Goal: Task Accomplishment & Management: Use online tool/utility

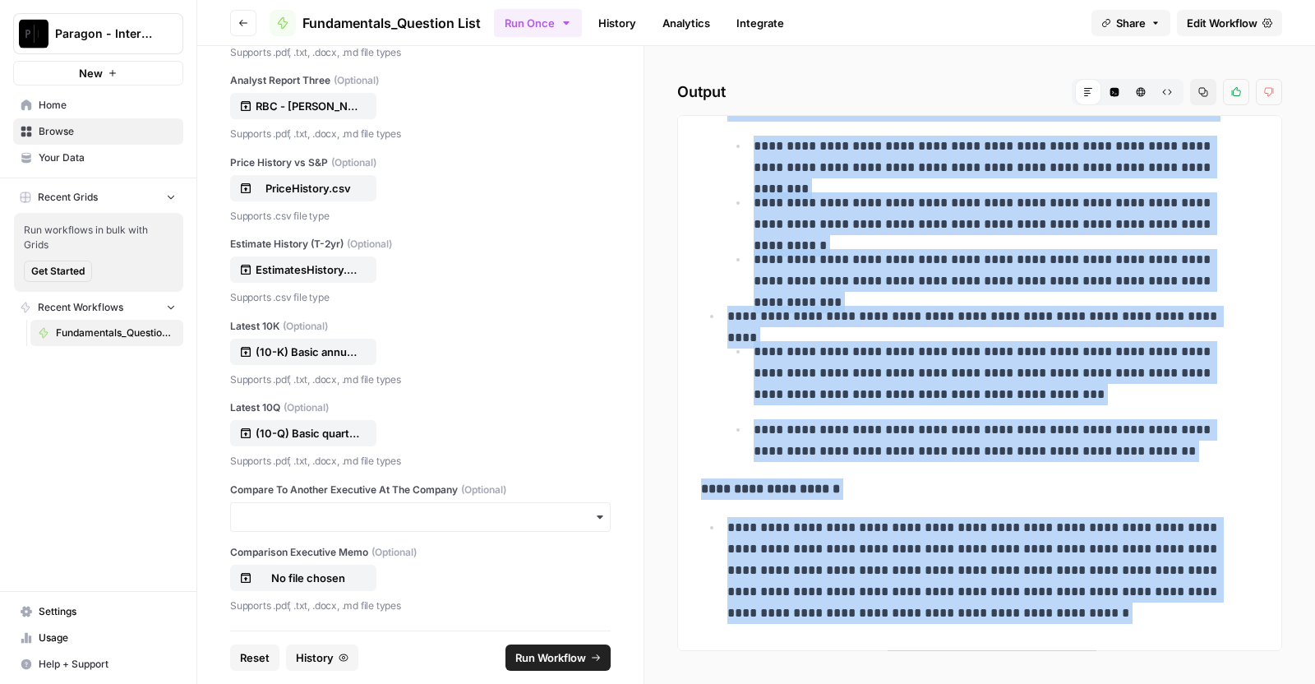
scroll to position [493, 0]
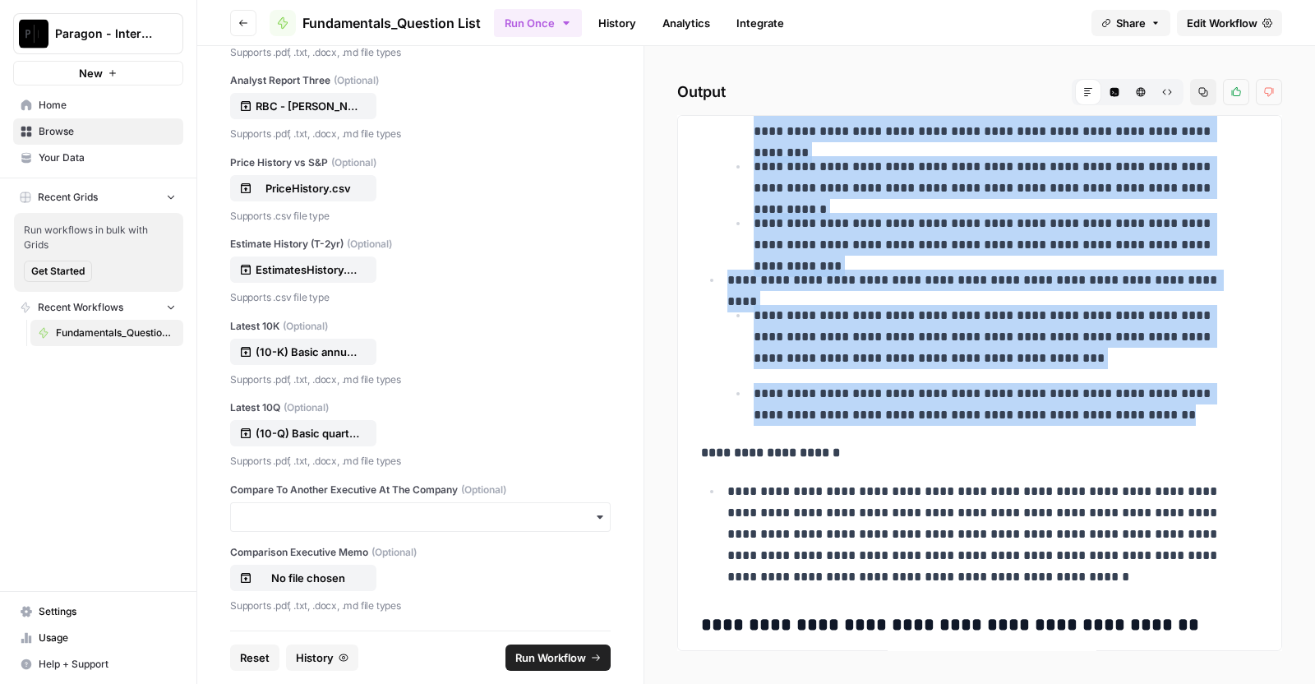
drag, startPoint x: 730, startPoint y: 195, endPoint x: 1179, endPoint y: 422, distance: 503.6
click at [1179, 422] on ul "**********" at bounding box center [979, 52] width 557 height 745
copy ul "**********"
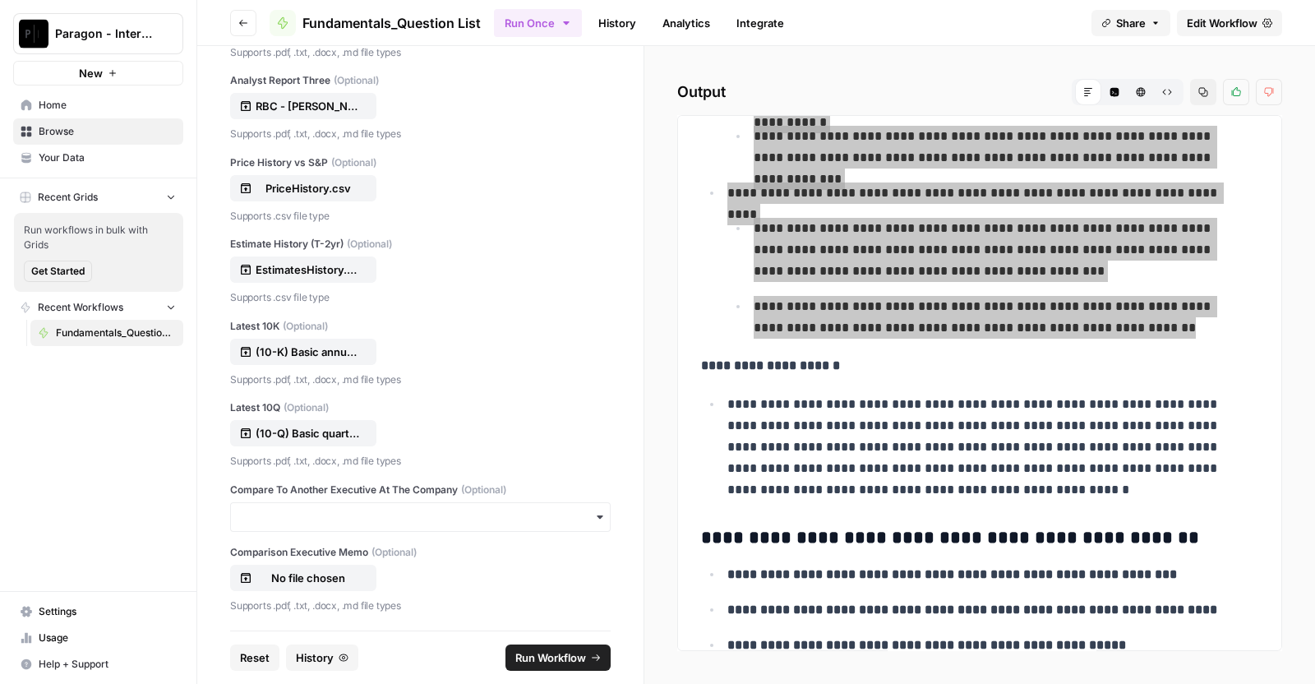
scroll to position [584, 0]
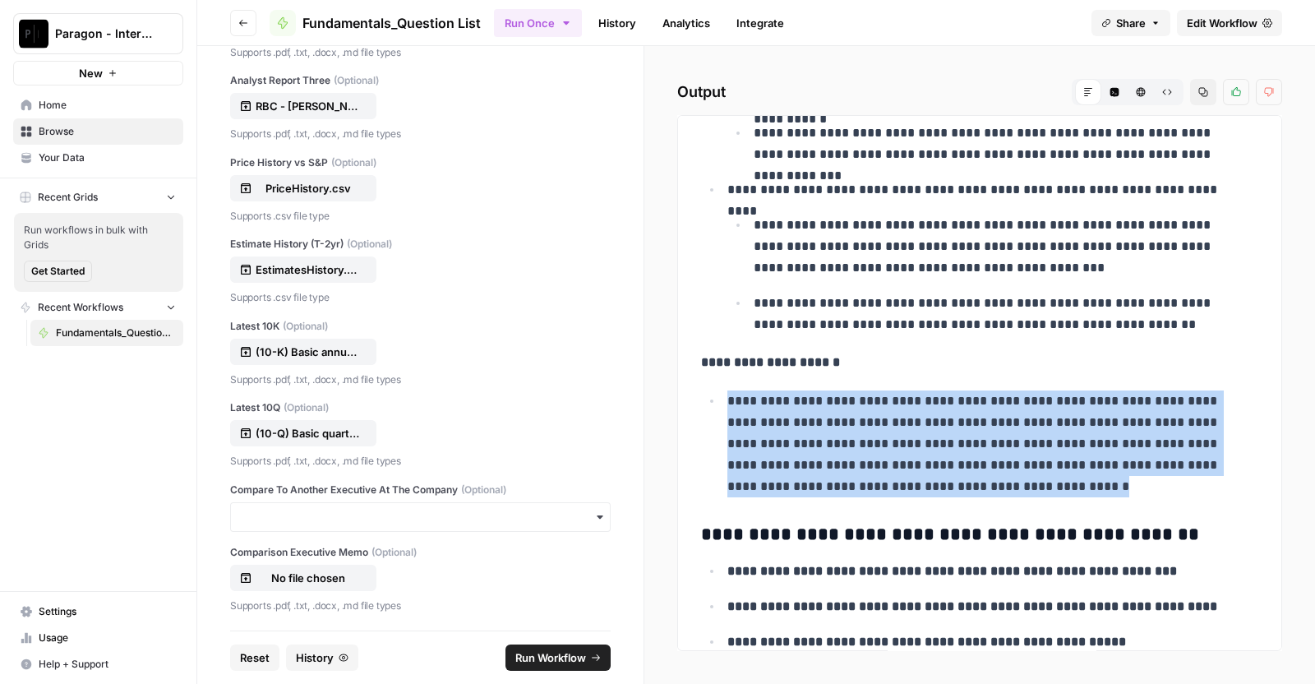
drag, startPoint x: 723, startPoint y: 397, endPoint x: 986, endPoint y: 484, distance: 277.1
click at [986, 484] on li "**********" at bounding box center [990, 444] width 536 height 108
copy p "**********"
click at [1031, 482] on p "**********" at bounding box center [984, 443] width 515 height 107
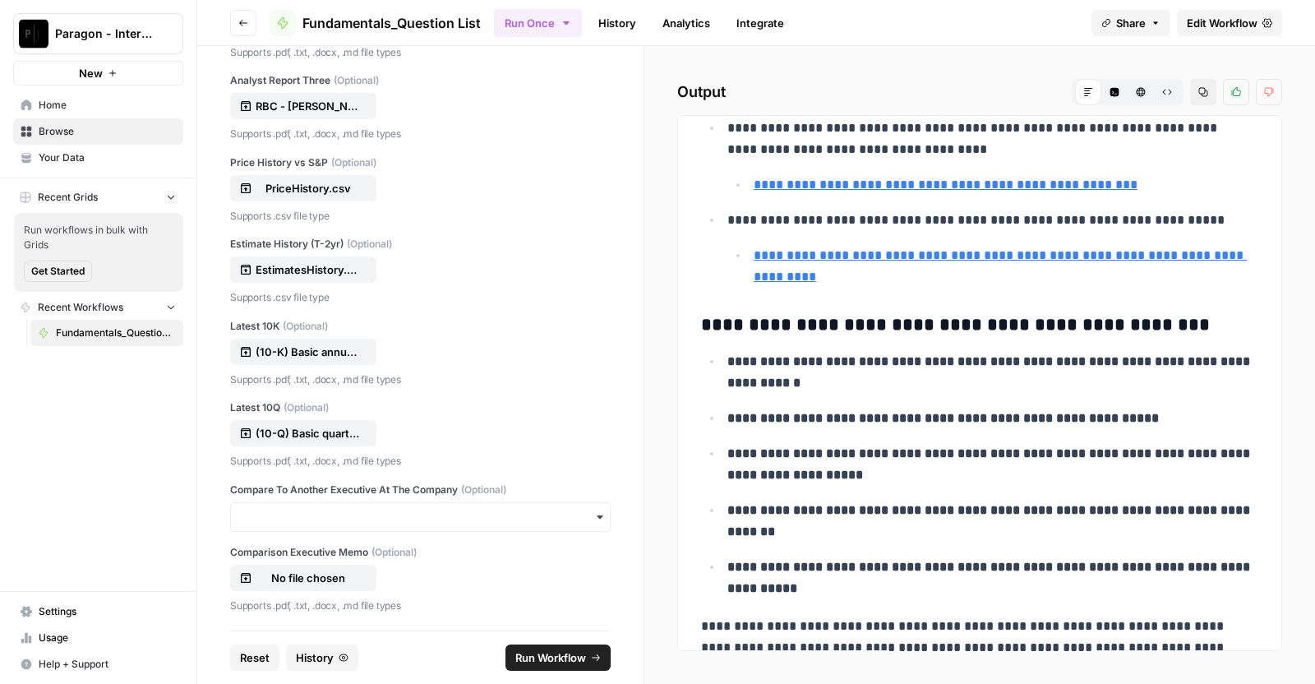
scroll to position [2310, 0]
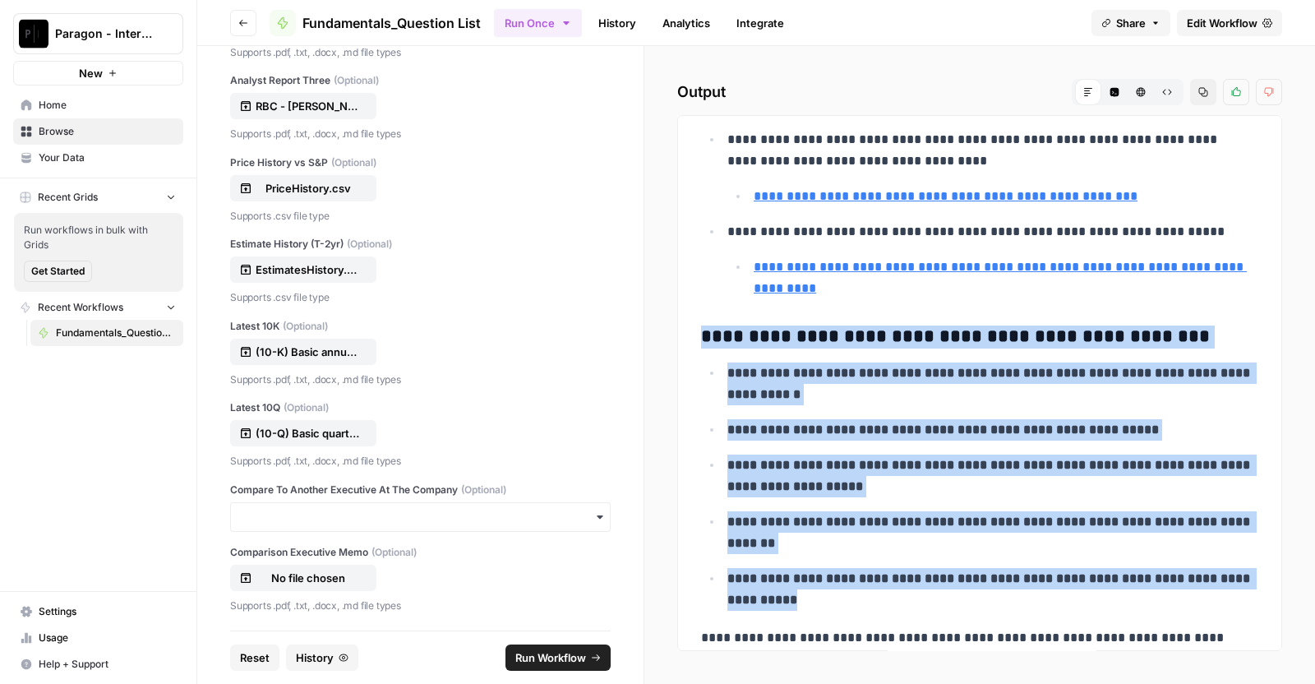
drag, startPoint x: 694, startPoint y: 329, endPoint x: 939, endPoint y: 588, distance: 357.0
copy div "**********"
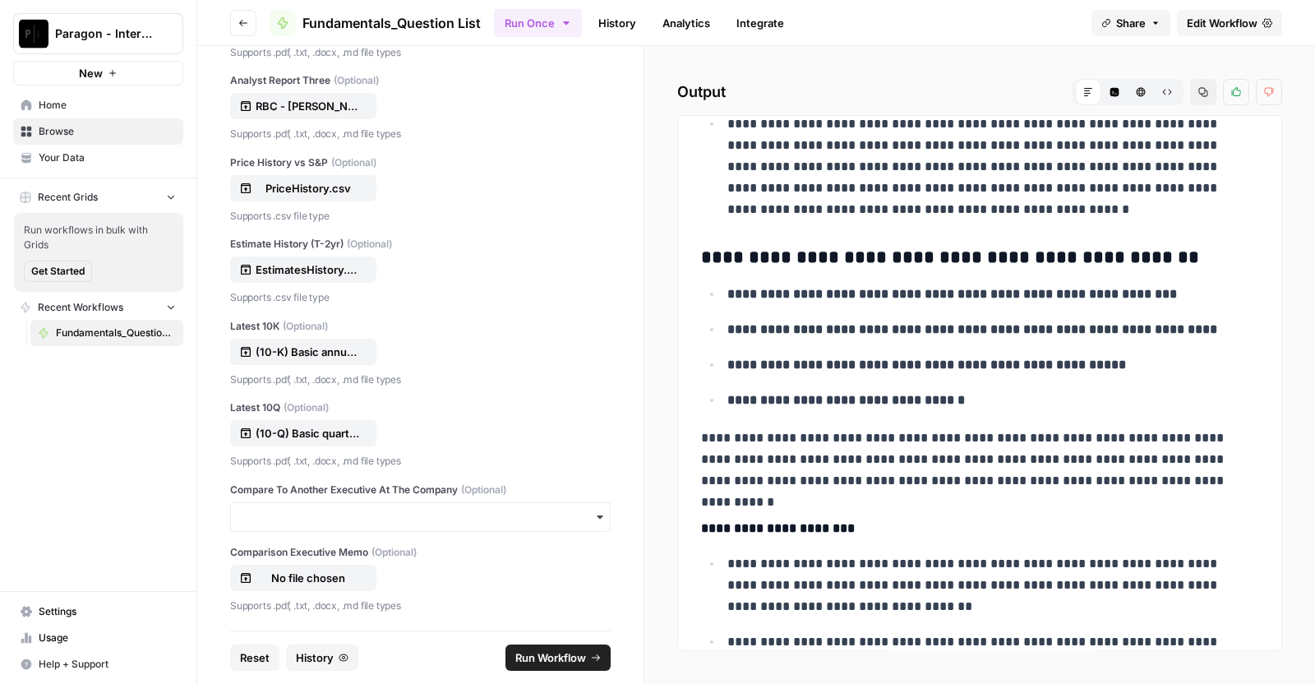
scroll to position [862, 0]
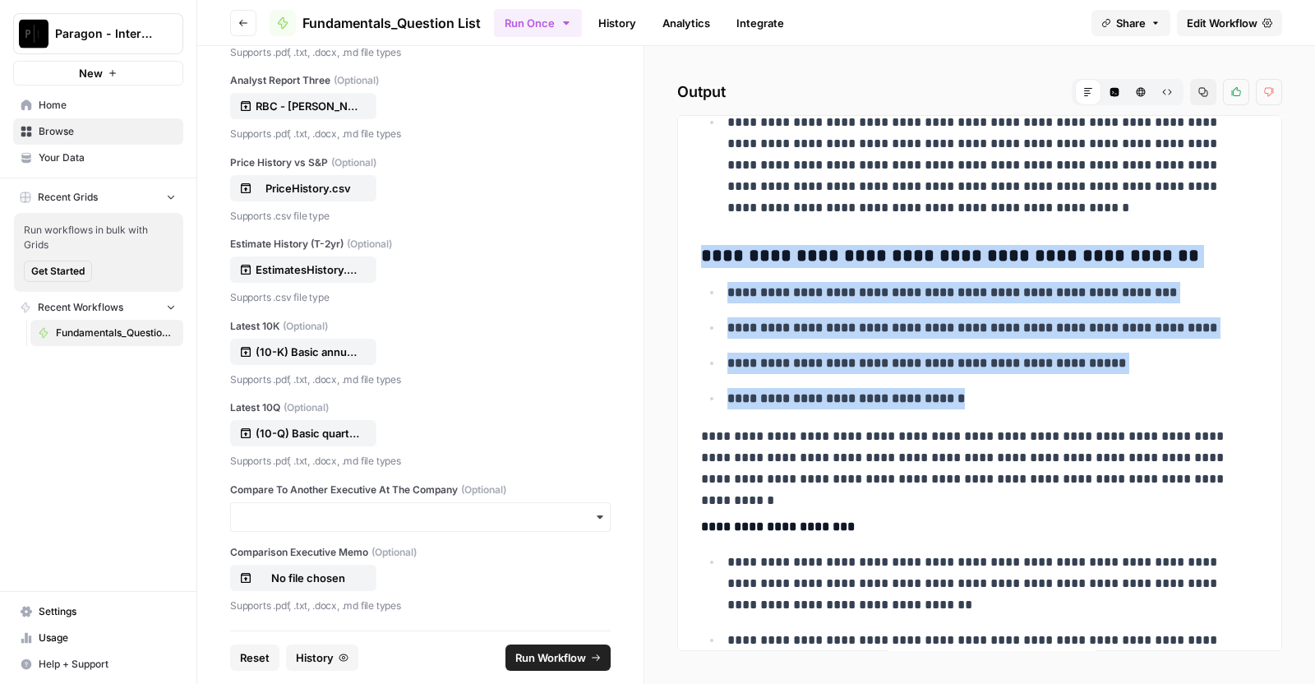
drag, startPoint x: 700, startPoint y: 247, endPoint x: 1059, endPoint y: 404, distance: 392.0
copy div "**********"
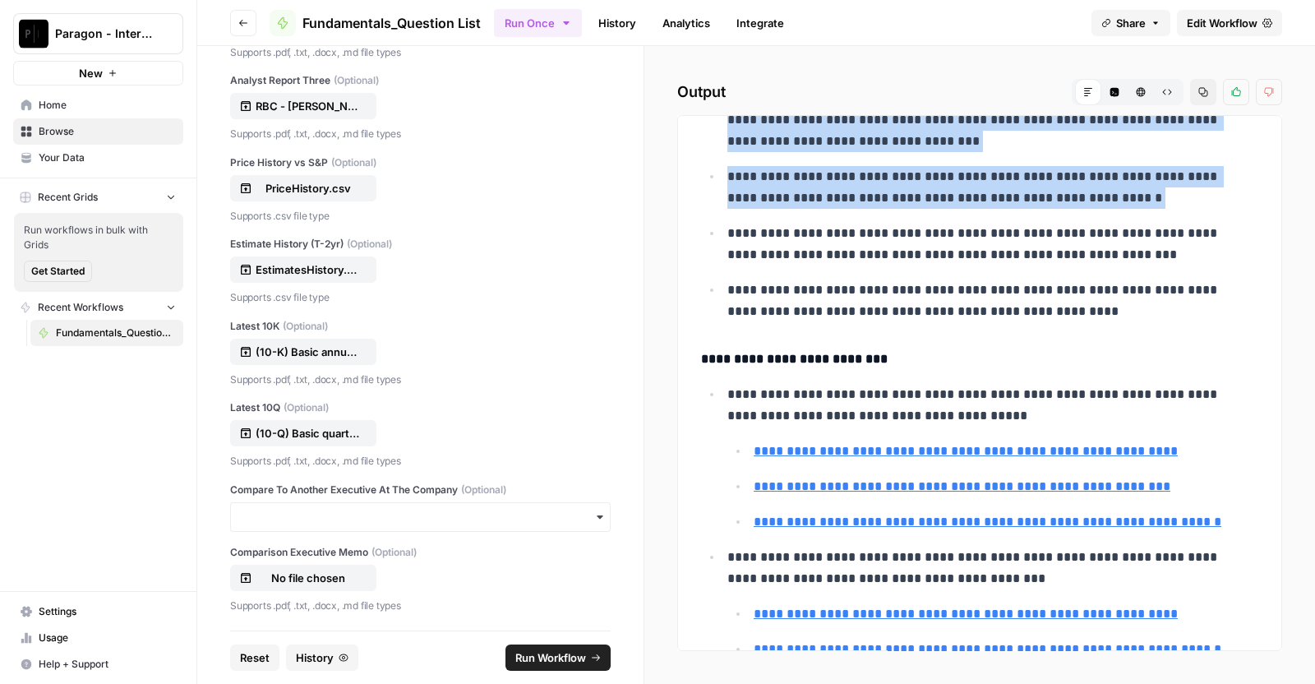
scroll to position [1553, 0]
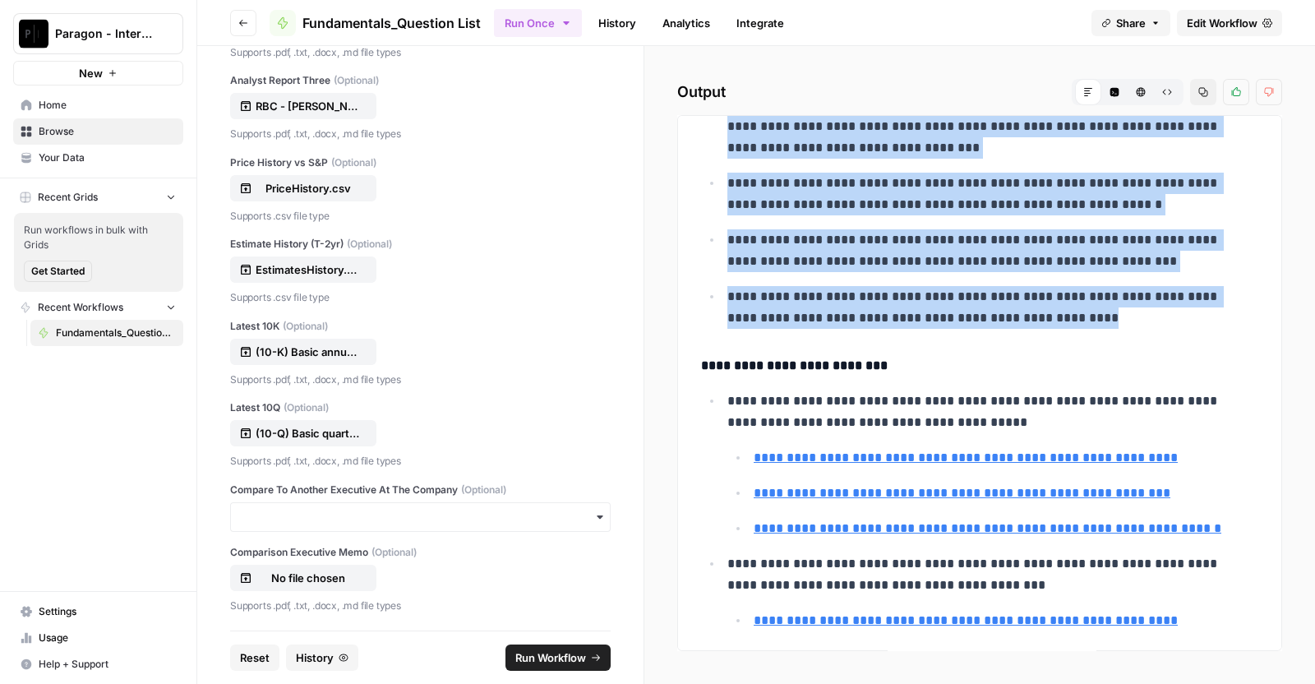
drag, startPoint x: 724, startPoint y: 244, endPoint x: 1124, endPoint y: 318, distance: 406.2
click at [1124, 318] on ul "**********" at bounding box center [979, 93] width 557 height 469
copy ul "**********"
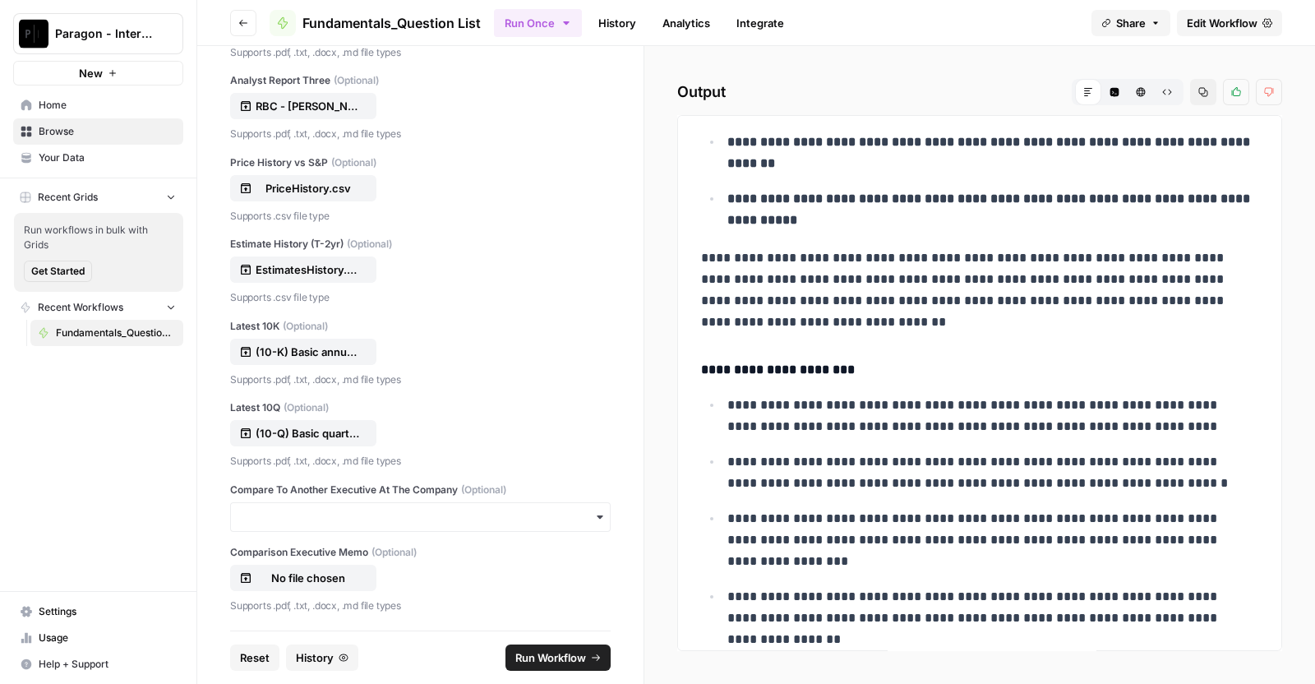
scroll to position [2689, 0]
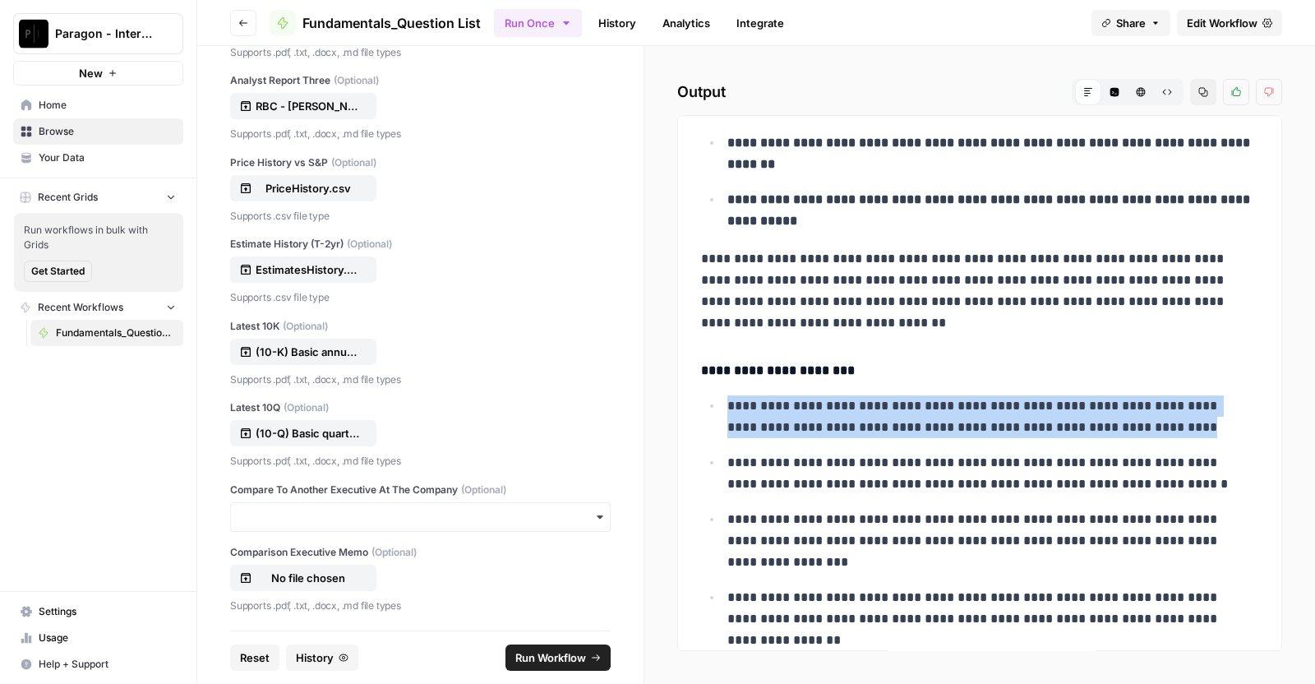
drag, startPoint x: 723, startPoint y: 394, endPoint x: 1142, endPoint y: 428, distance: 420.6
click at [1142, 428] on li "**********" at bounding box center [990, 417] width 536 height 44
copy p "**********"
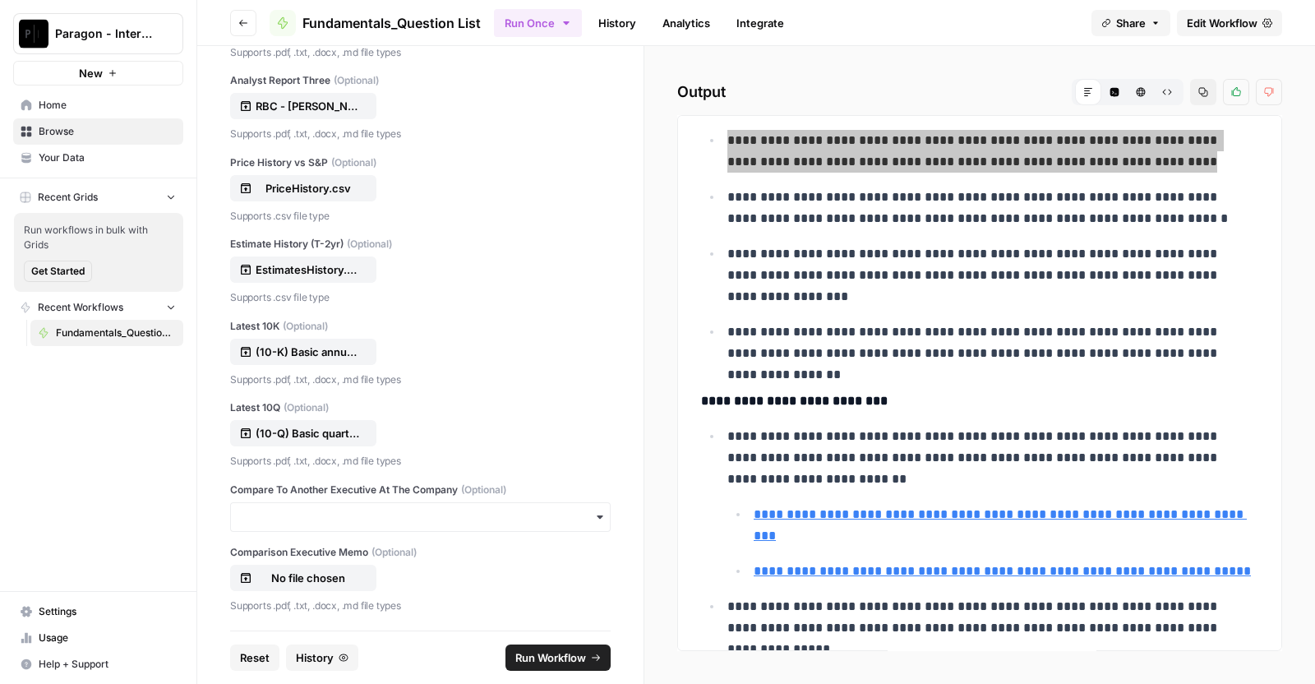
scroll to position [2956, 0]
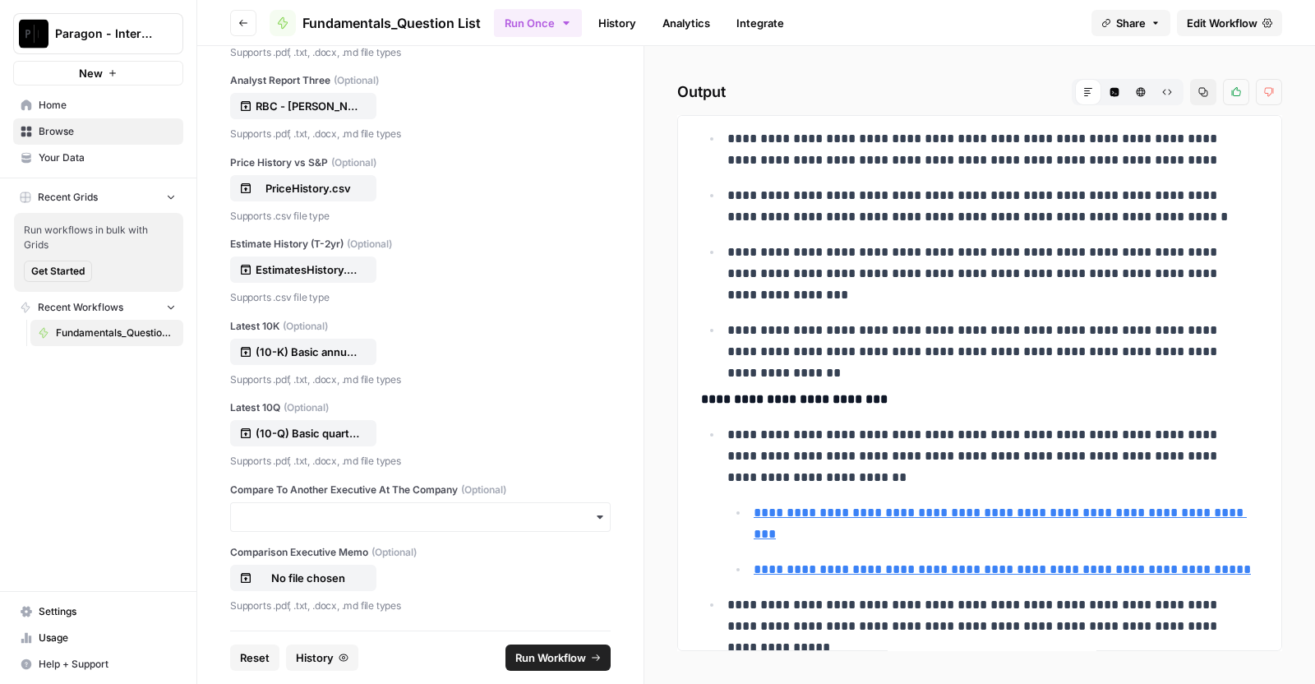
click at [729, 425] on p "**********" at bounding box center [984, 456] width 515 height 64
click at [813, 506] on link "**********" at bounding box center [1000, 523] width 493 height 34
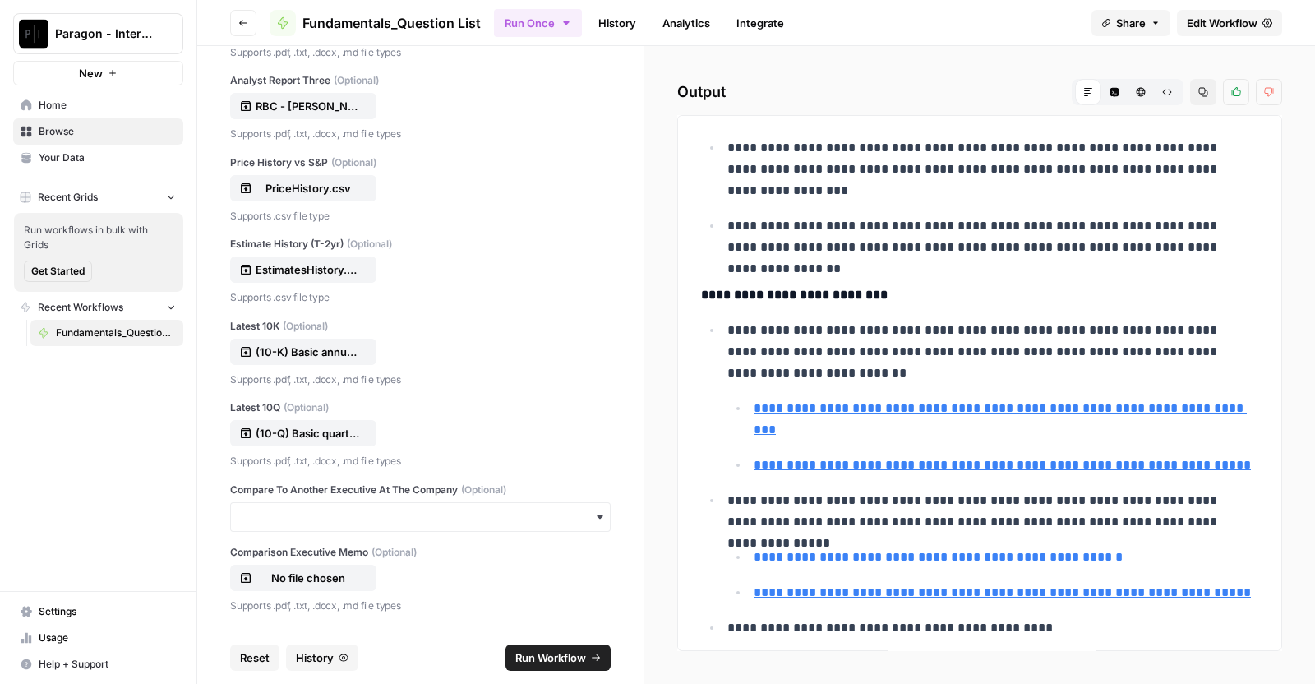
scroll to position [3064, 0]
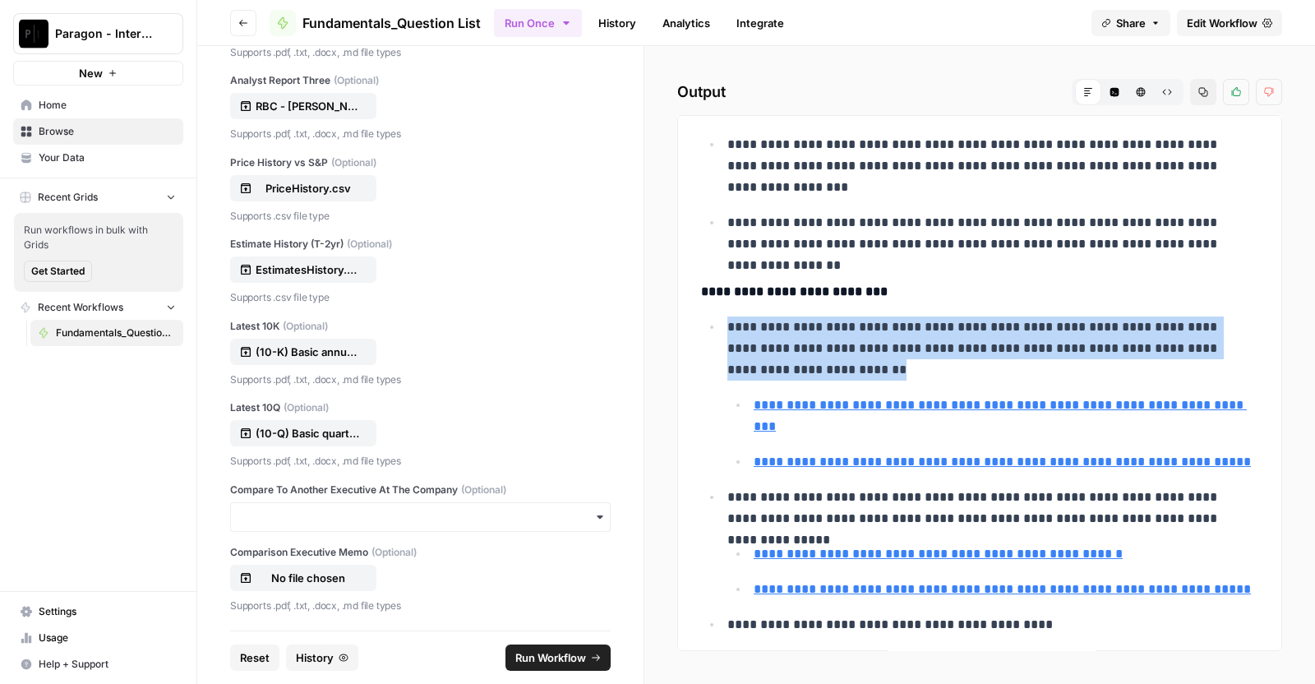
drag, startPoint x: 727, startPoint y: 314, endPoint x: 842, endPoint y: 369, distance: 127.6
click at [842, 369] on p "**********" at bounding box center [984, 348] width 515 height 64
copy p "**********"
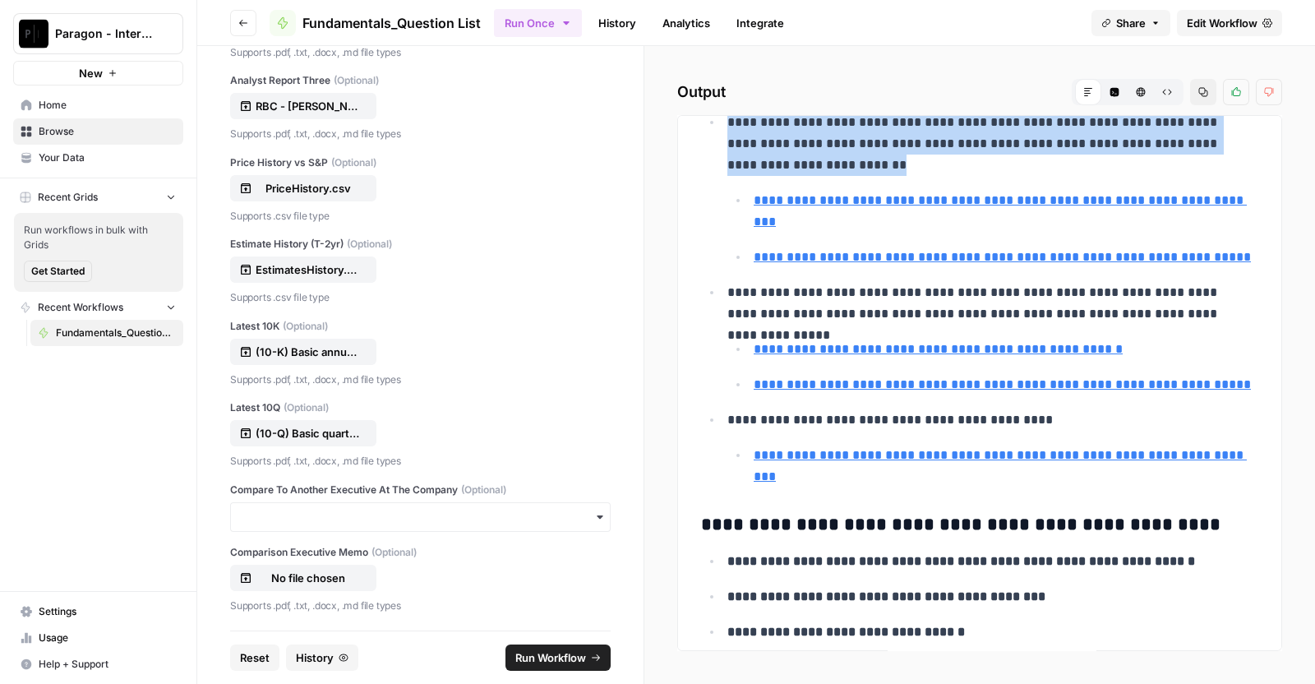
scroll to position [3269, 0]
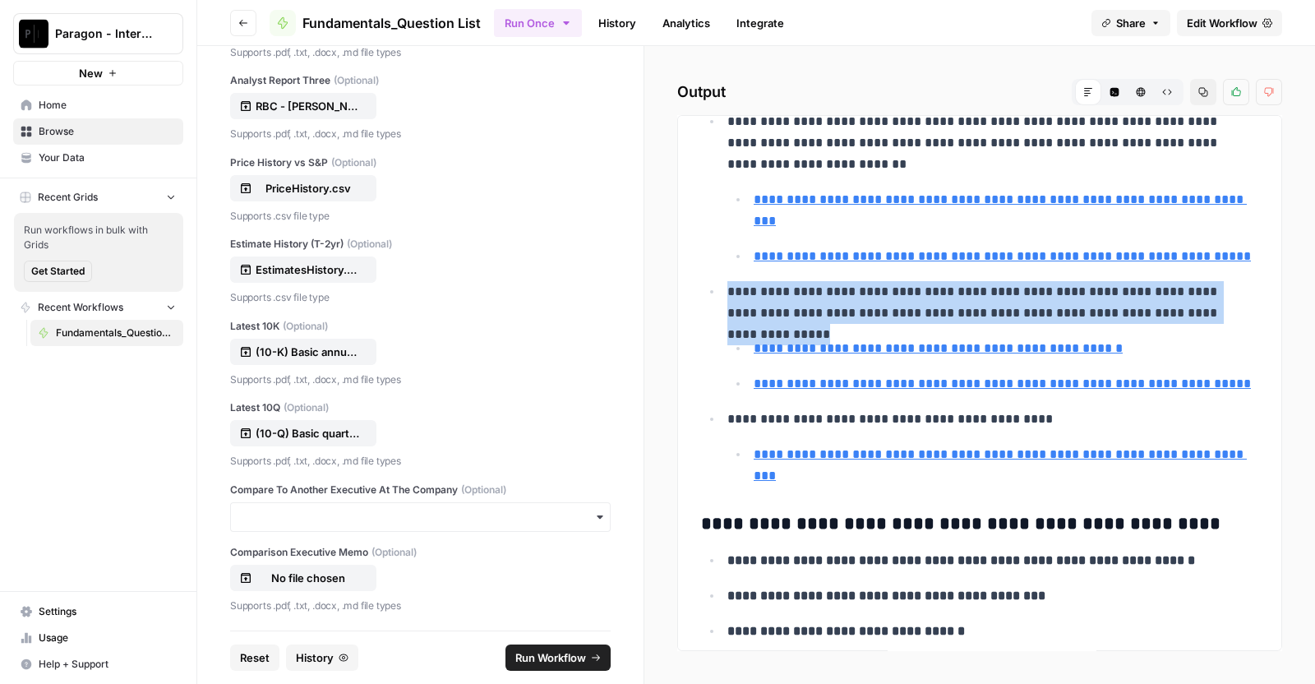
drag, startPoint x: 719, startPoint y: 304, endPoint x: 1255, endPoint y: 330, distance: 536.5
click at [1255, 330] on div "**********" at bounding box center [979, 383] width 605 height 536
copy p "**********"
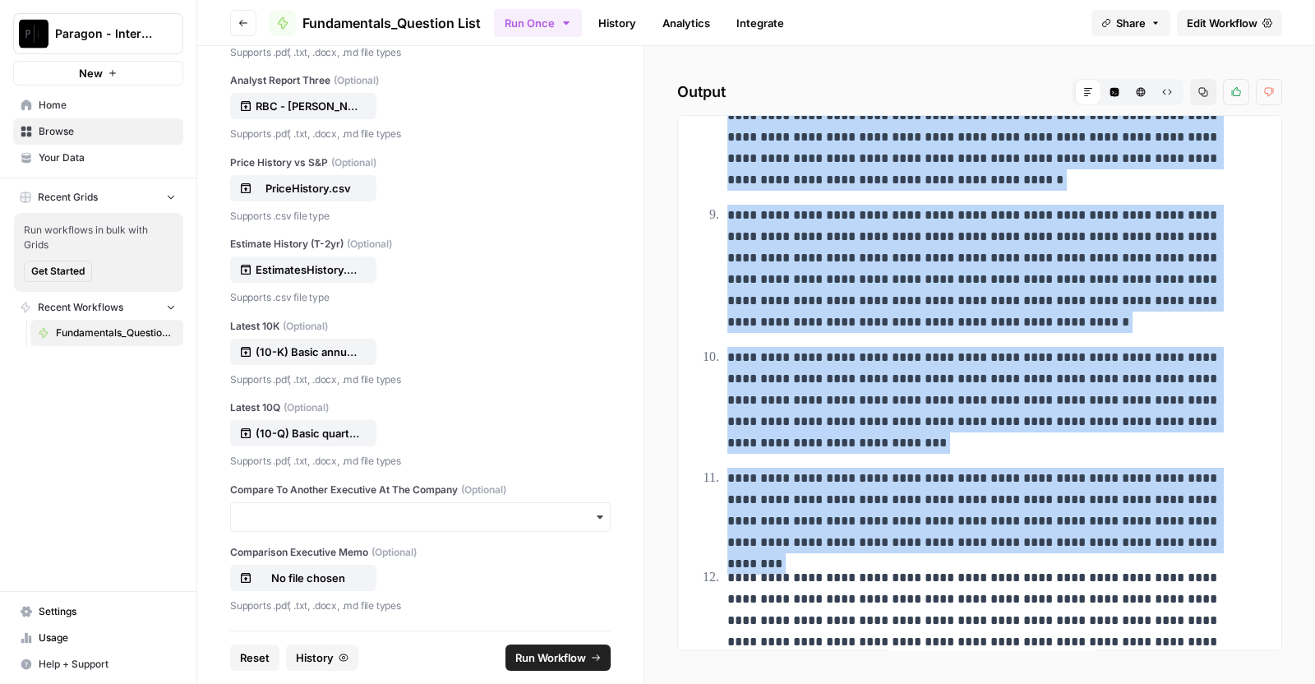
scroll to position [5982, 0]
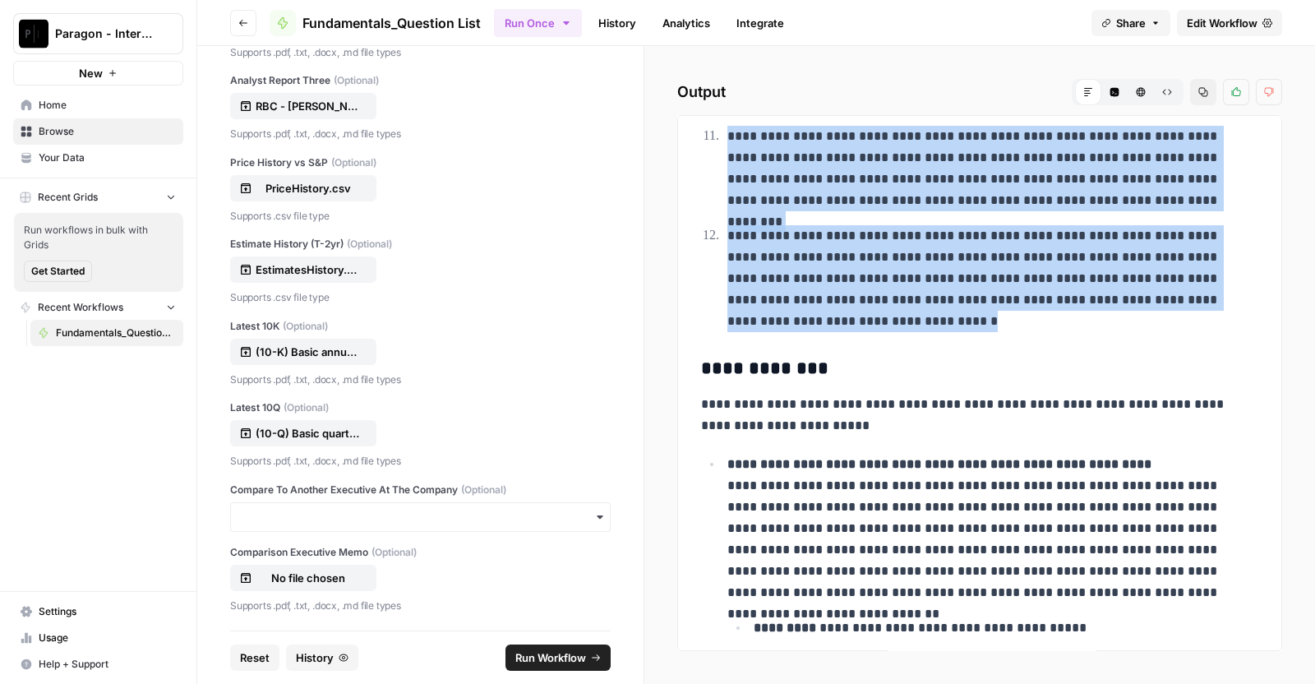
drag, startPoint x: 761, startPoint y: 265, endPoint x: 933, endPoint y: 367, distance: 199.7
copy ol "**********"
click at [1145, 211] on p "**********" at bounding box center [984, 168] width 515 height 85
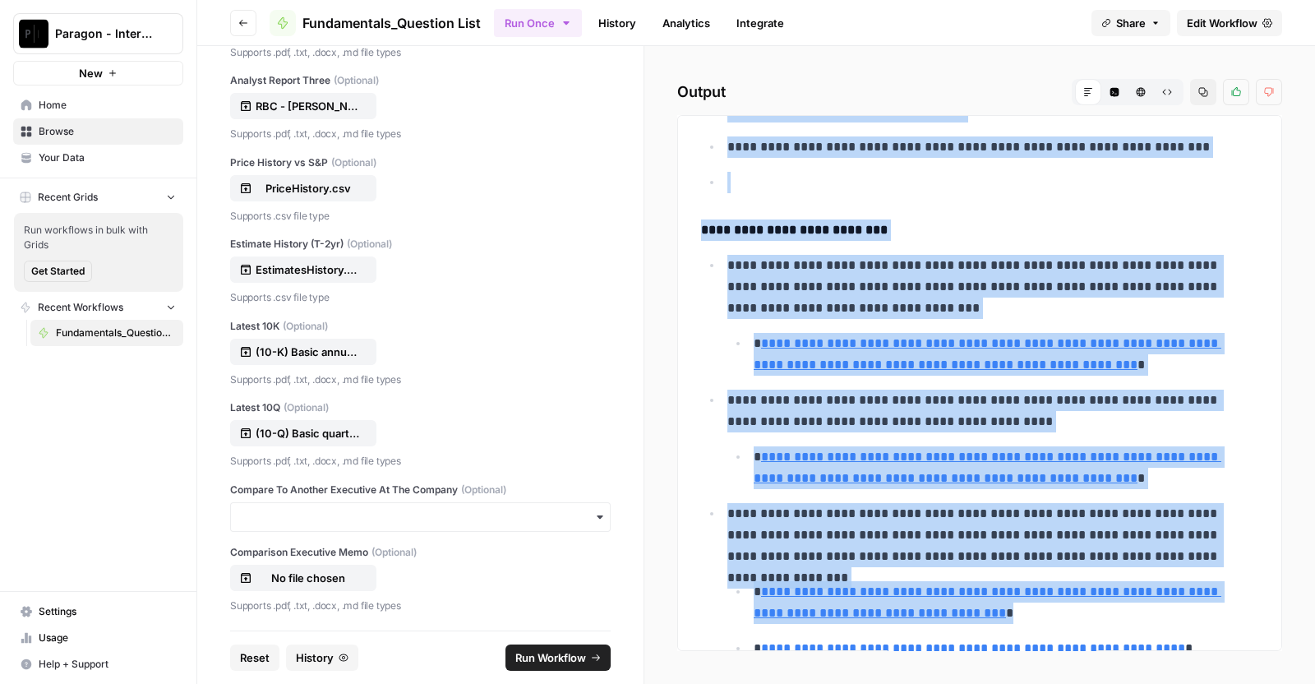
scroll to position [26357, 0]
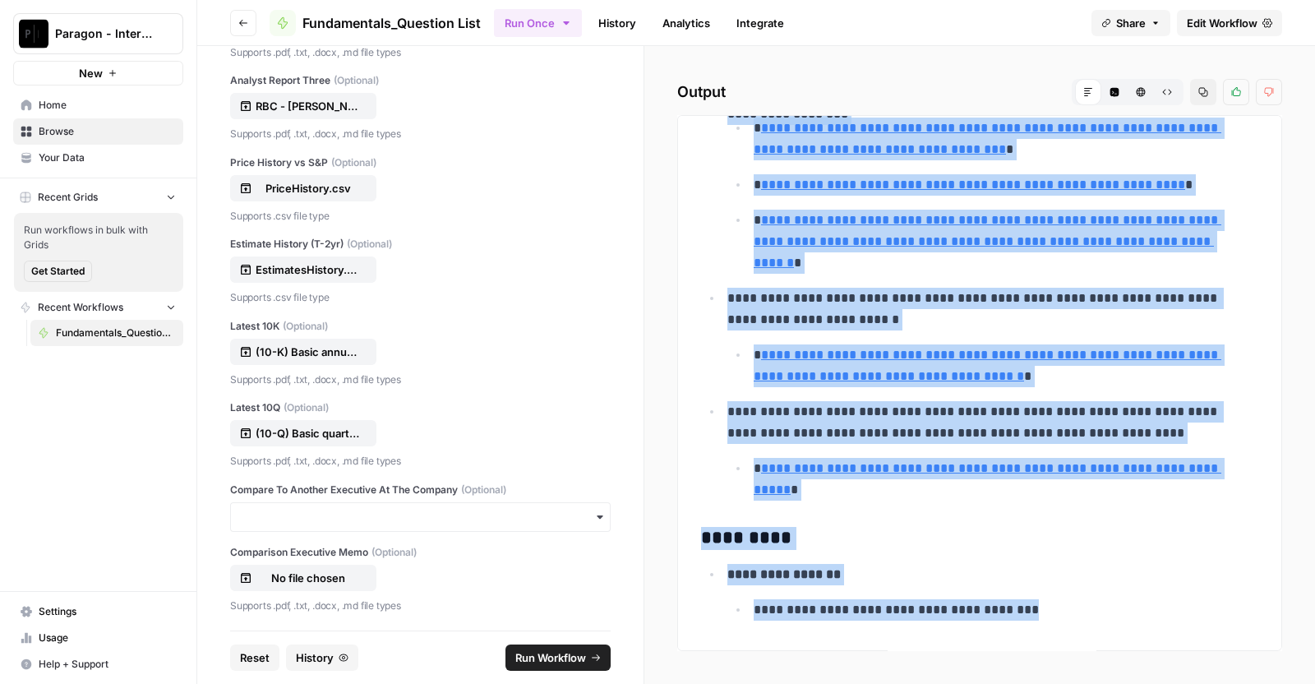
drag, startPoint x: 699, startPoint y: 235, endPoint x: 1054, endPoint y: 731, distance: 610.3
click at [1054, 684] on html "**********" at bounding box center [657, 342] width 1315 height 684
click at [249, 666] on button "Reset" at bounding box center [254, 657] width 49 height 26
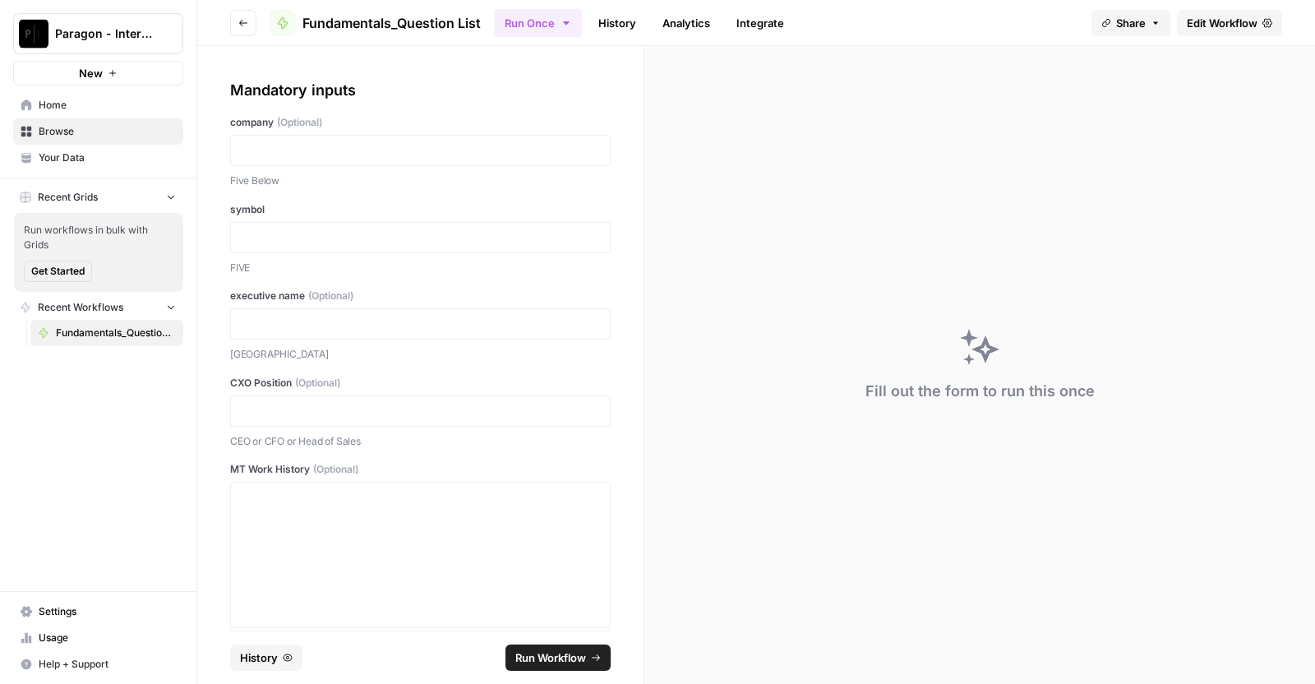
click at [256, 653] on span "History" at bounding box center [259, 657] width 38 height 16
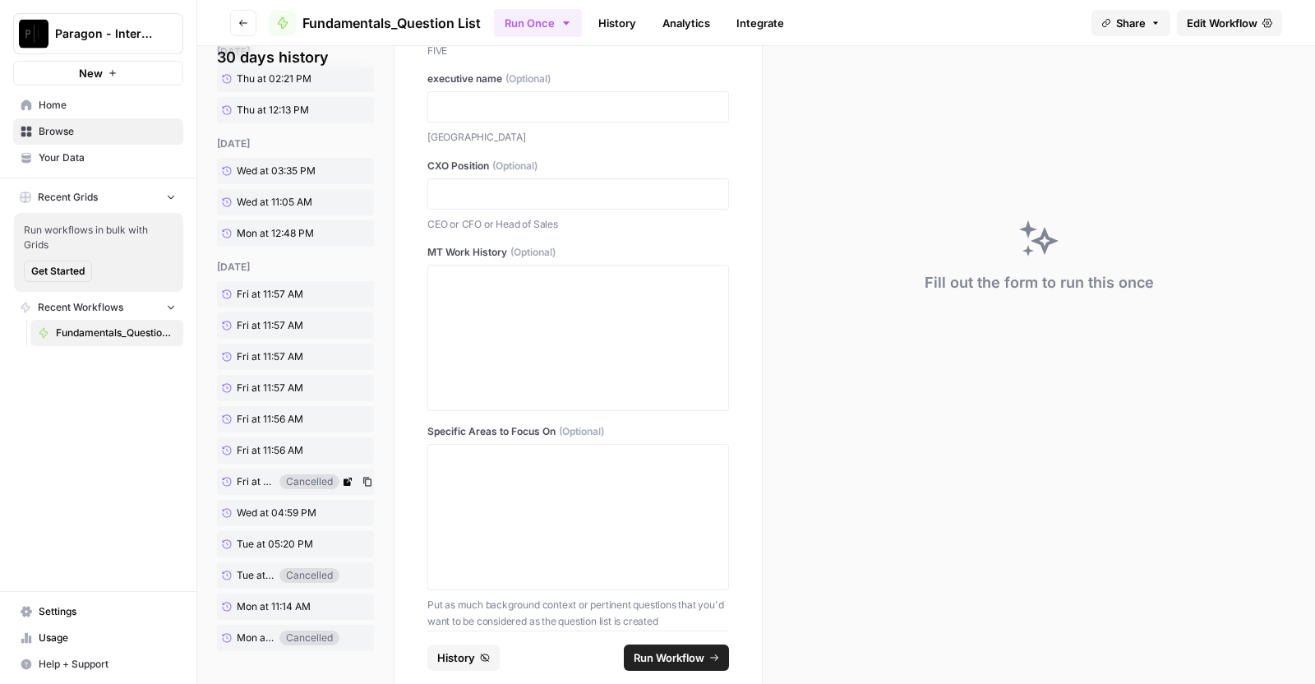
scroll to position [0, 0]
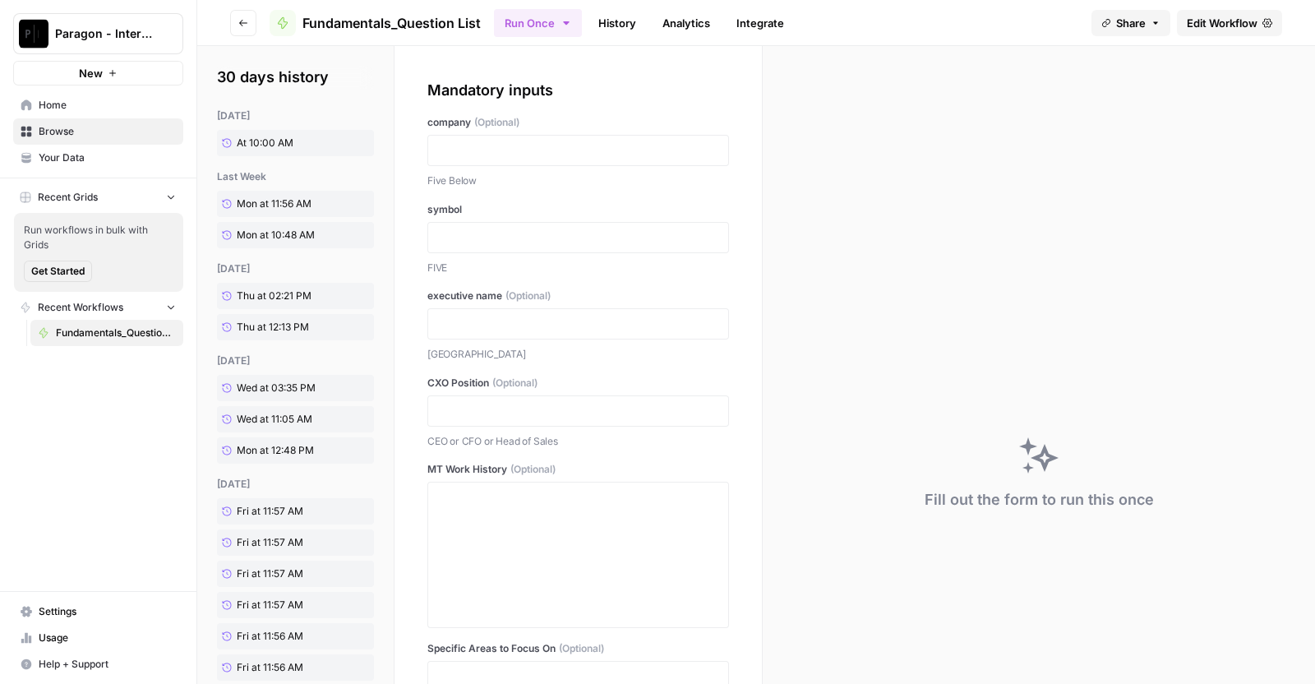
click at [42, 128] on span "Browse" at bounding box center [107, 131] width 137 height 15
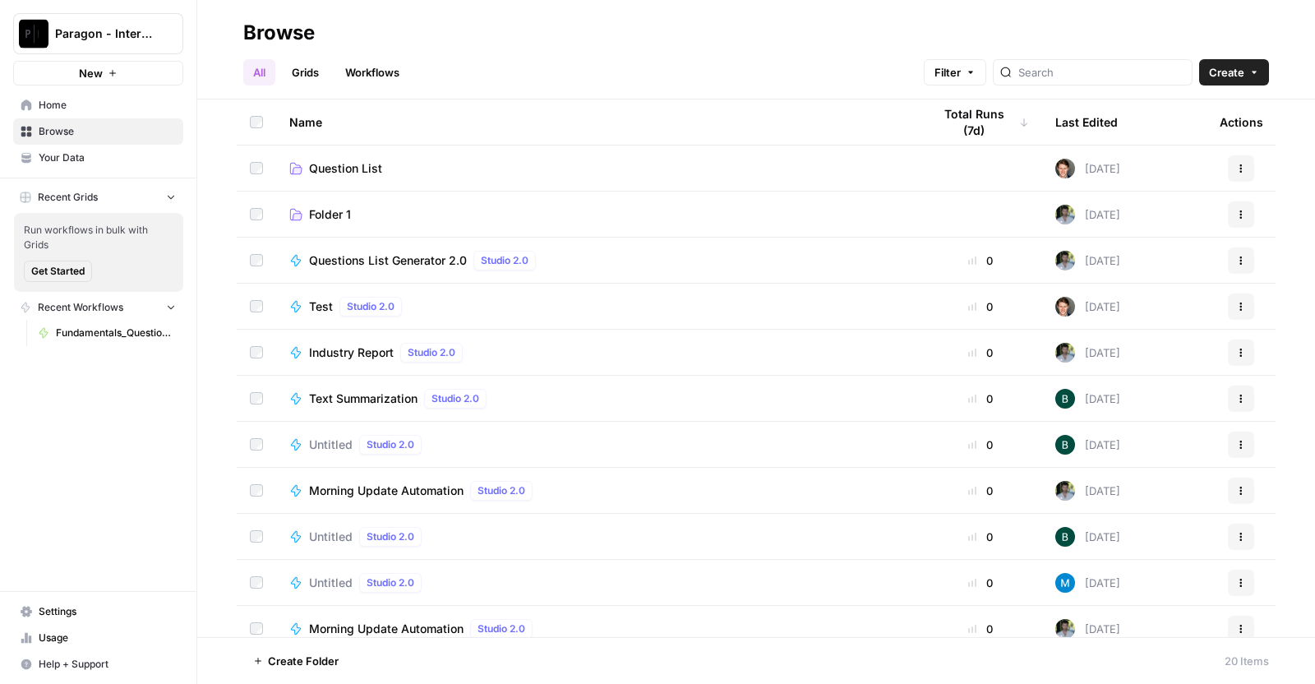
click at [51, 100] on span "Home" at bounding box center [107, 105] width 137 height 15
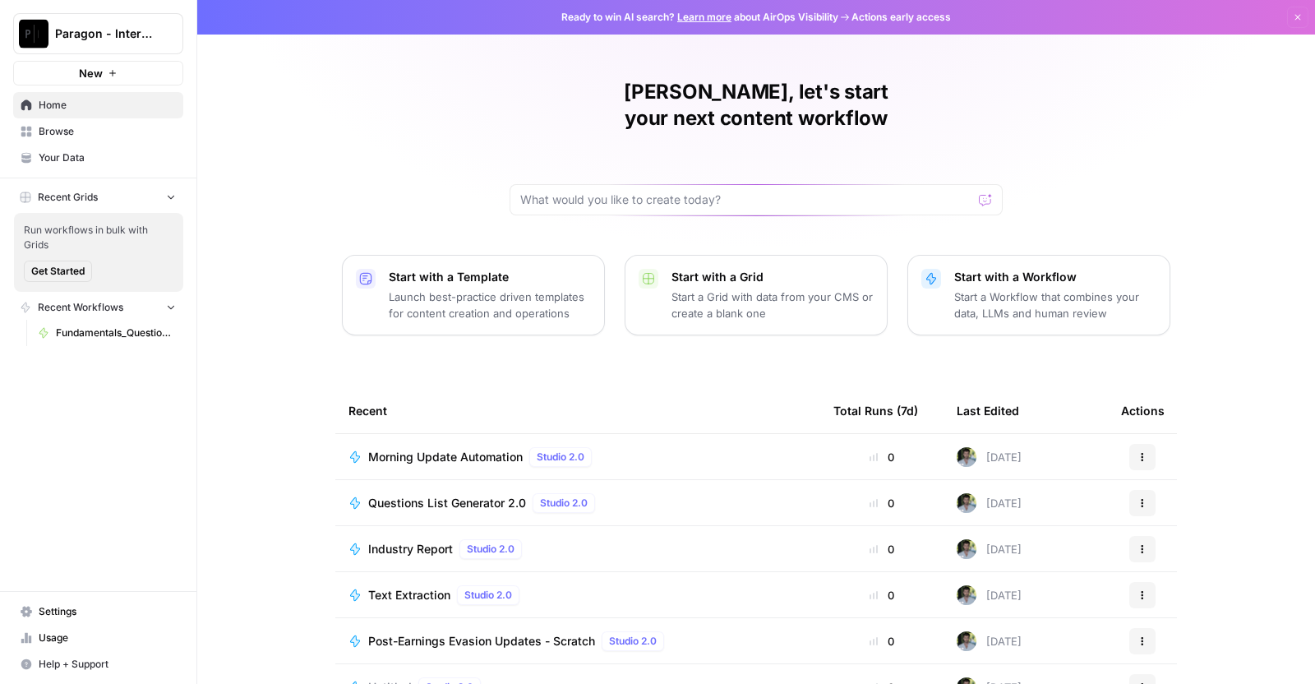
click at [51, 127] on span "Browse" at bounding box center [107, 131] width 137 height 15
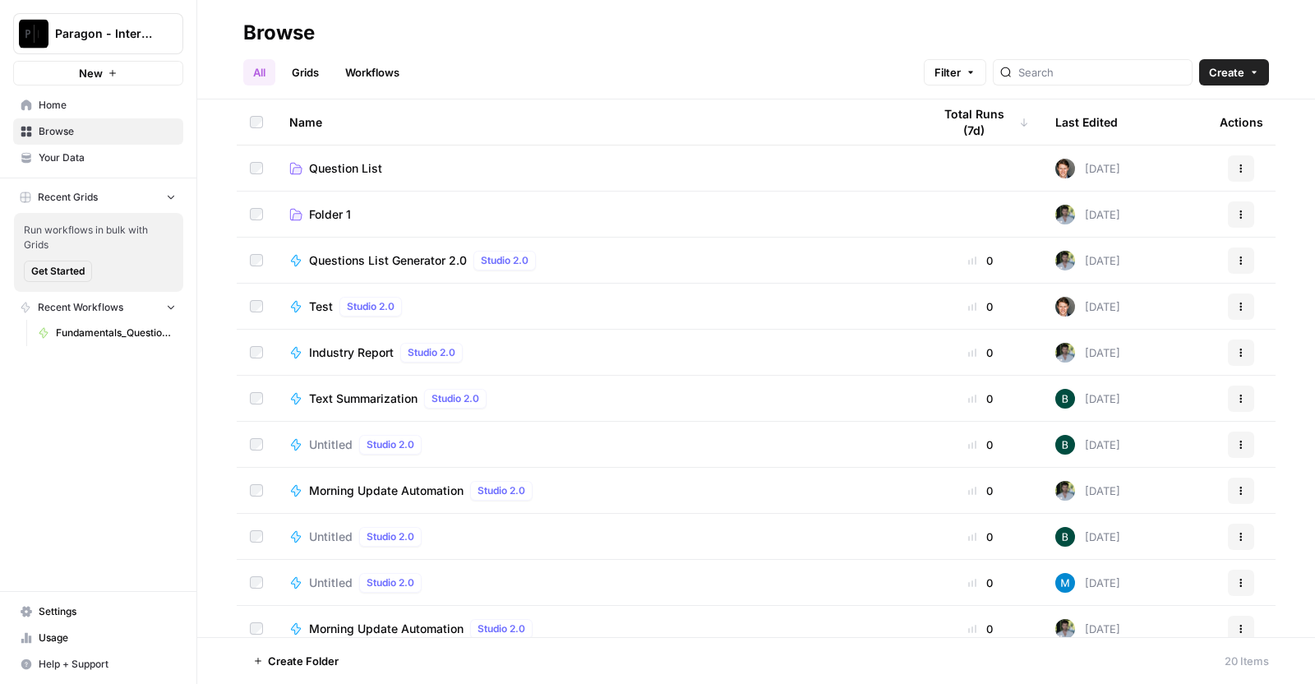
click at [345, 160] on span "Question List" at bounding box center [345, 168] width 73 height 16
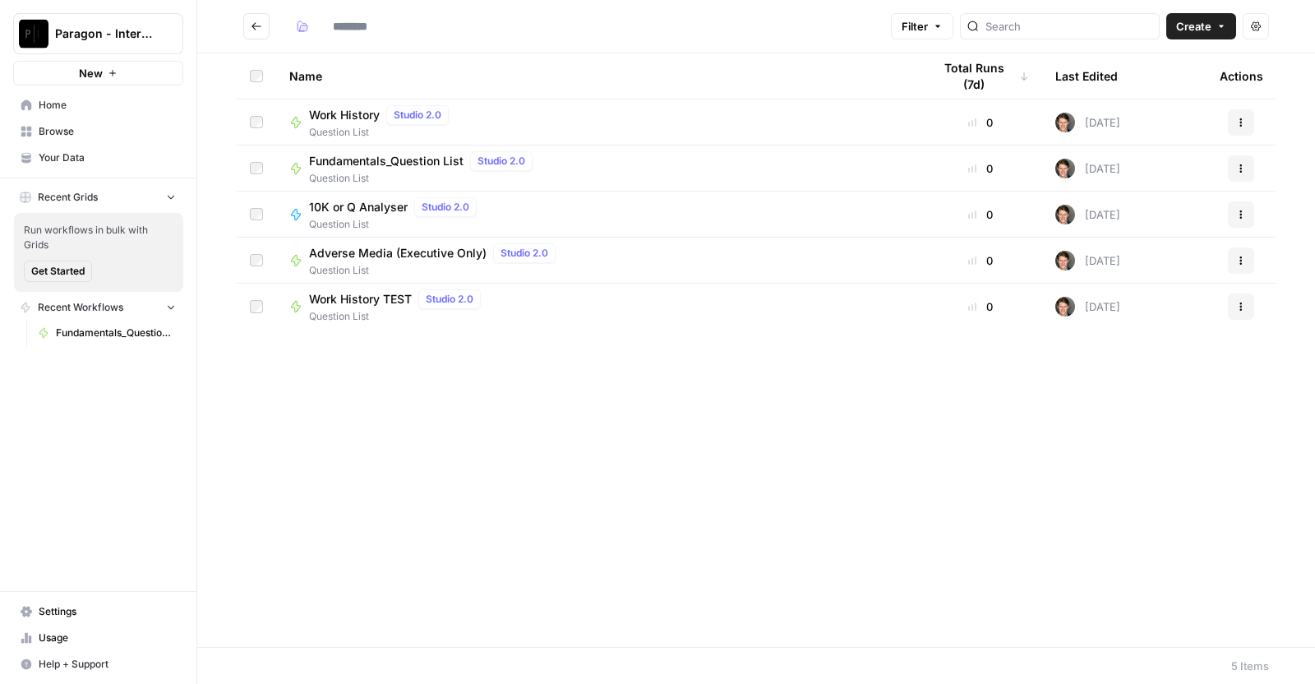
type input "**********"
click at [336, 114] on span "Fundamentals_Question List" at bounding box center [386, 115] width 155 height 16
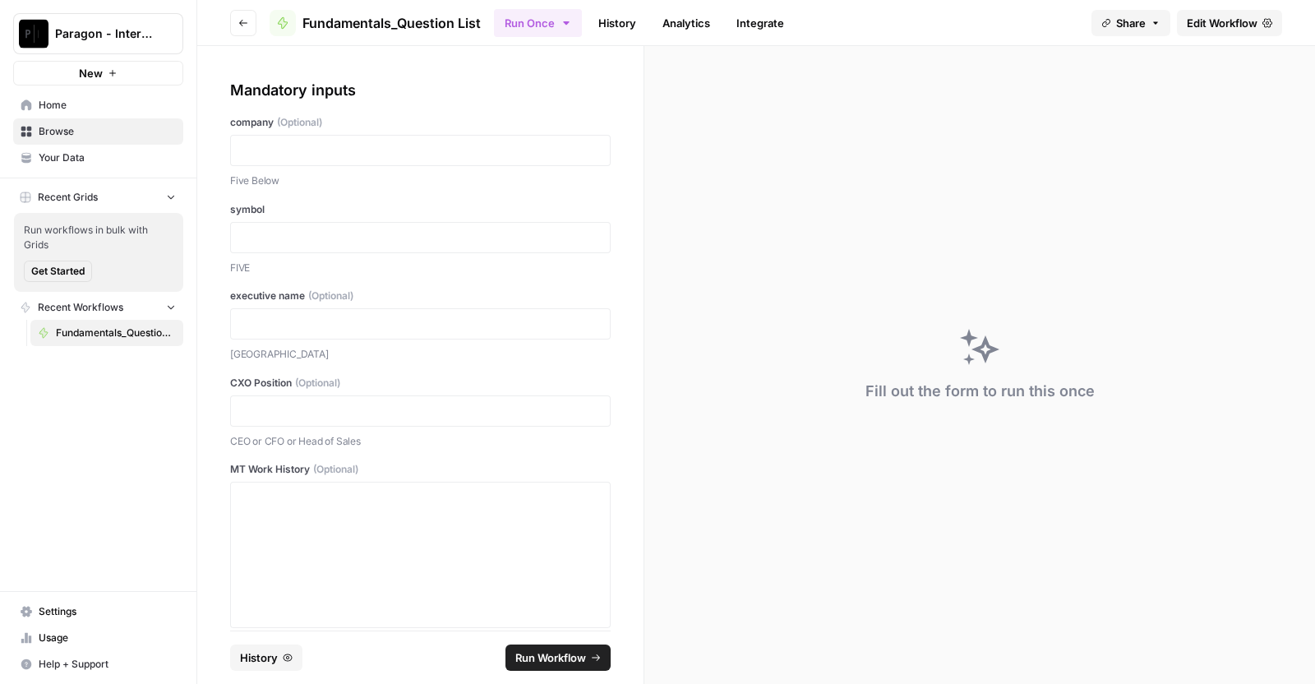
click at [631, 16] on link "History" at bounding box center [617, 23] width 58 height 26
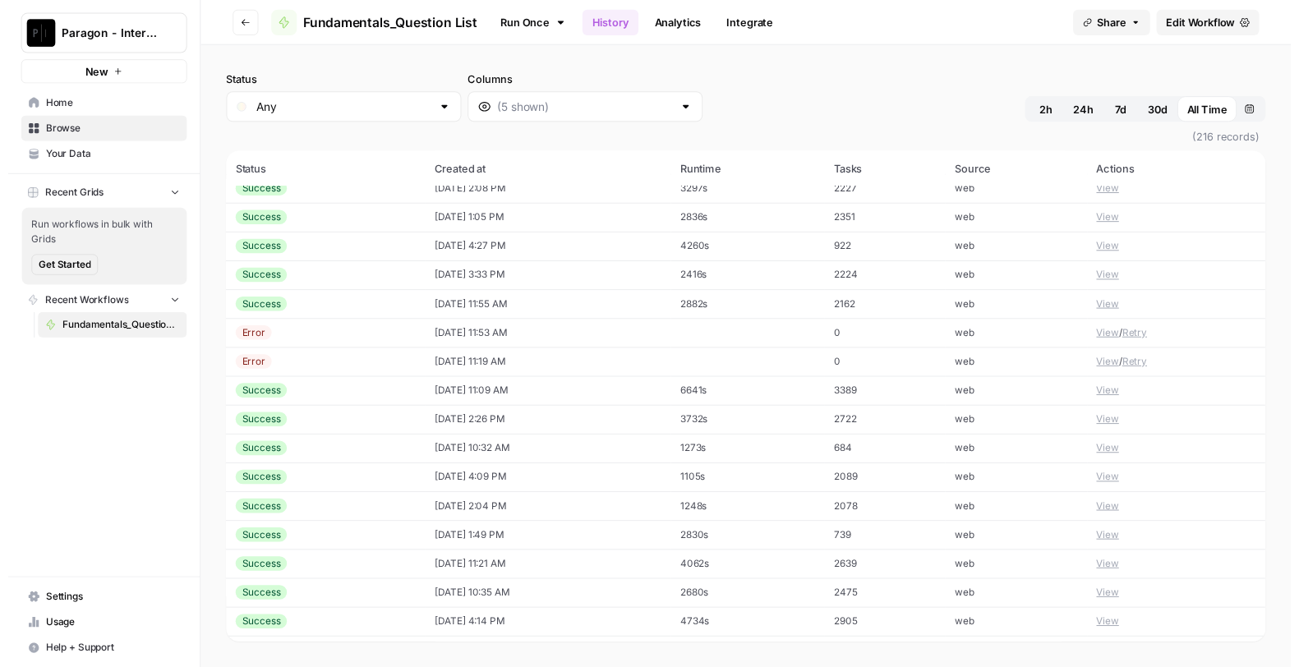
scroll to position [1277, 0]
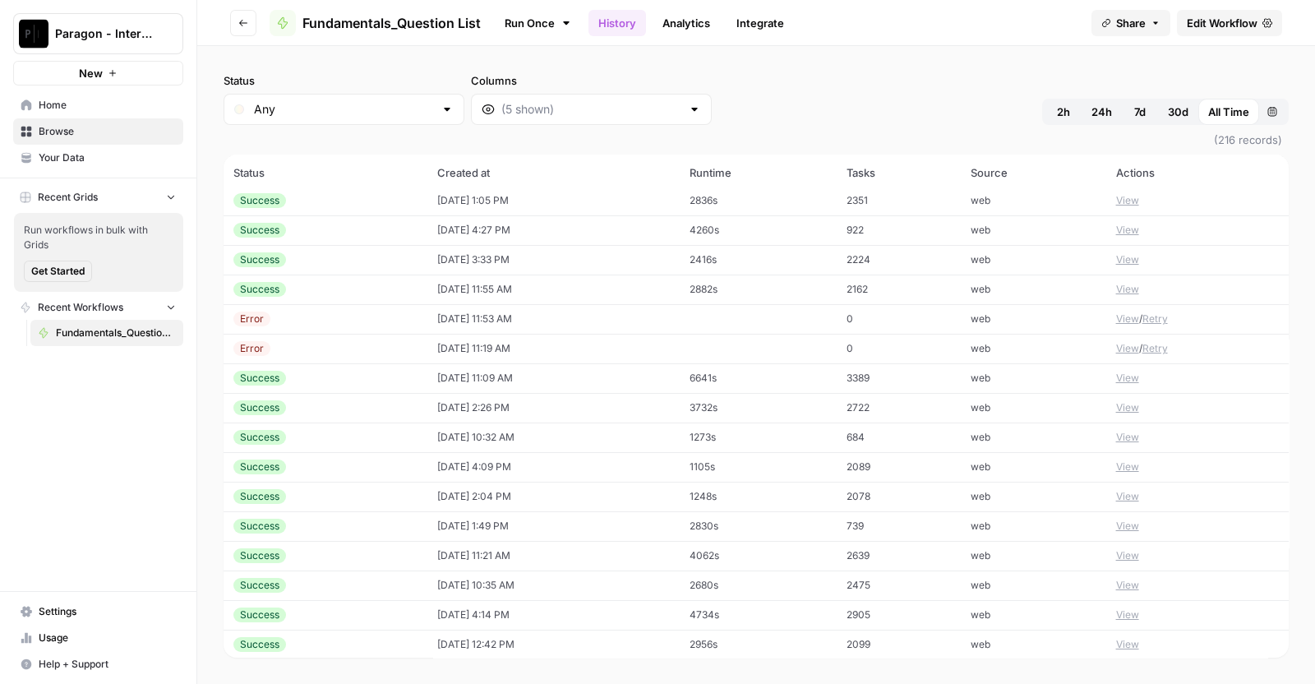
click at [523, 403] on td "[DATE] 2:26 PM" at bounding box center [553, 408] width 252 height 30
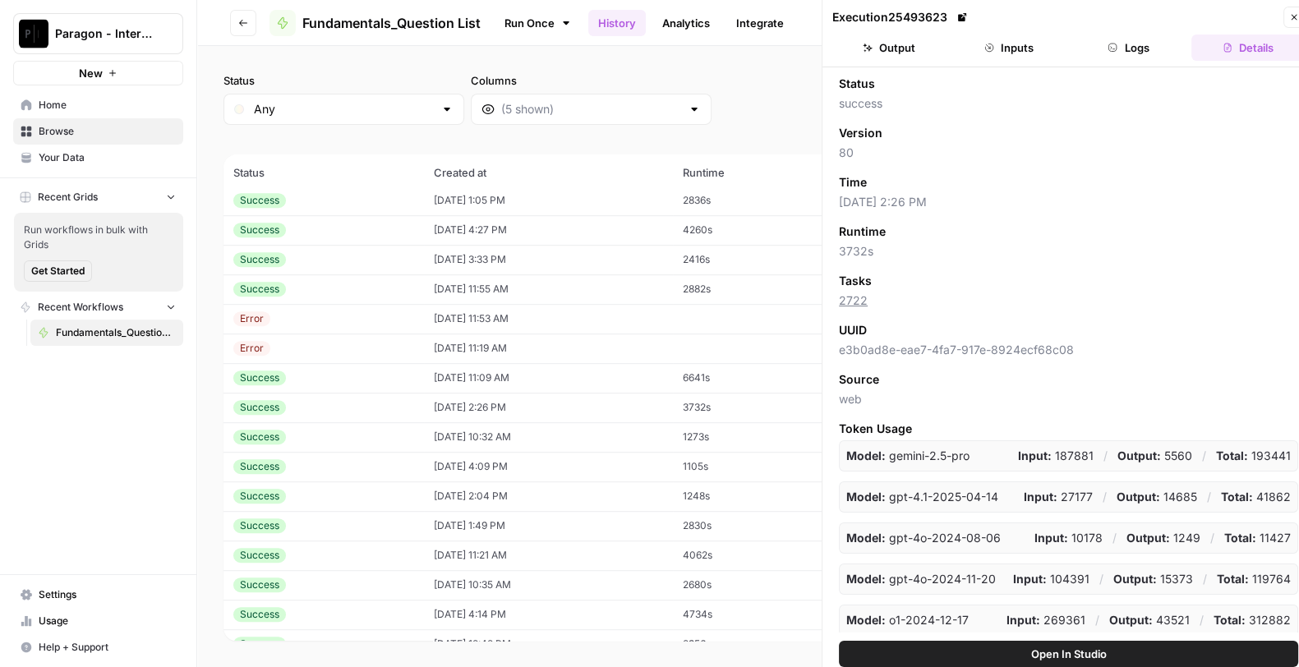
click at [887, 35] on button "Output" at bounding box center [889, 48] width 113 height 26
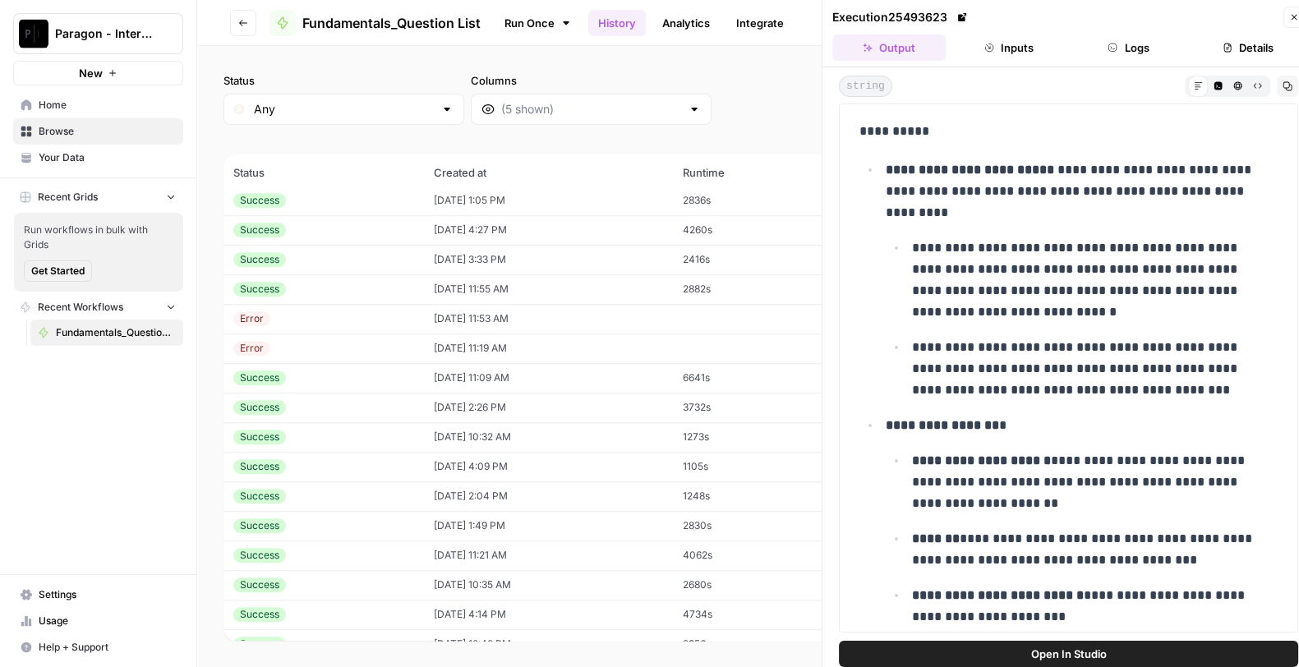
click at [1029, 51] on button "Inputs" at bounding box center [1009, 48] width 113 height 26
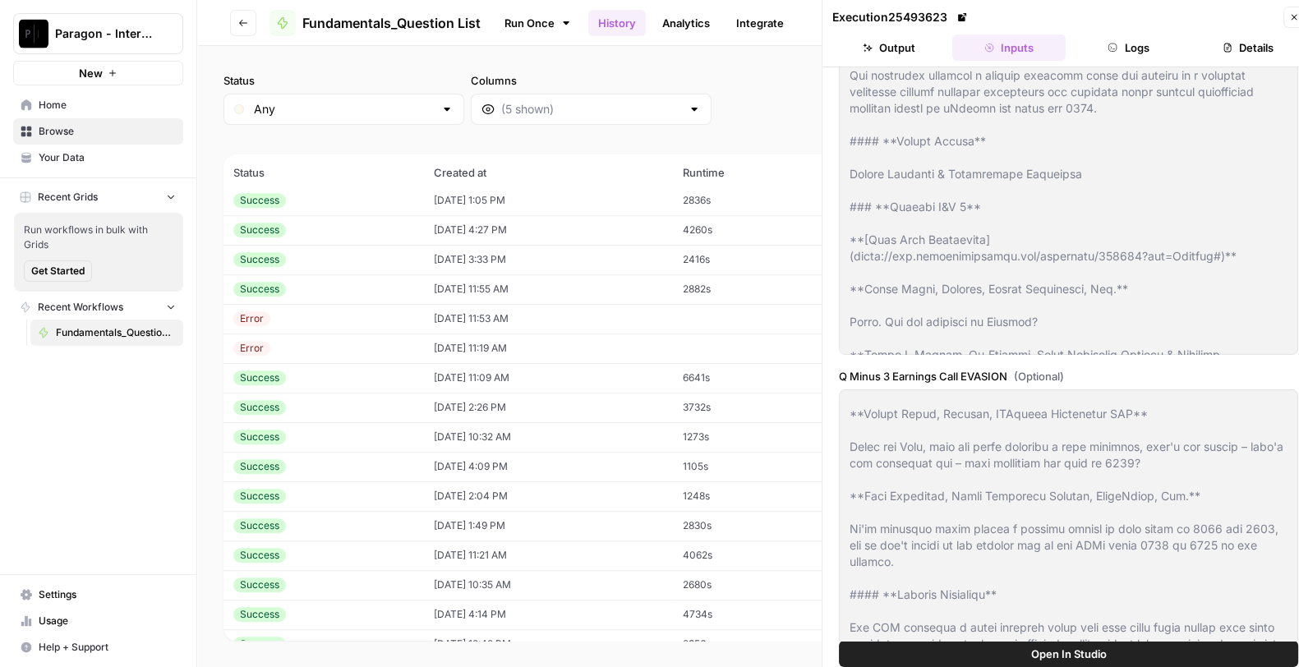
scroll to position [762, 0]
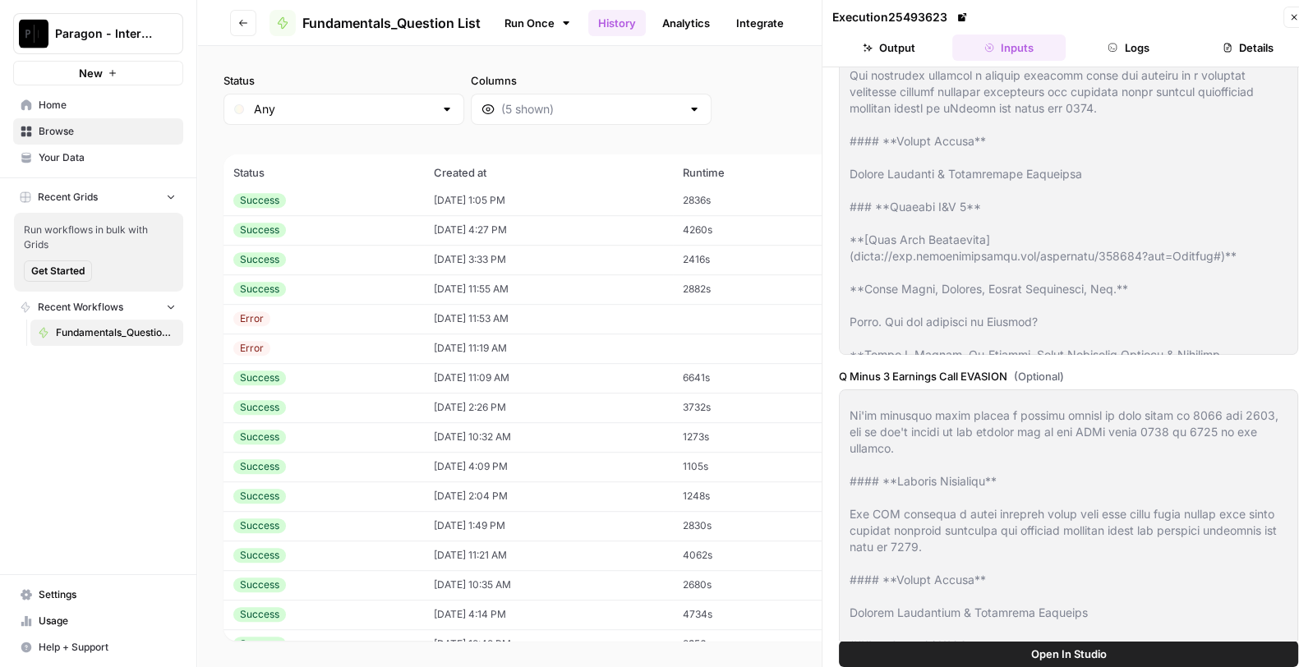
click at [1023, 658] on button "Open In Studio" at bounding box center [1068, 654] width 459 height 26
click at [879, 41] on button "Output" at bounding box center [889, 48] width 113 height 26
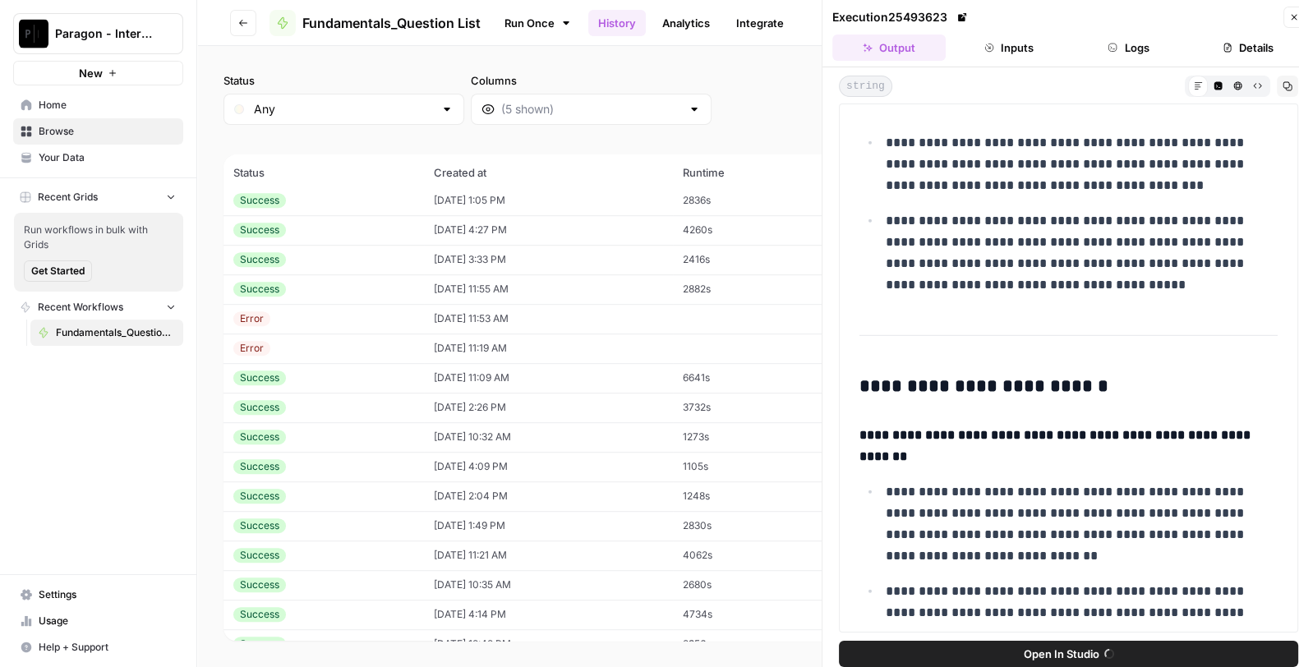
scroll to position [5974, 0]
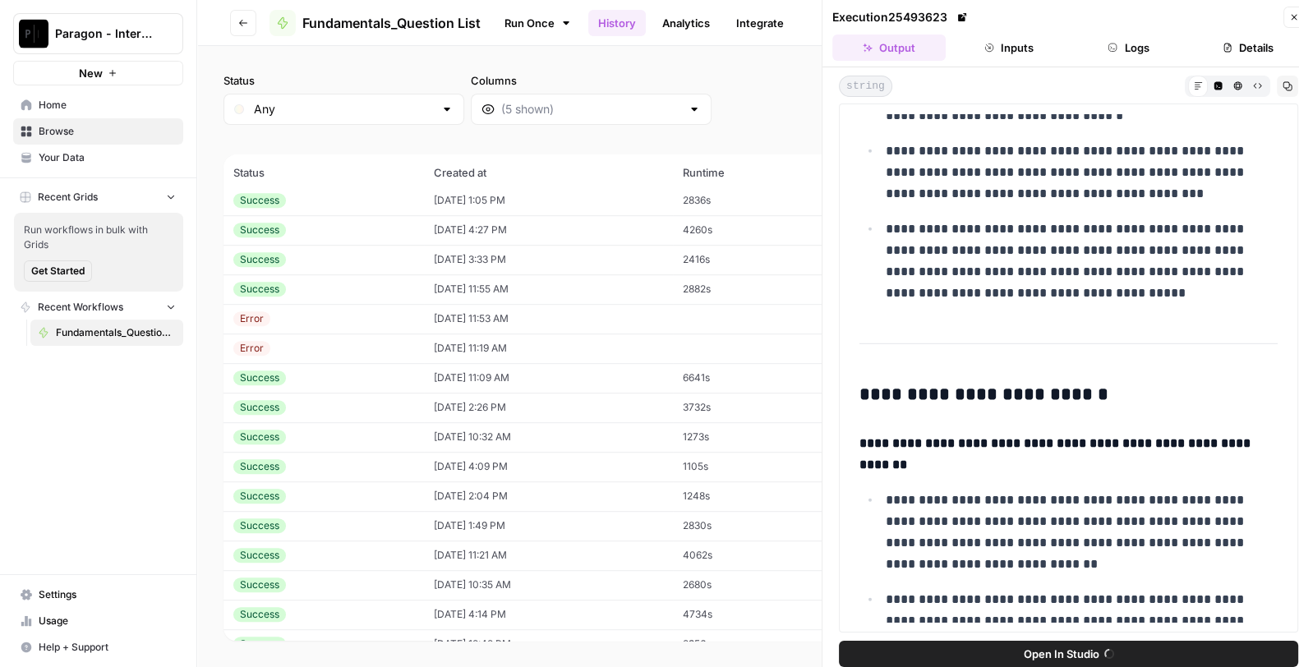
click at [1013, 53] on button "Inputs" at bounding box center [1009, 48] width 113 height 26
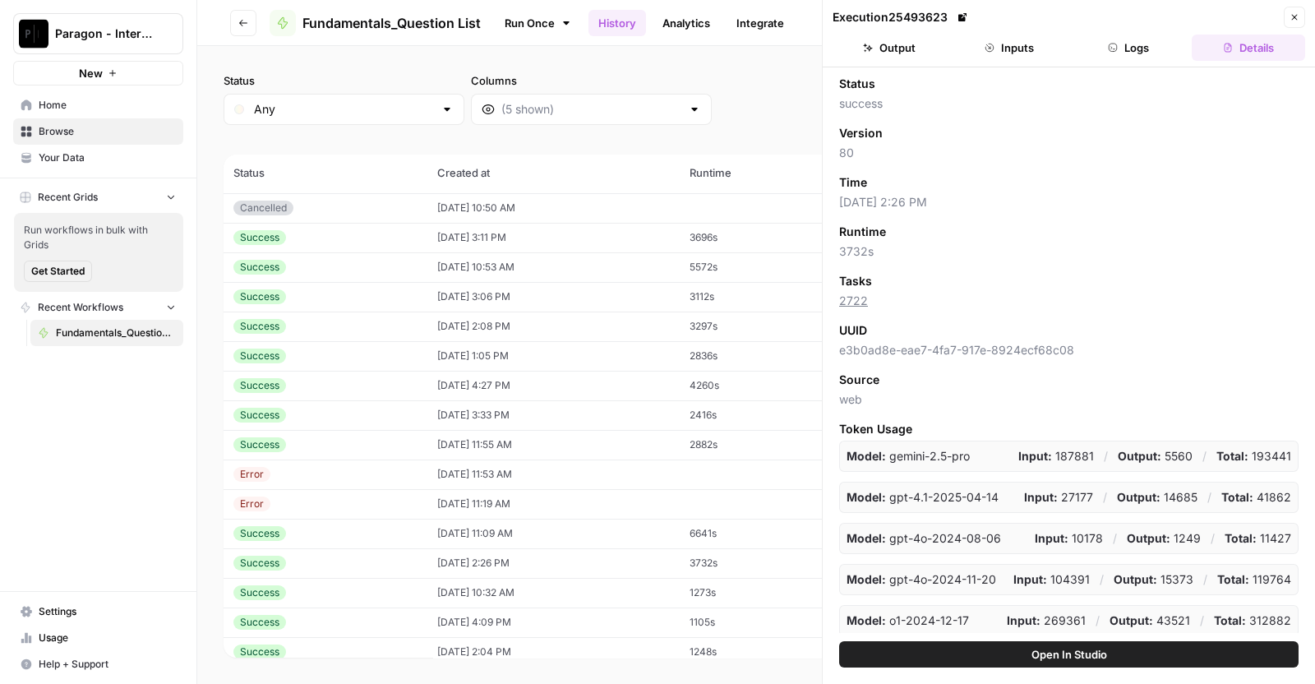
scroll to position [1134, 0]
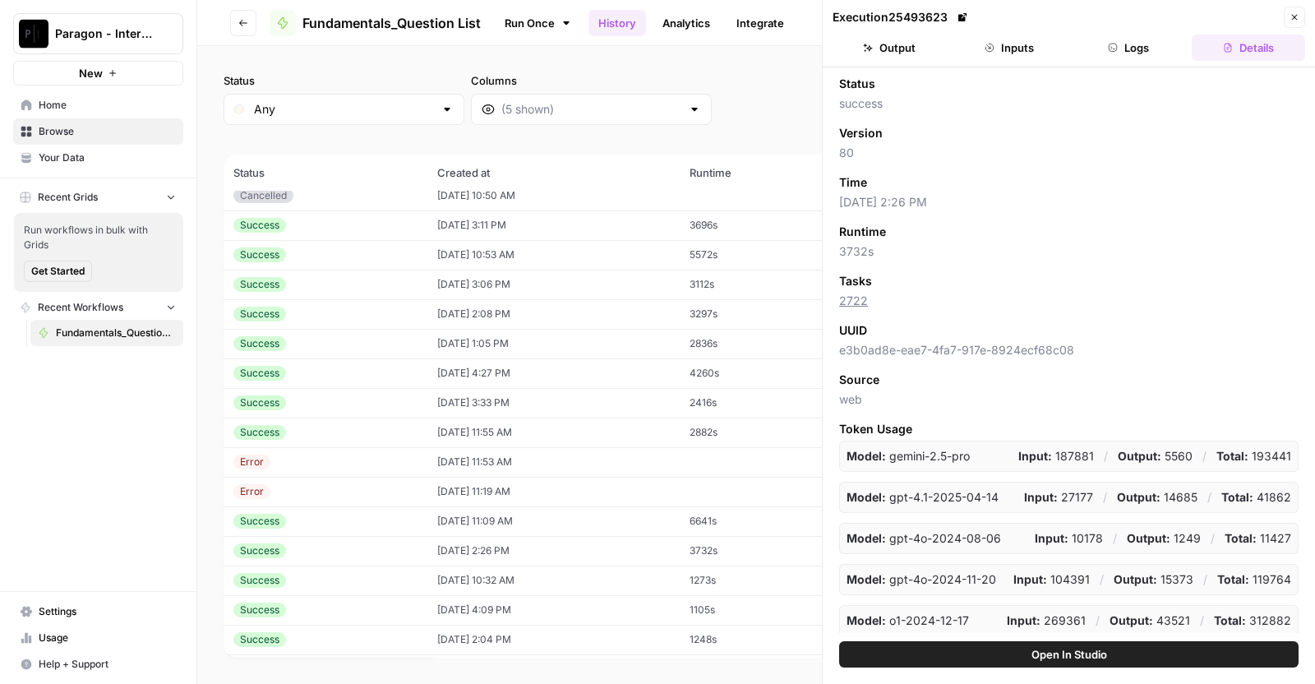
click at [455, 547] on td "[DATE] 2:26 PM" at bounding box center [553, 551] width 252 height 30
click at [481, 536] on td "[DATE] 2:26 PM" at bounding box center [553, 551] width 252 height 30
click at [878, 59] on button "Output" at bounding box center [889, 48] width 113 height 26
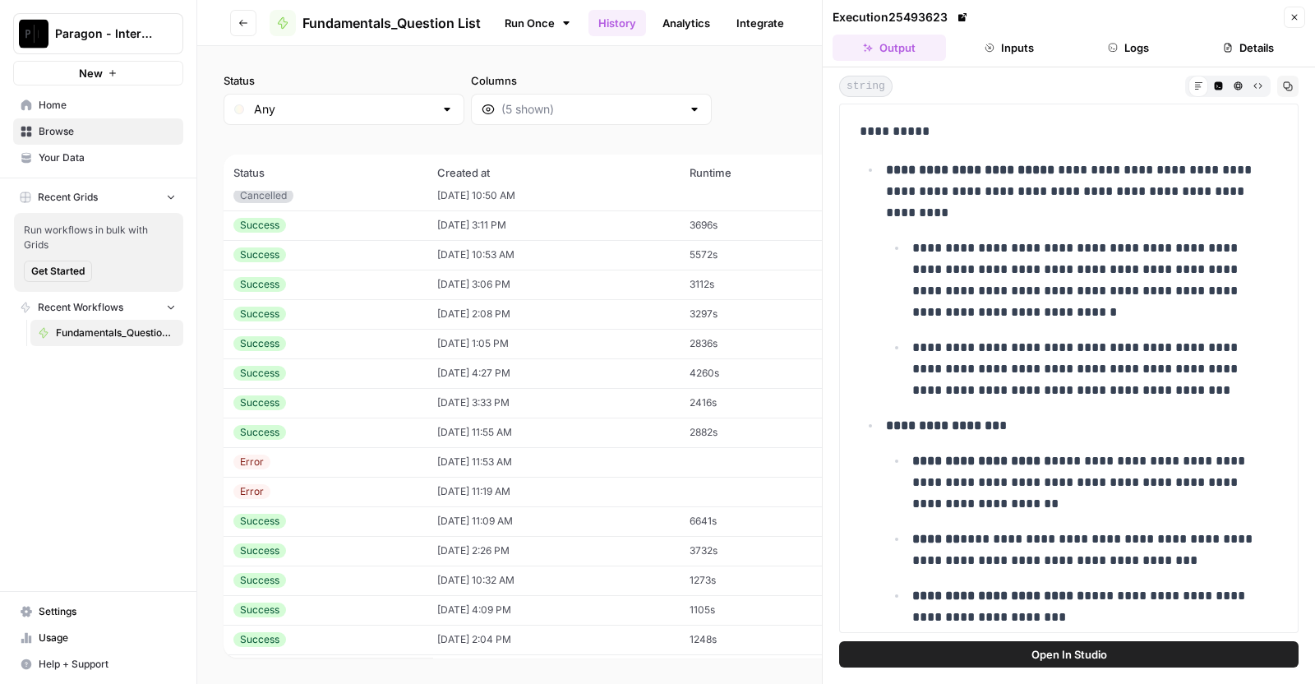
click at [979, 44] on button "Inputs" at bounding box center [1009, 48] width 113 height 26
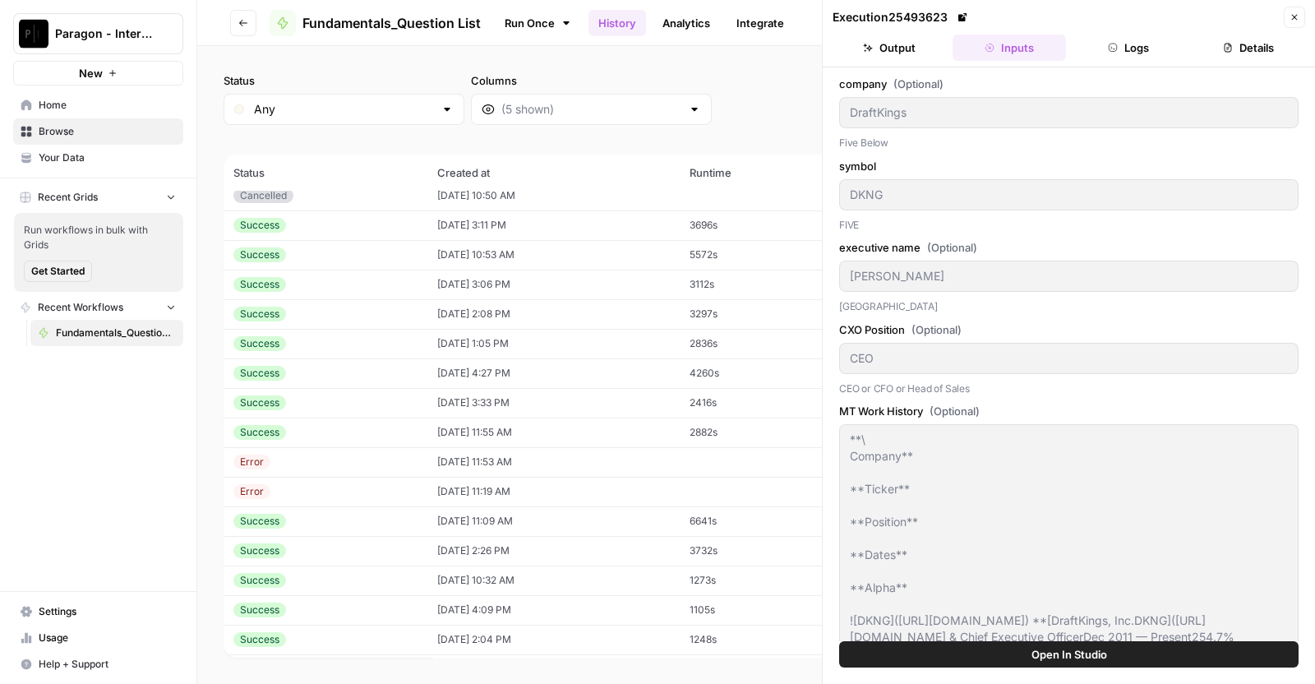
click at [884, 53] on button "Output" at bounding box center [889, 48] width 113 height 26
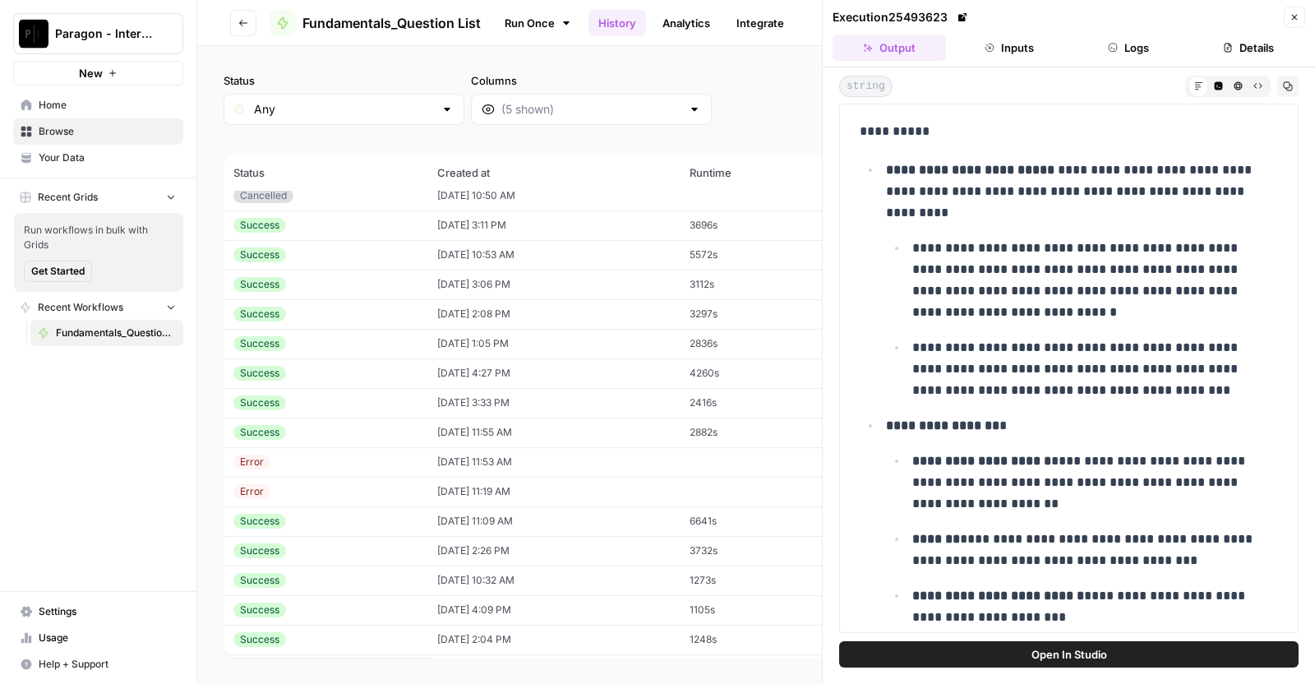
click at [1071, 658] on span "Open In Studio" at bounding box center [1069, 654] width 76 height 16
click at [964, 18] on icon at bounding box center [962, 17] width 8 height 8
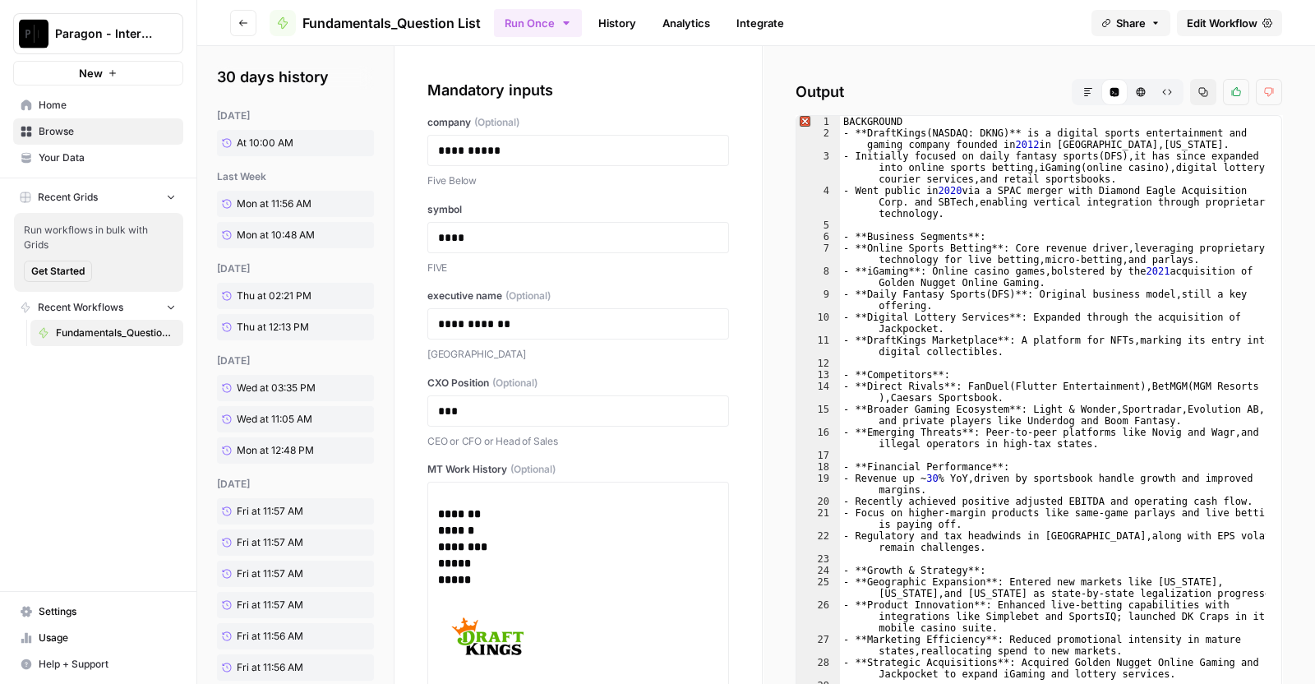
click at [1083, 88] on icon "button" at bounding box center [1088, 92] width 10 height 10
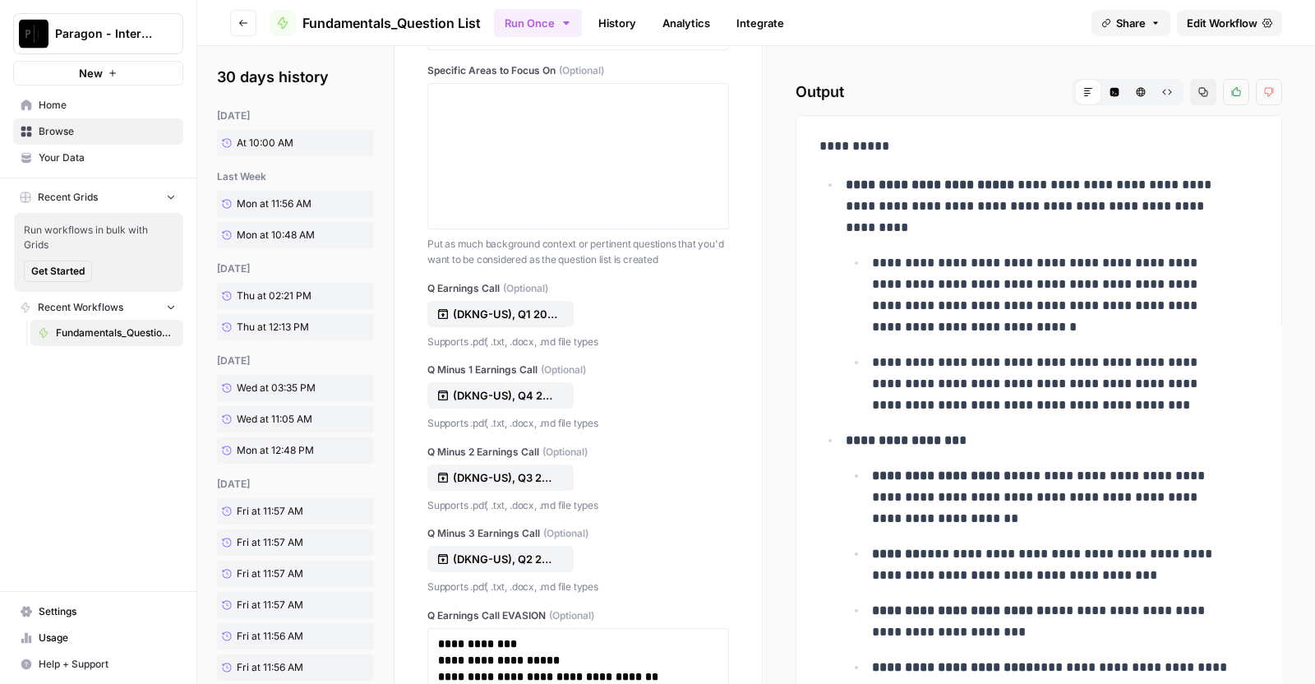
scroll to position [1008, 0]
click at [504, 310] on p "(DKNG-US), Q1 2025 Earnings Call, 9-May-2025 8_30 AM ET.pdf" at bounding box center [505, 315] width 105 height 16
click at [521, 393] on p "(DKNG-US), Q4 2024 Earnings Call, 14-February-2025 8_30 AM ET.pdf" at bounding box center [505, 396] width 105 height 16
click at [503, 470] on p "(DKNG-US), Q3 2024 Earnings Call, 8-November-2024 8_30 AM ET.pdf" at bounding box center [505, 478] width 105 height 16
click at [534, 557] on p "(DKNG-US), Q2 2024 Earnings Call, 2-August-2024 8_30 AM ET.pdf" at bounding box center [505, 559] width 105 height 16
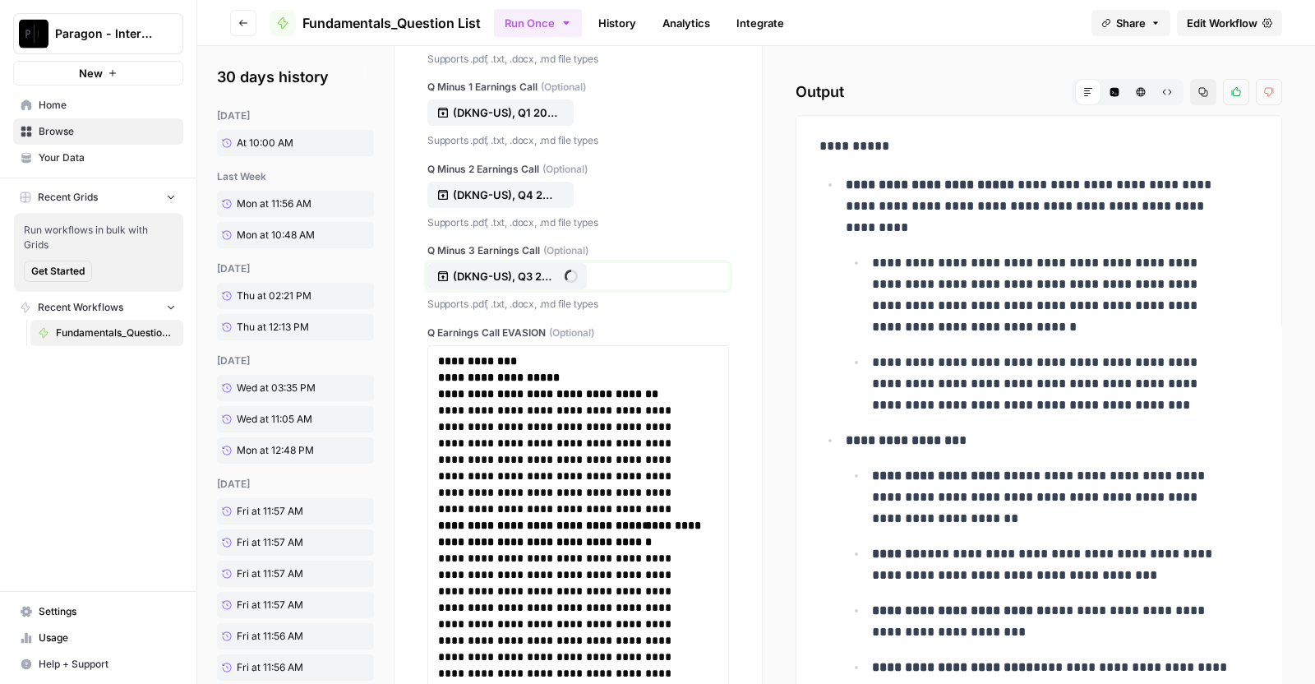
scroll to position [1304, 0]
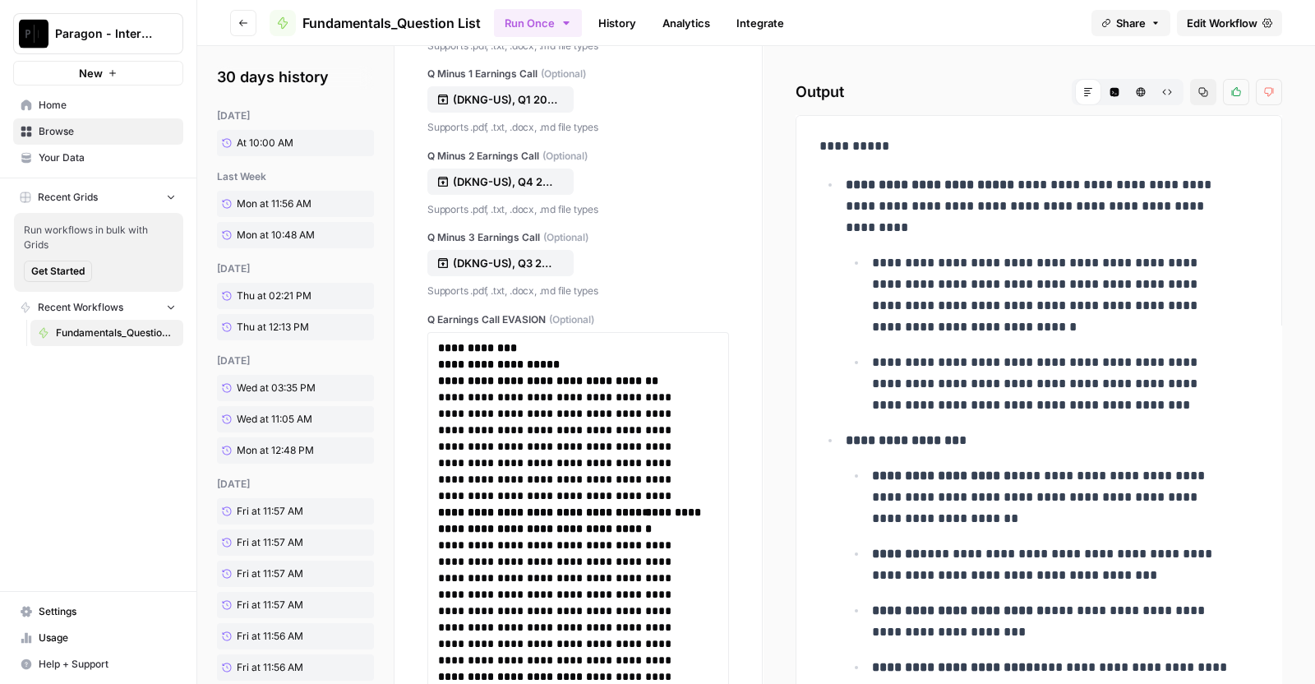
drag, startPoint x: 436, startPoint y: 340, endPoint x: 584, endPoint y: 531, distance: 241.3
click at [584, 531] on strong "**********" at bounding box center [571, 520] width 266 height 28
click at [440, 347] on strong "**********" at bounding box center [477, 348] width 79 height 12
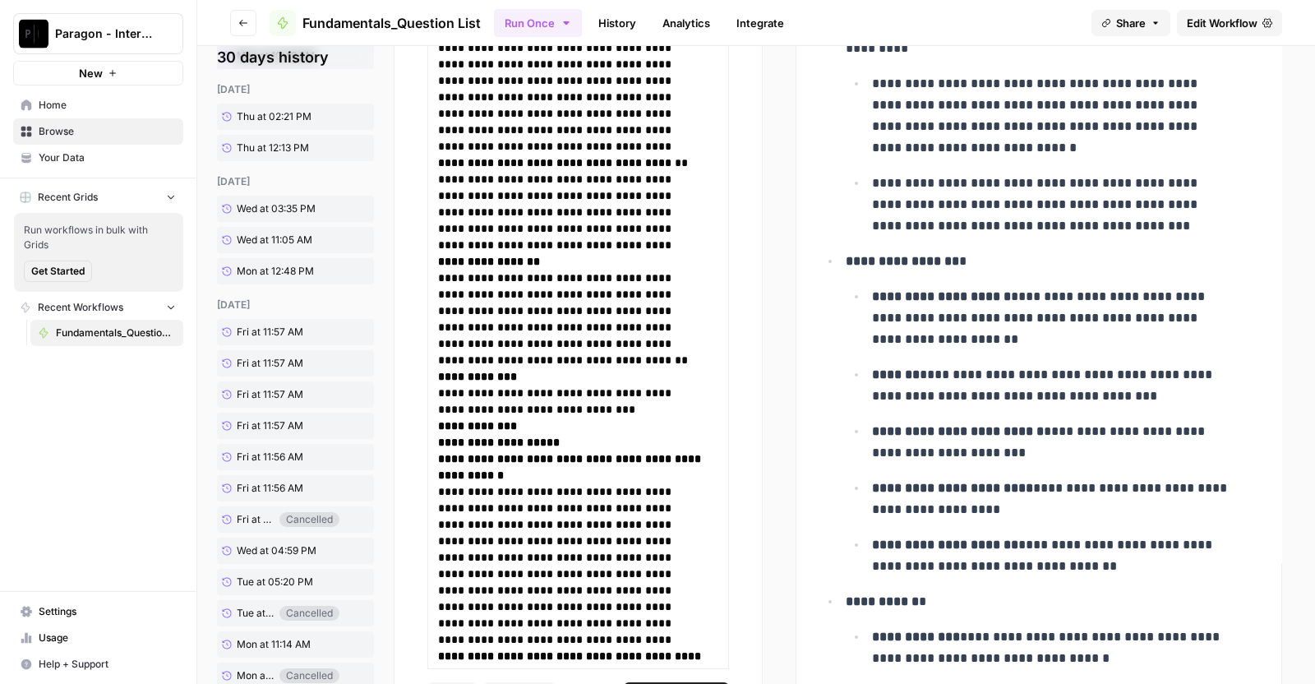
scroll to position [0, 0]
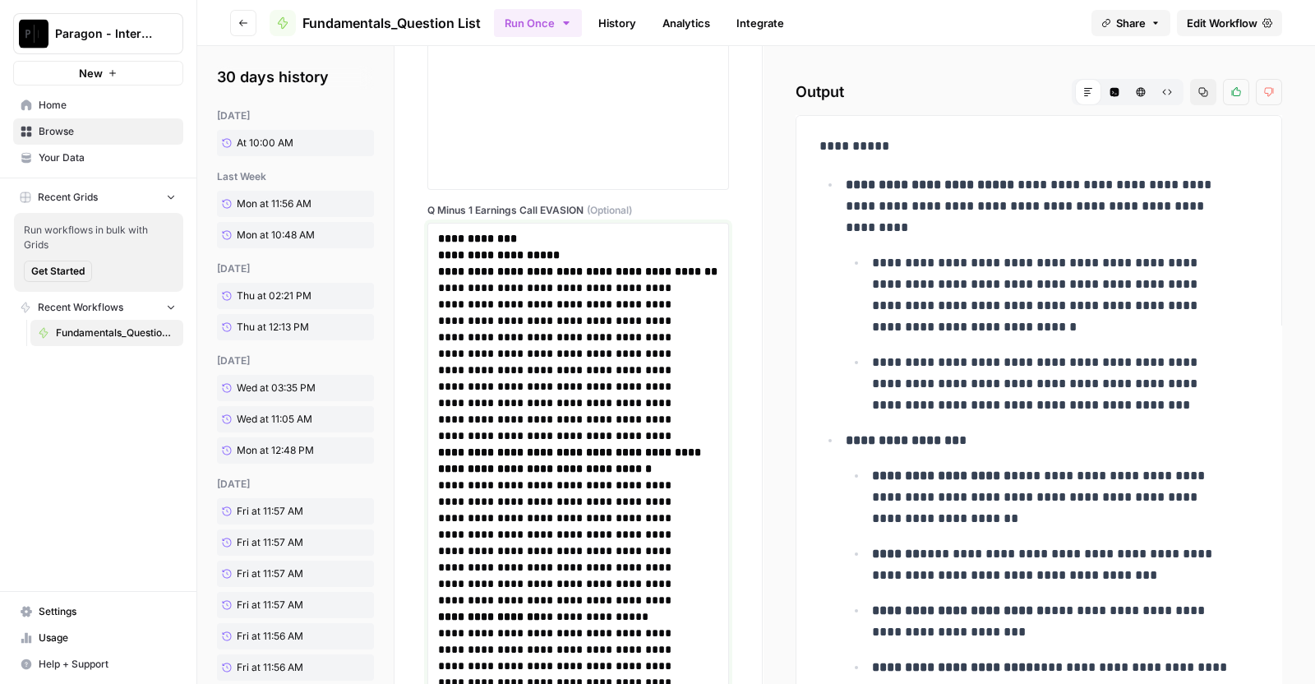
click at [441, 233] on strong "**********" at bounding box center [477, 239] width 79 height 12
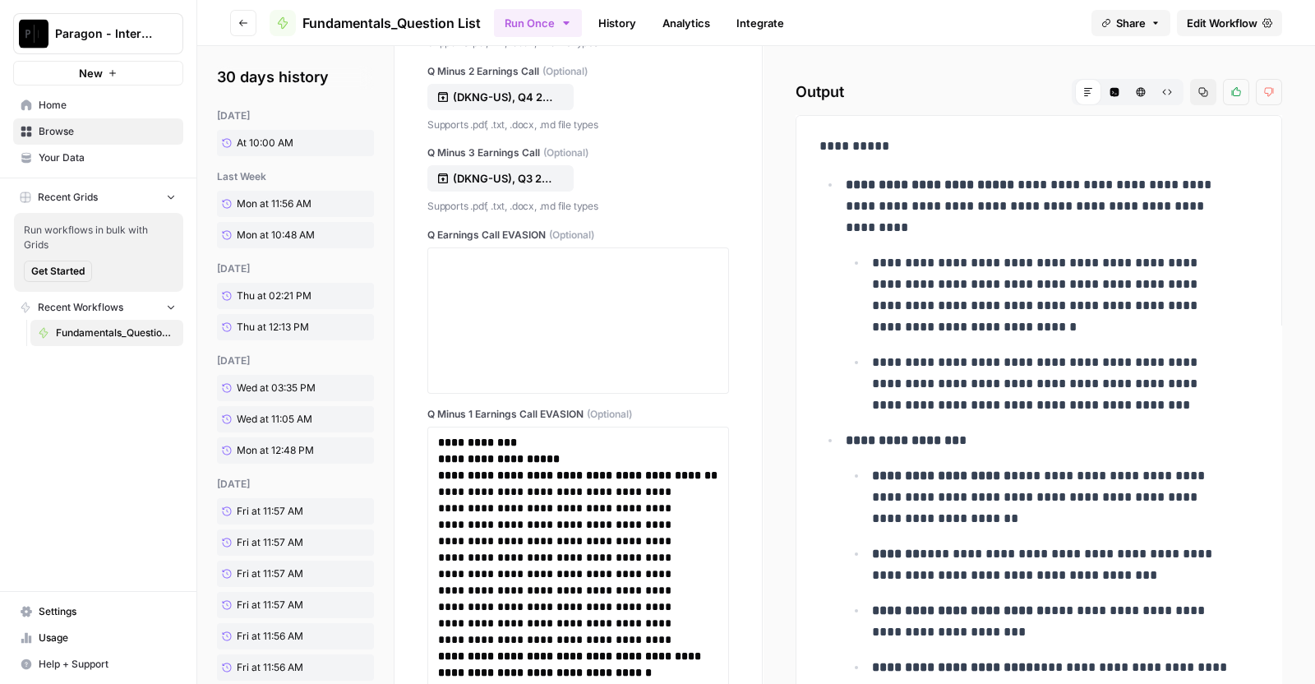
scroll to position [8293, 0]
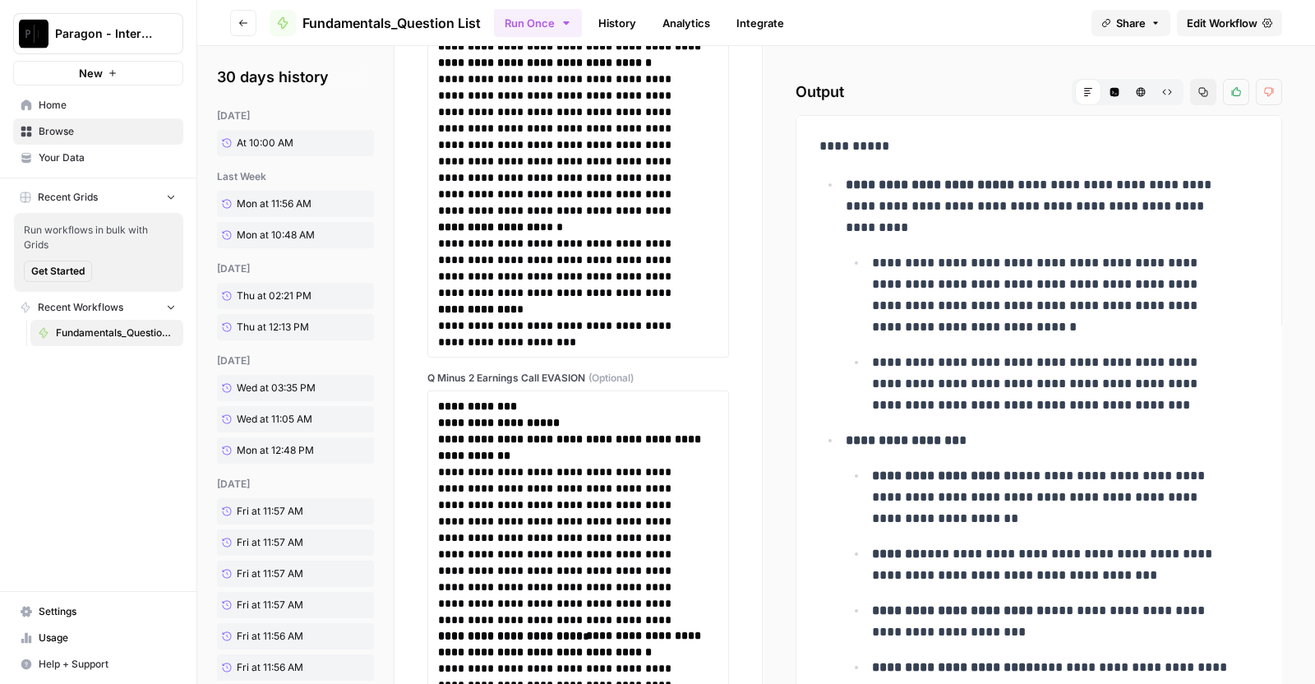
click at [414, 495] on div "**********" at bounding box center [578, 446] width 367 height 801
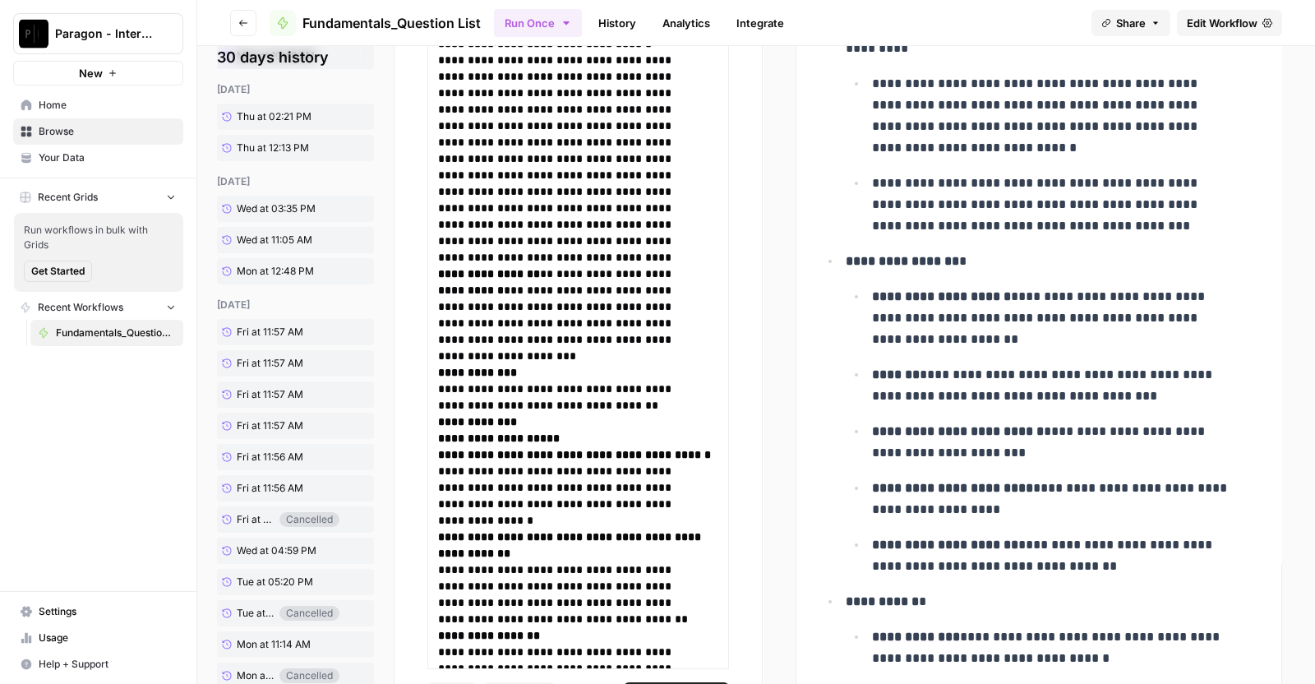
scroll to position [12752, 0]
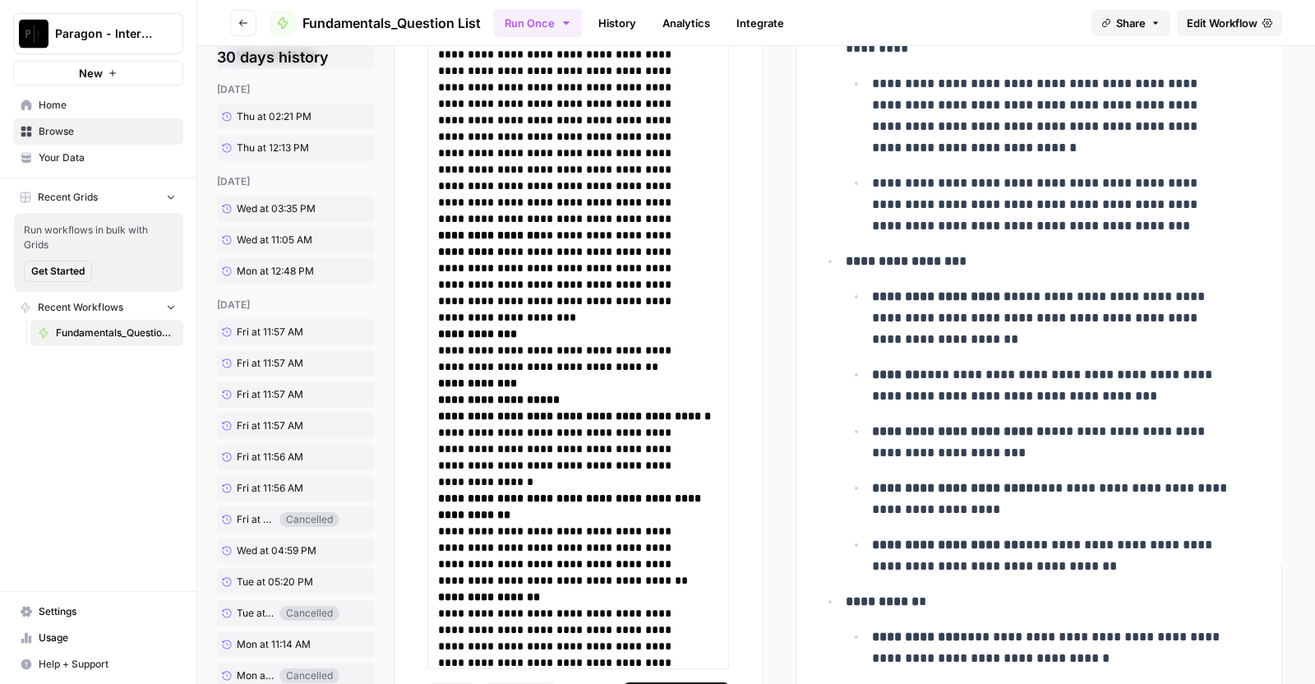
drag, startPoint x: 439, startPoint y: 454, endPoint x: 527, endPoint y: 108, distance: 356.2
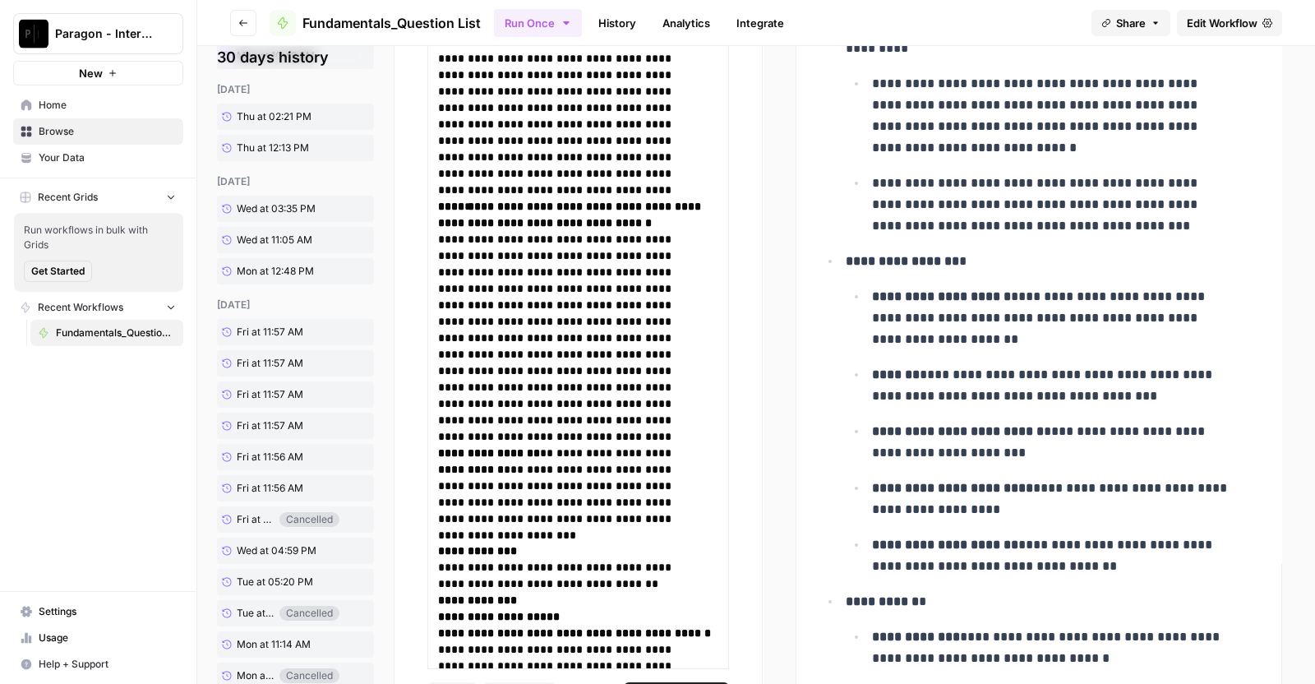
scroll to position [0, 0]
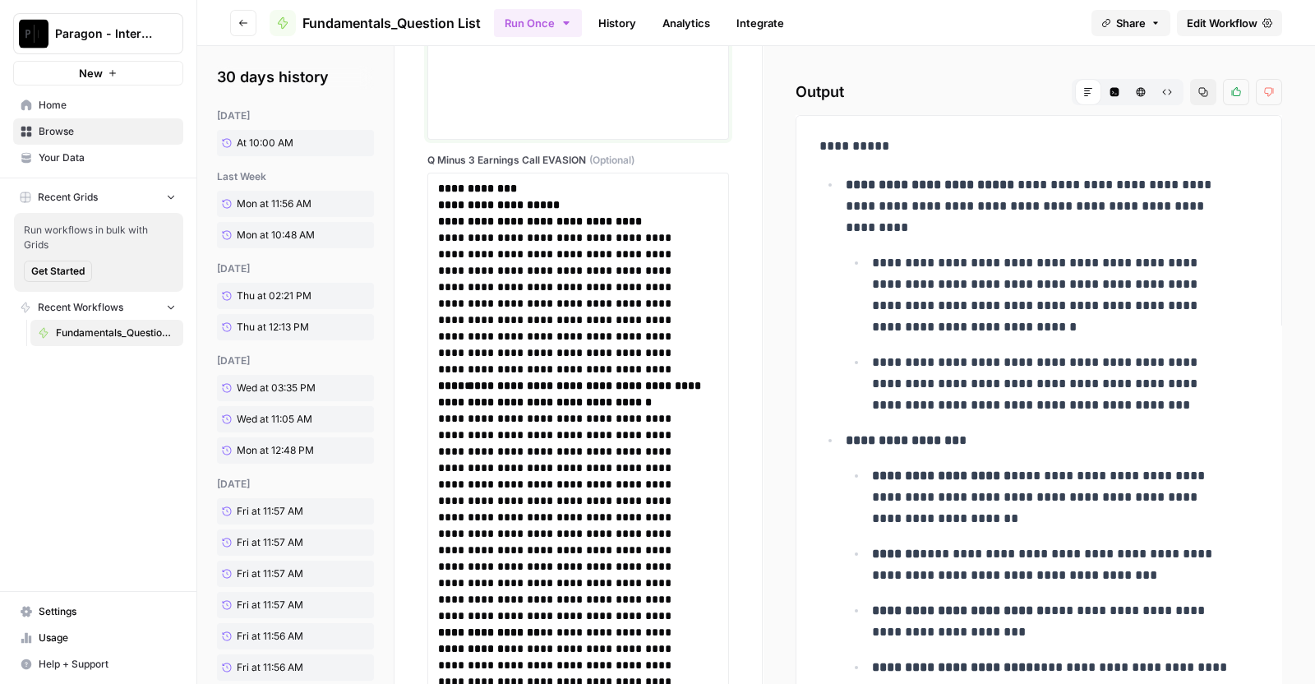
click at [527, 108] on div "**********" at bounding box center [578, 67] width 280 height 132
click at [447, 194] on strong "**********" at bounding box center [477, 188] width 79 height 12
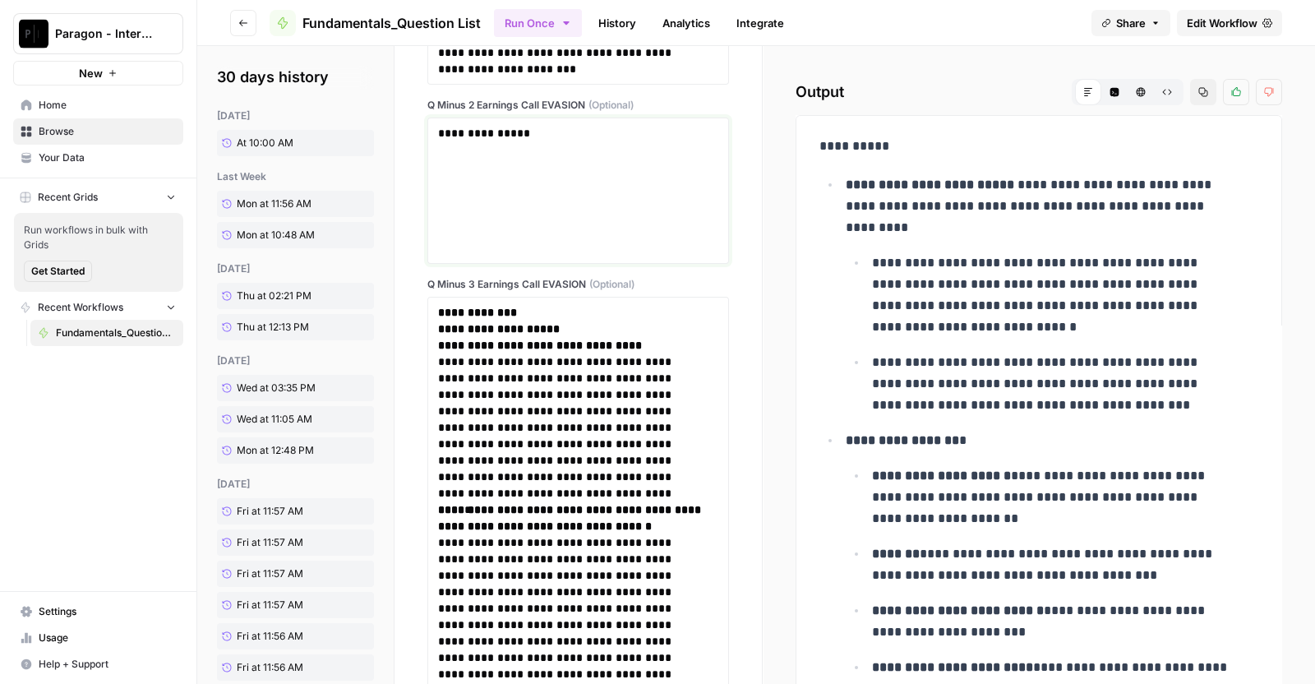
drag, startPoint x: 549, startPoint y: 181, endPoint x: 390, endPoint y: 179, distance: 158.6
click at [390, 179] on section "**********" at bounding box center [756, 365] width 1118 height 638
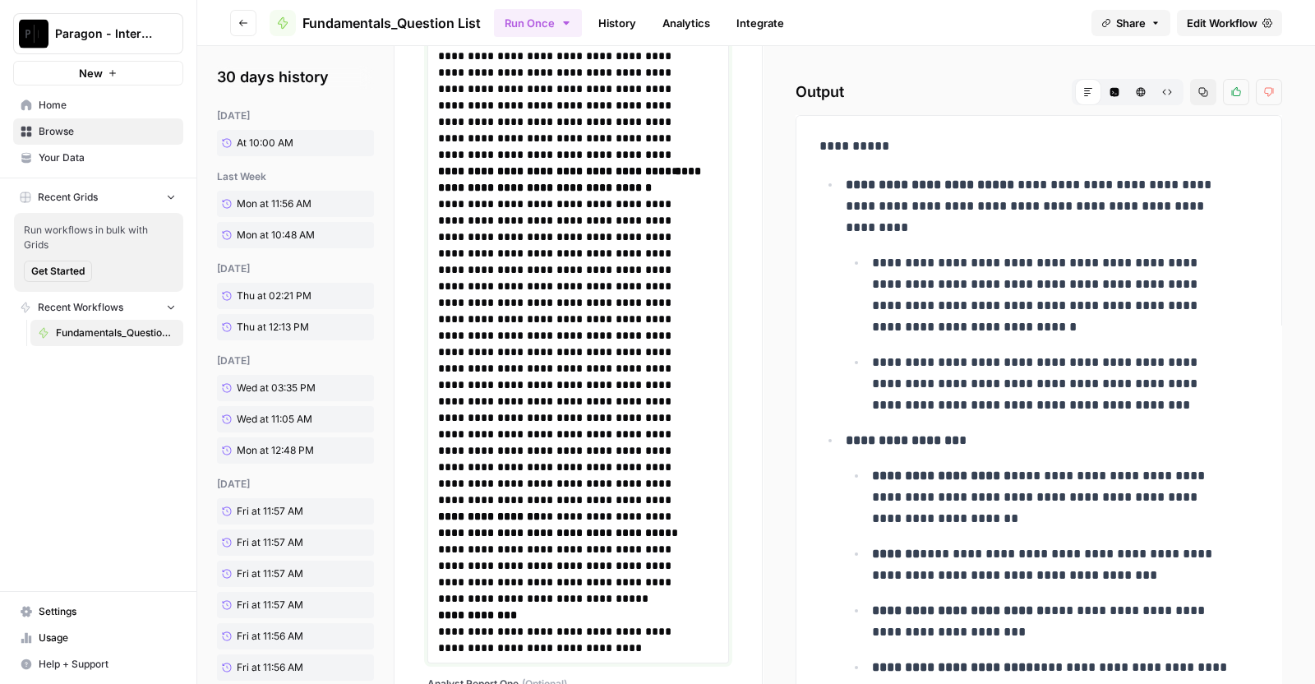
scroll to position [9520, 0]
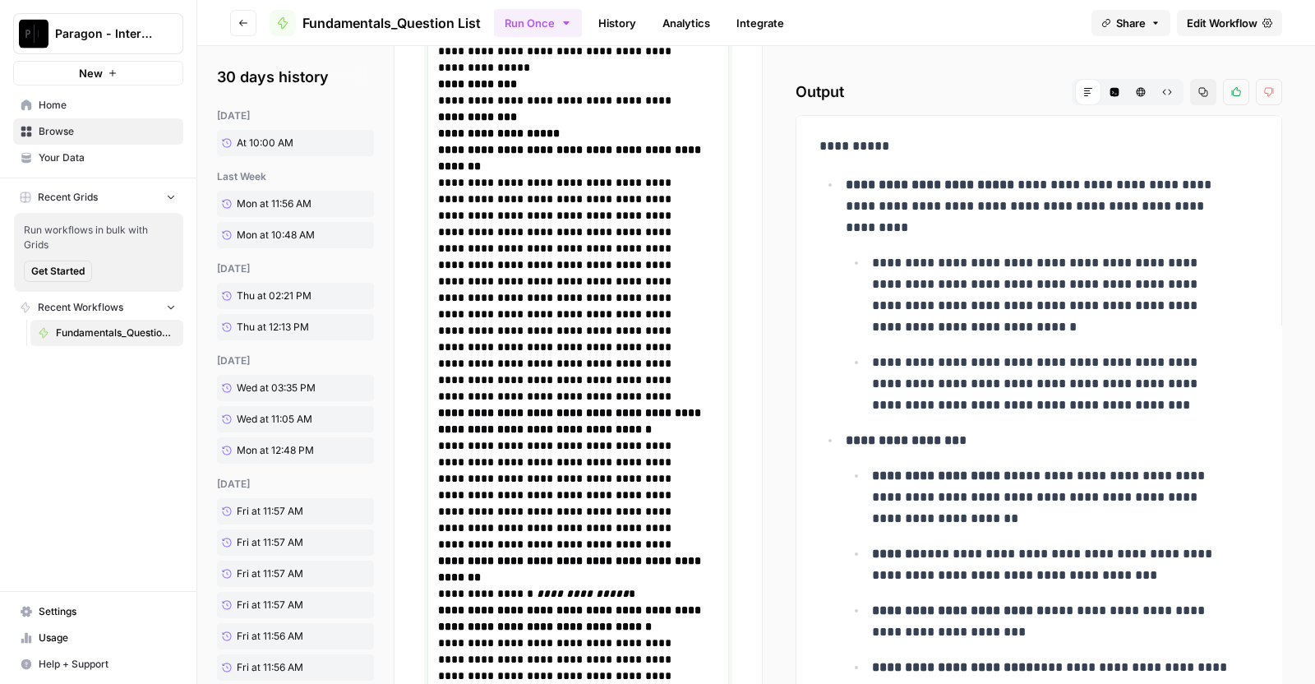
drag, startPoint x: 439, startPoint y: 365, endPoint x: 445, endPoint y: -72, distance: 436.5
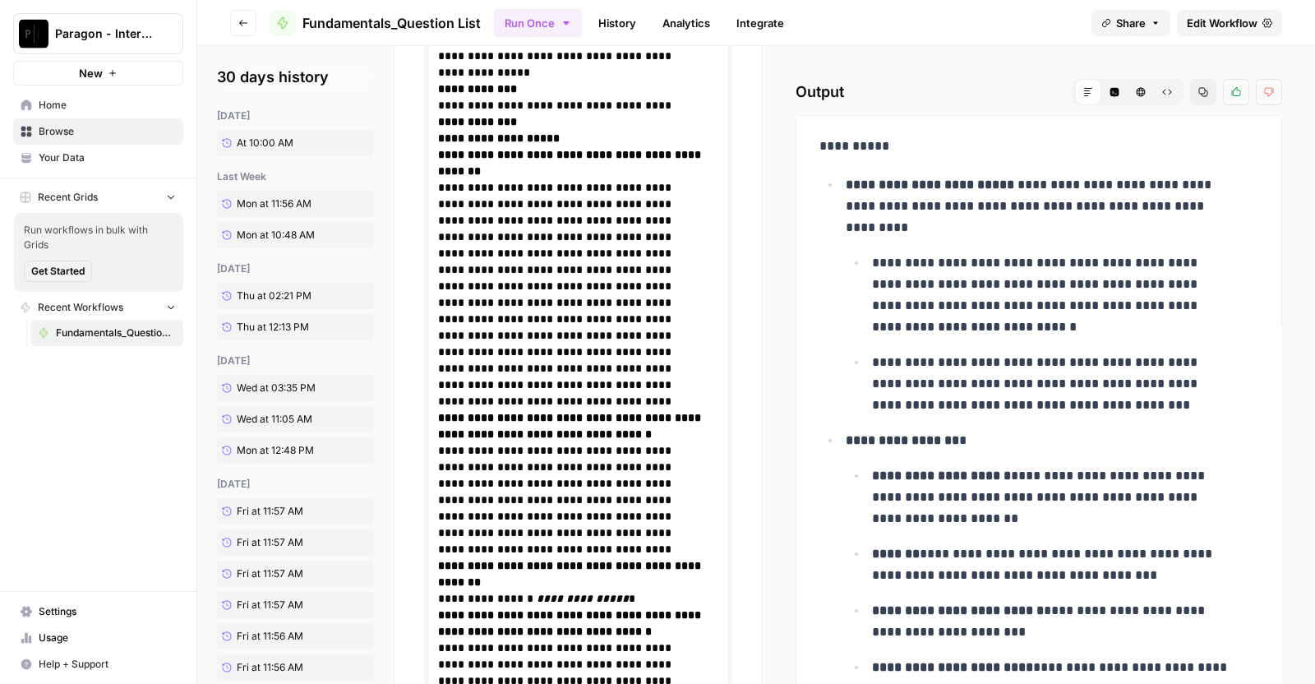
click at [445, 0] on html "**********" at bounding box center [657, 342] width 1315 height 684
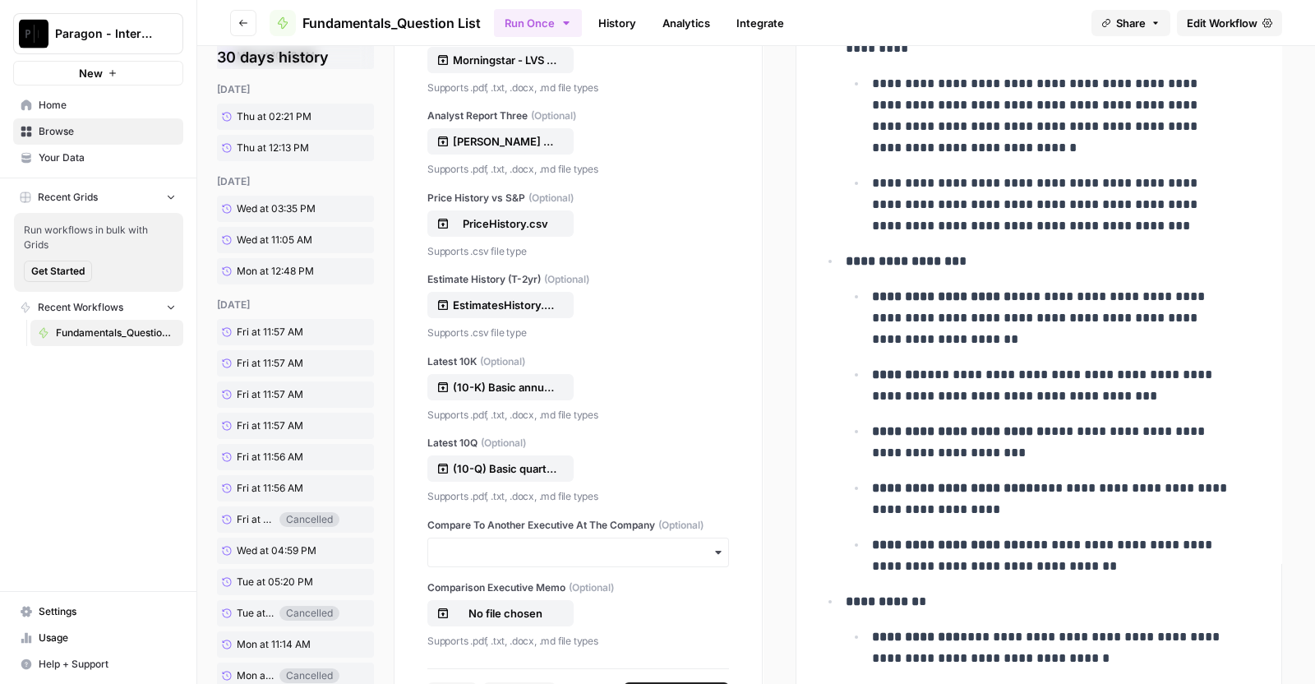
scroll to position [232, 0]
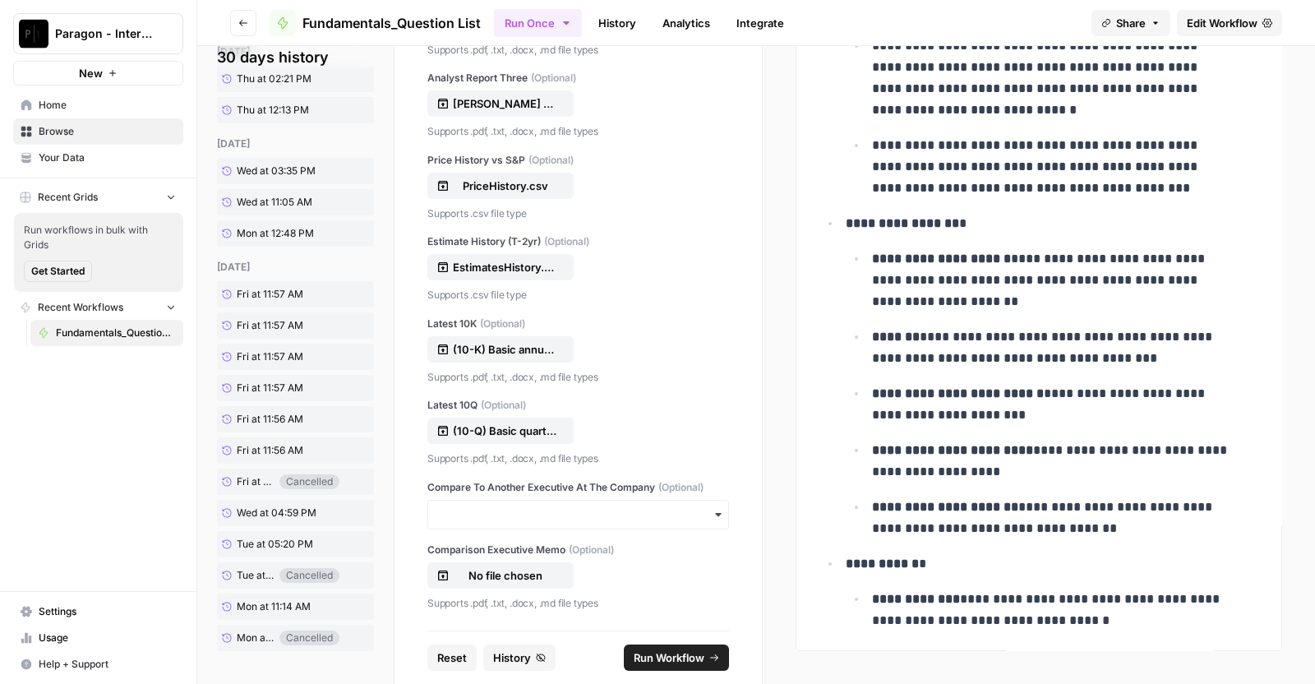
drag, startPoint x: 440, startPoint y: 399, endPoint x: 404, endPoint y: 104, distance: 298.1
click at [404, 104] on div "**********" at bounding box center [578, 229] width 367 height 801
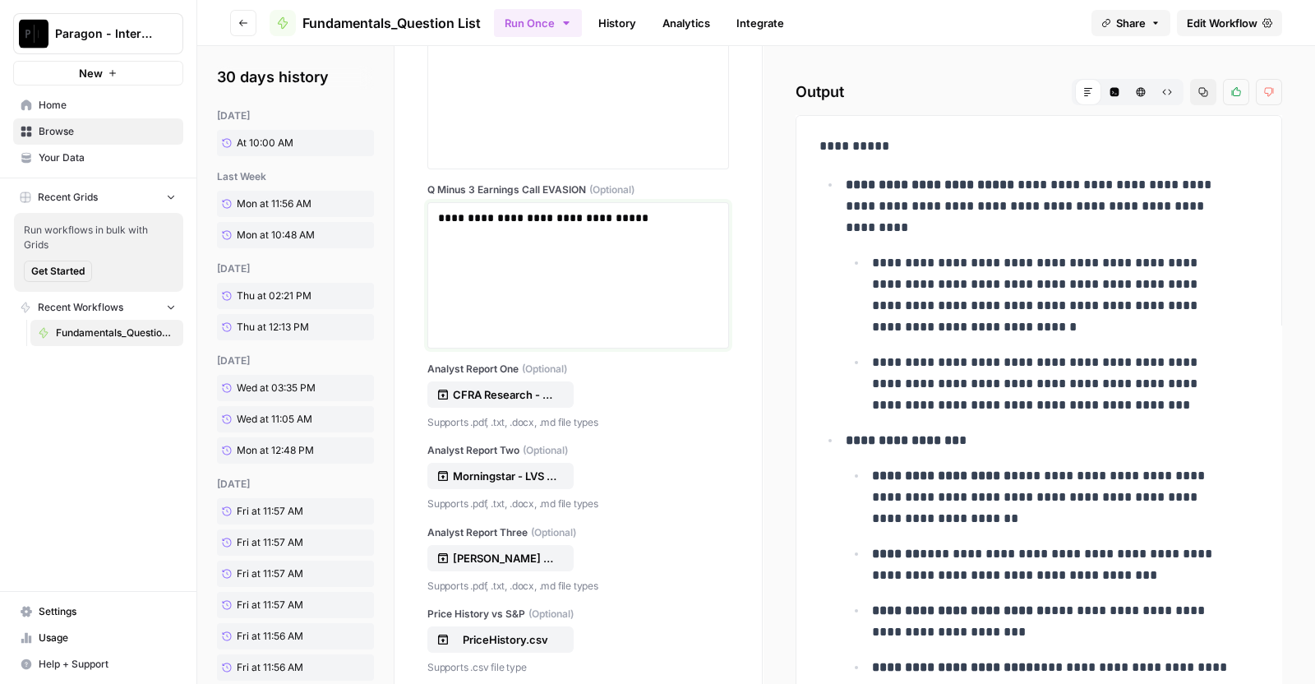
scroll to position [8657, 0]
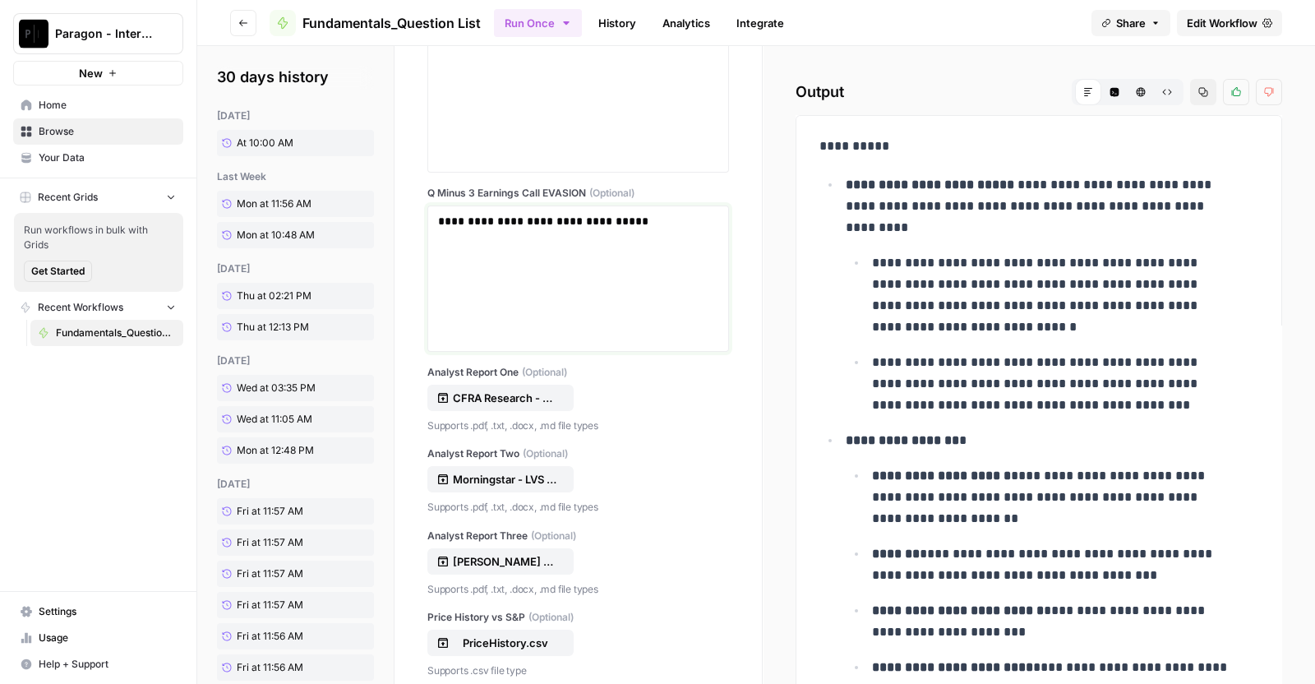
drag, startPoint x: 659, startPoint y: 264, endPoint x: 348, endPoint y: 244, distance: 312.1
click at [348, 244] on section "**********" at bounding box center [756, 365] width 1118 height 638
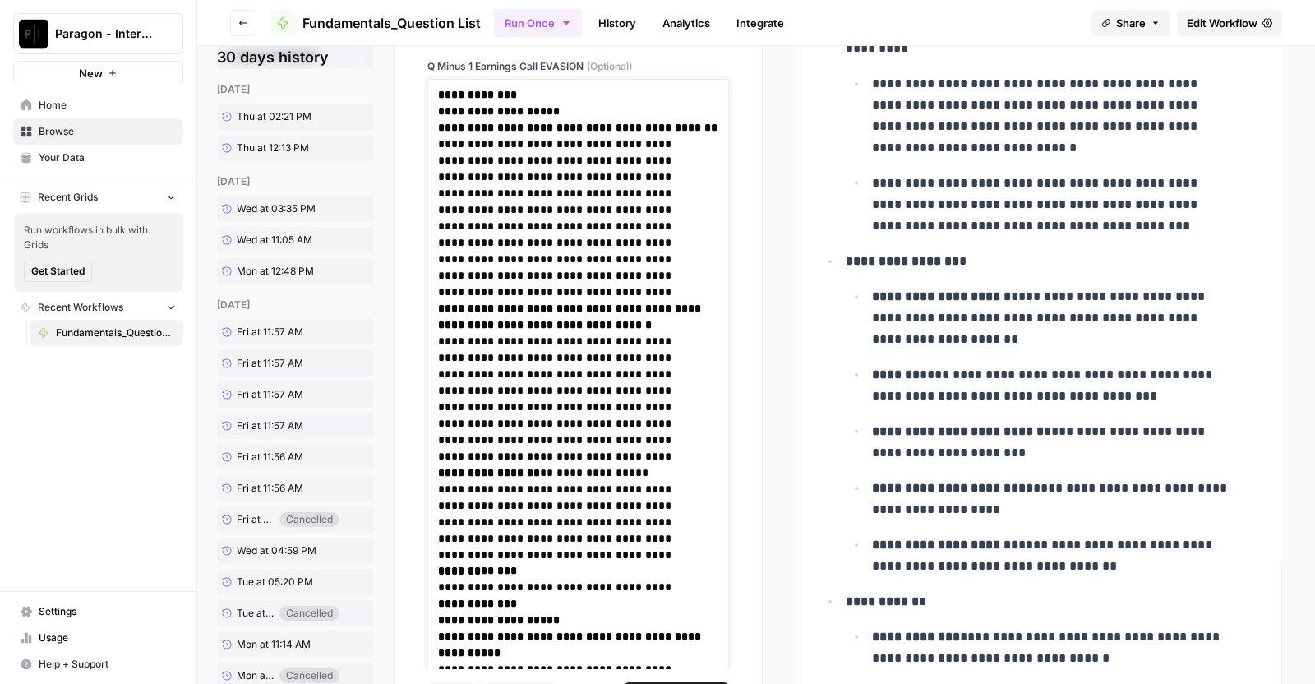
scroll to position [1767, 0]
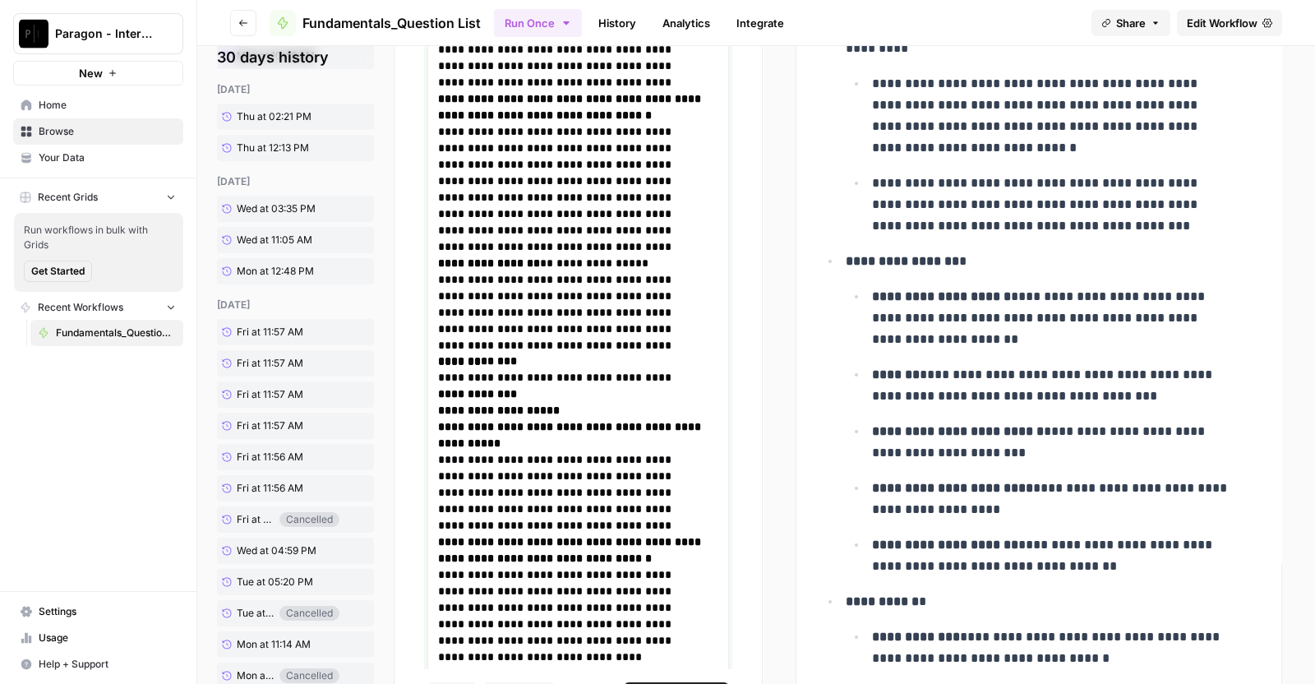
drag, startPoint x: 609, startPoint y: 430, endPoint x: 440, endPoint y: 87, distance: 382.3
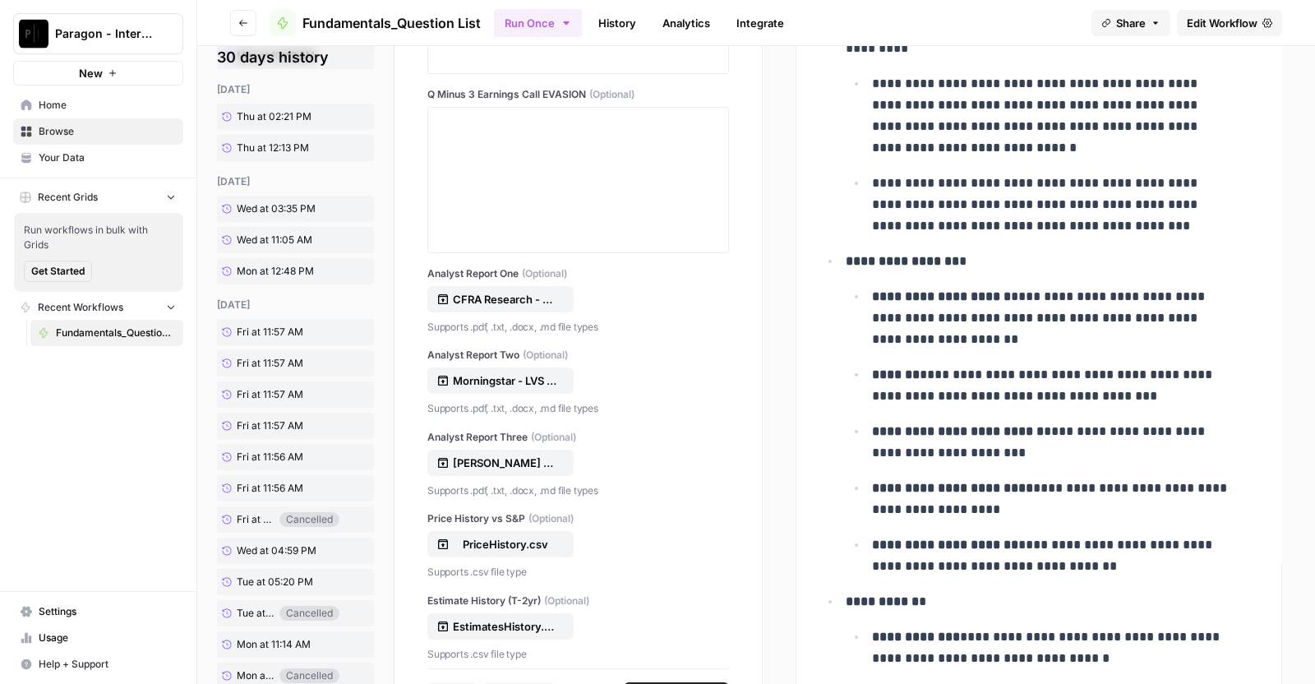
scroll to position [1887, 0]
click at [496, 297] on p "CFRA Research - DKNG - DraftKings Inc - 9 pages.pdf" at bounding box center [505, 300] width 105 height 16
click at [534, 376] on p "Morningstar - LVS - Morningstar Industry Landscape Gaming - 52 pages.pdf" at bounding box center [505, 381] width 105 height 16
click at [518, 455] on p "Oppenheimer & Co. - DKNG - Thoughts on Key Debates - 11 pages.pdf" at bounding box center [505, 463] width 105 height 16
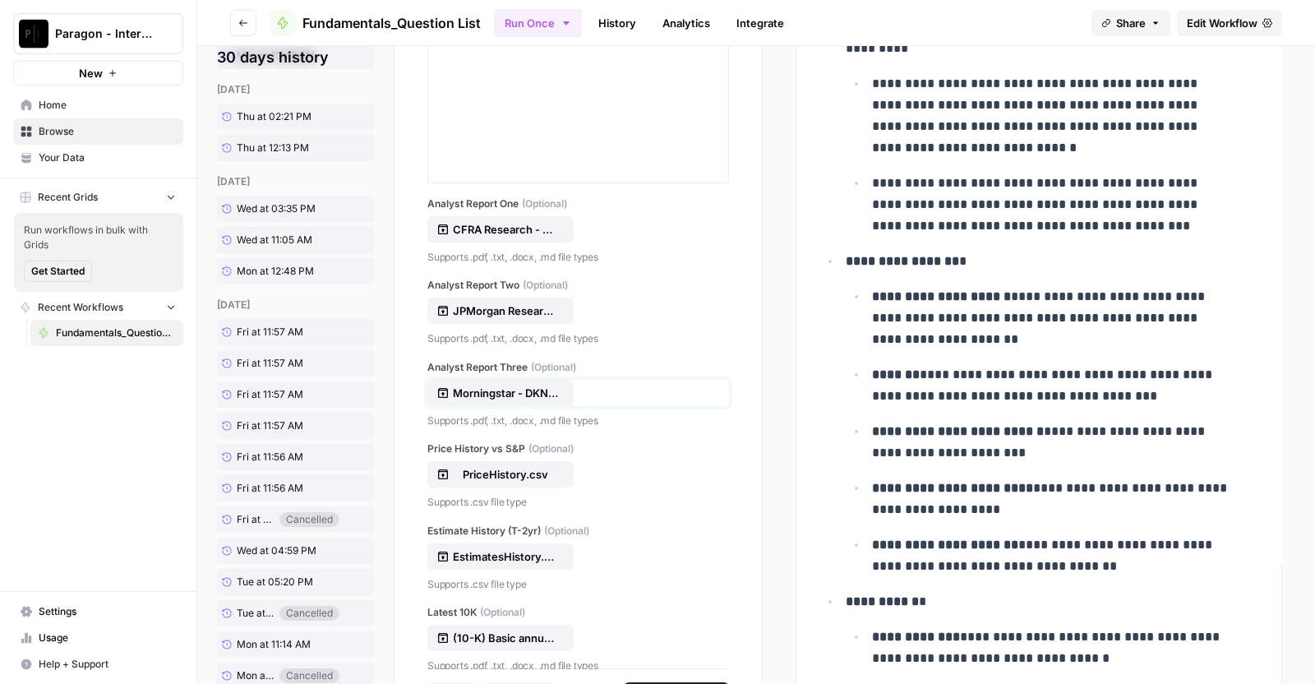
scroll to position [1959, 0]
click at [508, 453] on div "Price History vs S&P (Optional) PriceHistory.csv Supports .csv file type" at bounding box center [578, 474] width 302 height 69
click at [491, 466] on p "PriceHistory.csv" at bounding box center [505, 472] width 105 height 16
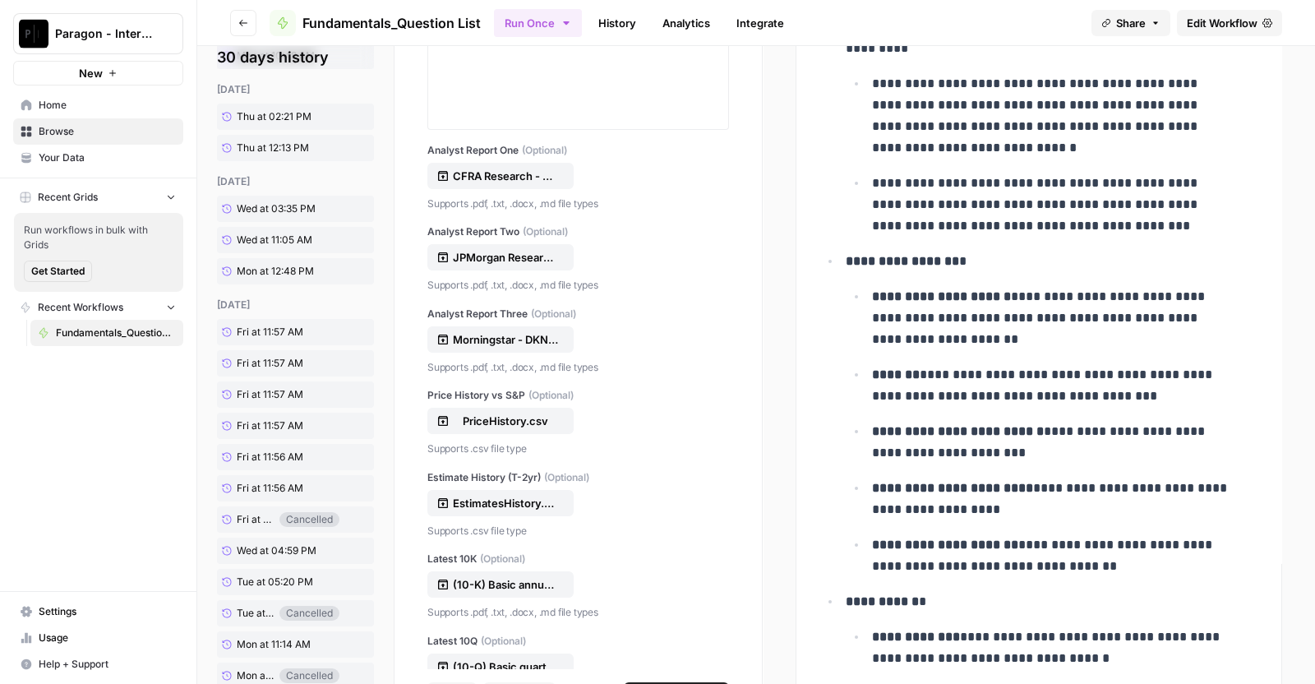
click at [497, 478] on label "Estimate History (T-2yr) (Optional)" at bounding box center [578, 477] width 302 height 15
click at [0, 0] on input "Estimate History (T-2yr) (Optional)" at bounding box center [0, 0] width 0 height 0
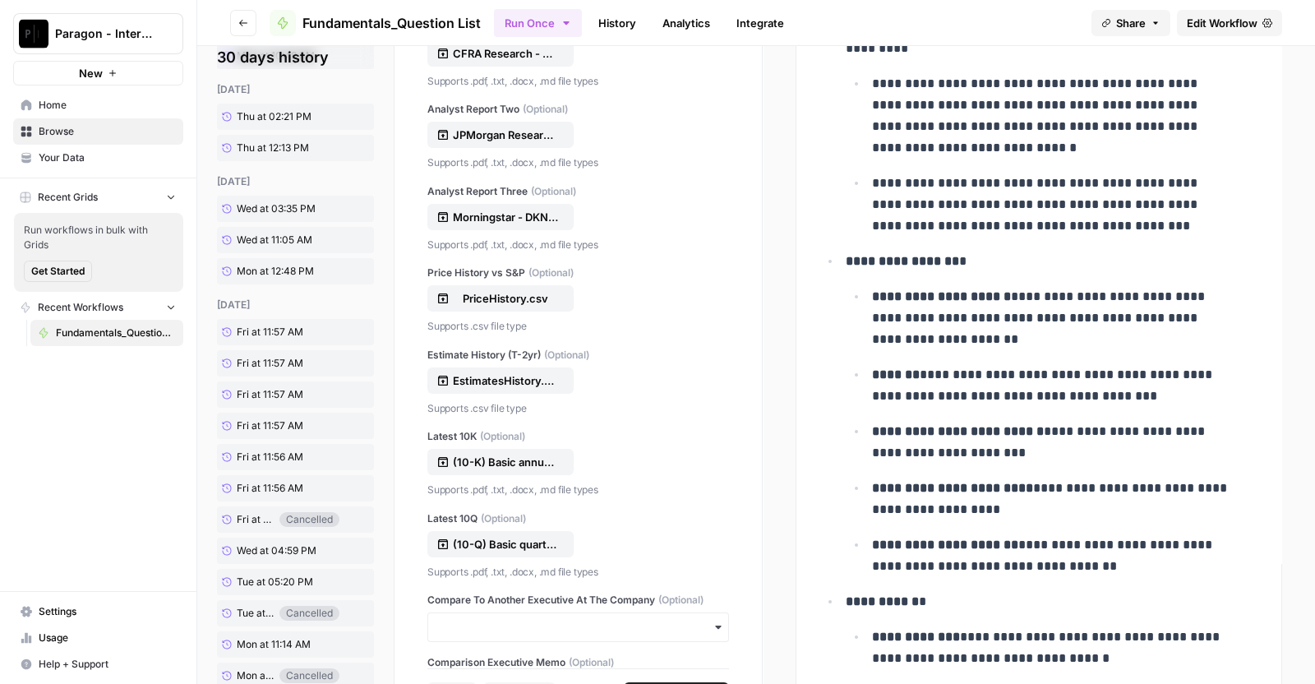
scroll to position [2134, 0]
click at [506, 470] on div "Latest 10K (Optional) (10-K) Basic annual filing, for period end 31-Dec-24 (DEA…" at bounding box center [578, 462] width 302 height 69
click at [488, 441] on div "Latest 10K (Optional) (10-K) Basic annual filing, for period end 31-Dec-24 (DEA…" at bounding box center [578, 462] width 302 height 69
click at [481, 453] on p "(10-K) Basic annual filing, for period end 31-Dec-24 (DEACU-US).pdf" at bounding box center [505, 461] width 105 height 16
click at [510, 538] on p "(10-Q) Basic quarterly filing, for period end 31-Mar-25 (DEACU-US).pdf" at bounding box center [505, 543] width 105 height 16
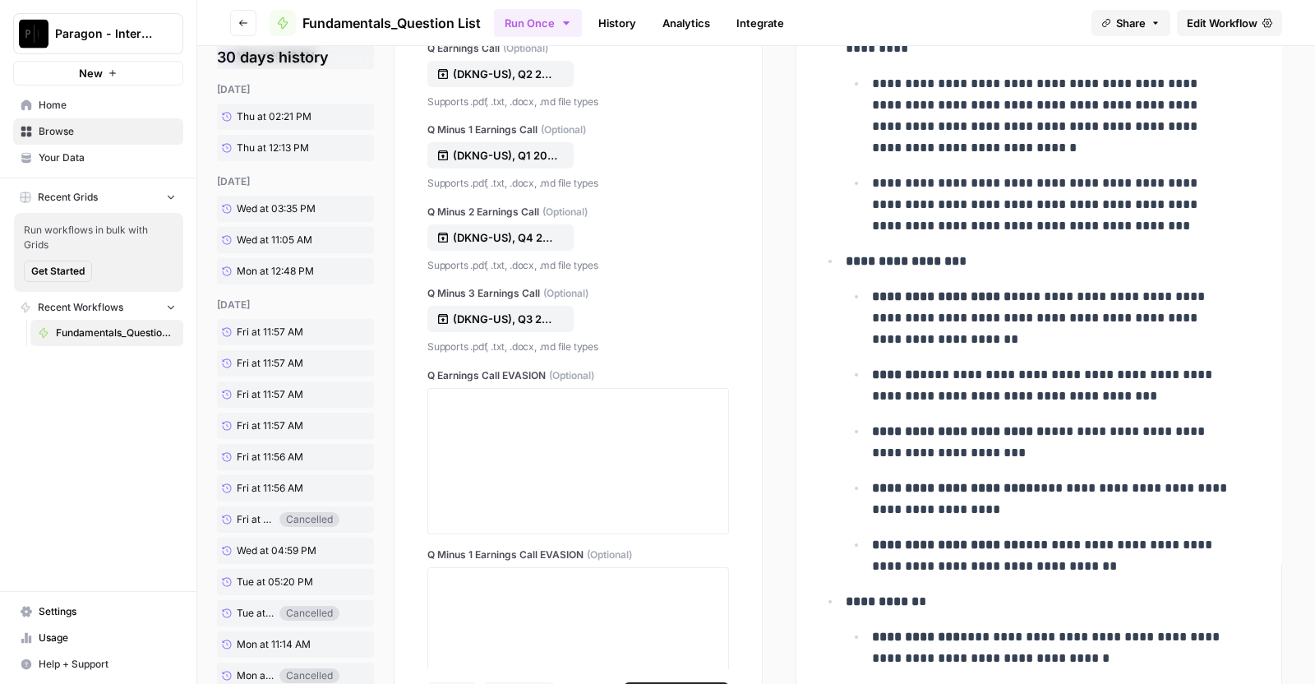
scroll to position [1070, 0]
click at [507, 435] on div at bounding box center [578, 461] width 280 height 132
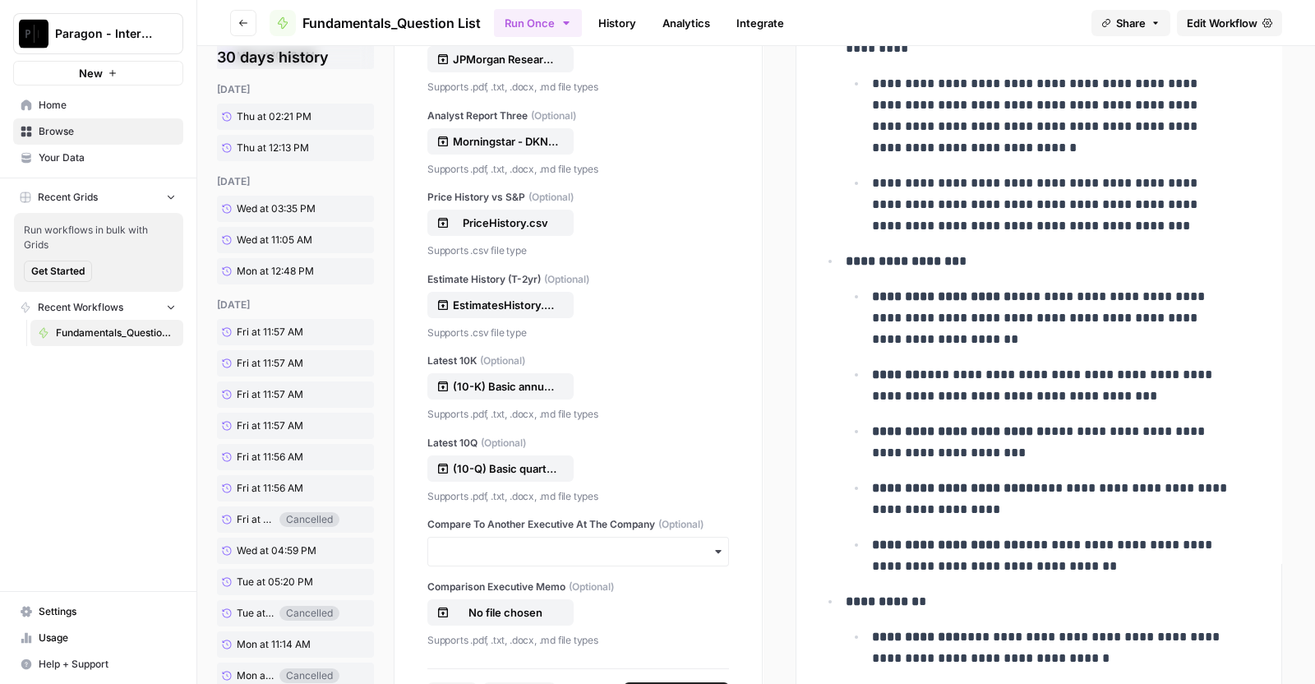
scroll to position [232, 0]
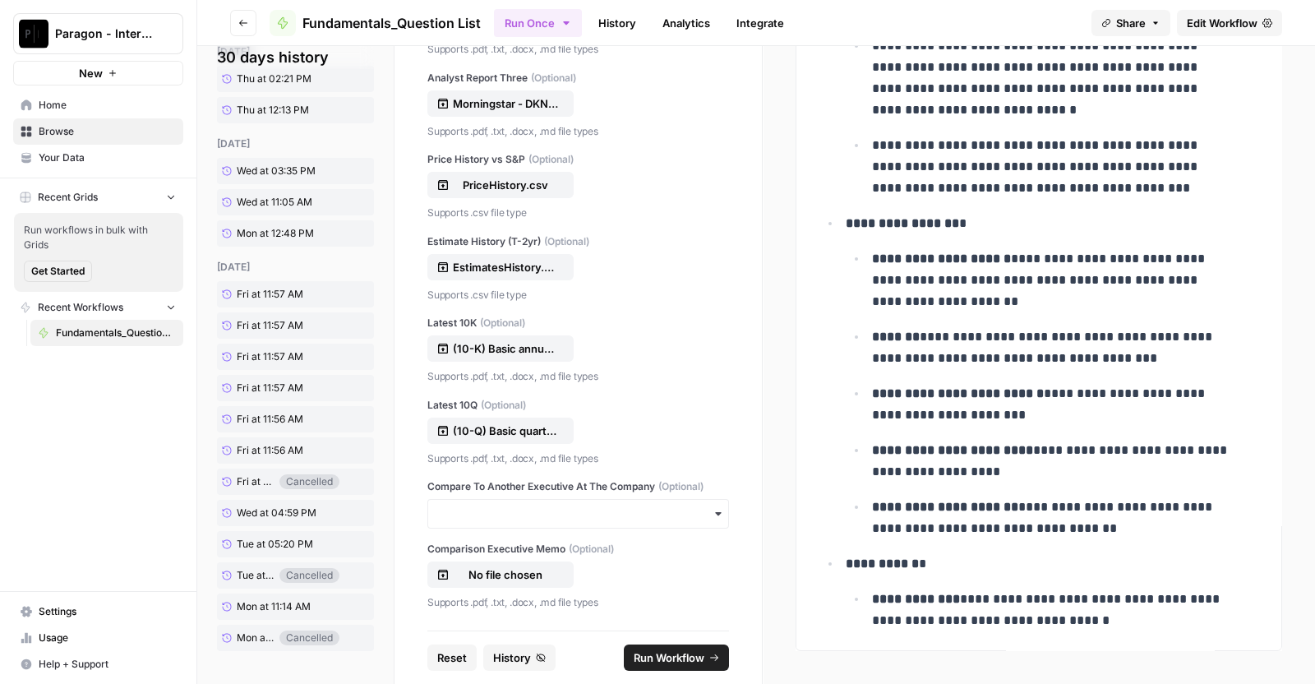
click at [652, 661] on span "Run Workflow" at bounding box center [669, 657] width 71 height 16
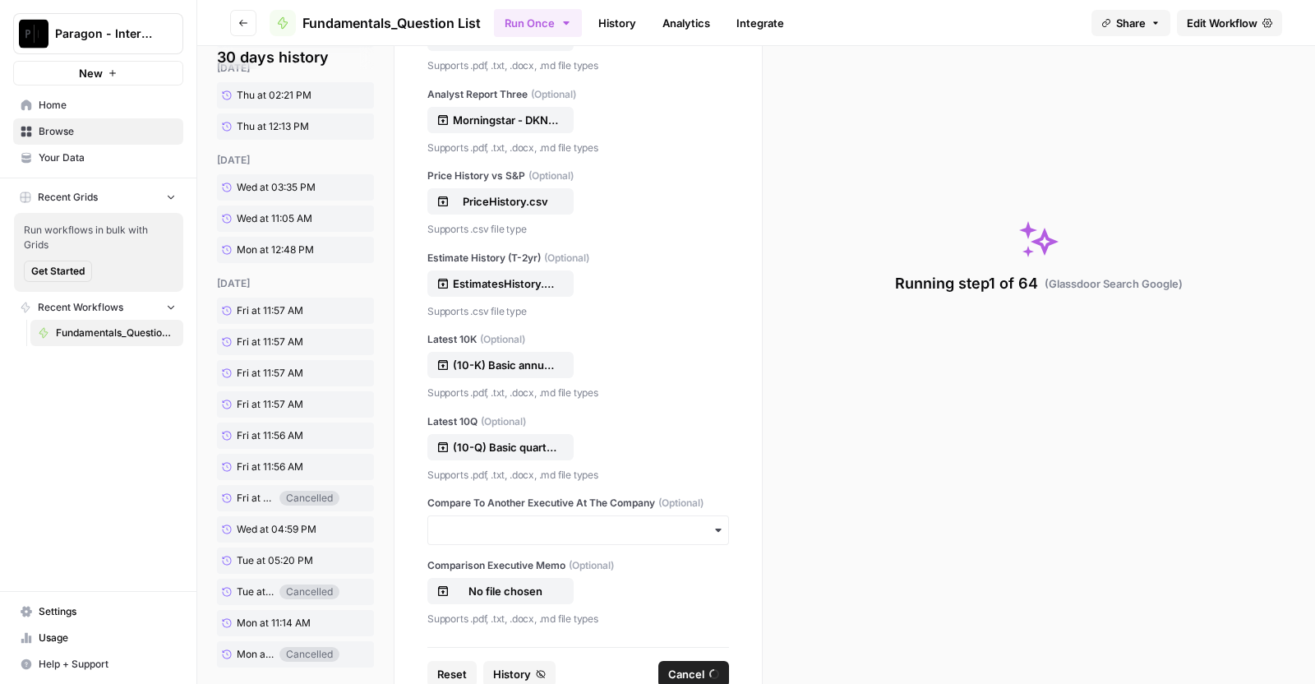
scroll to position [263, 0]
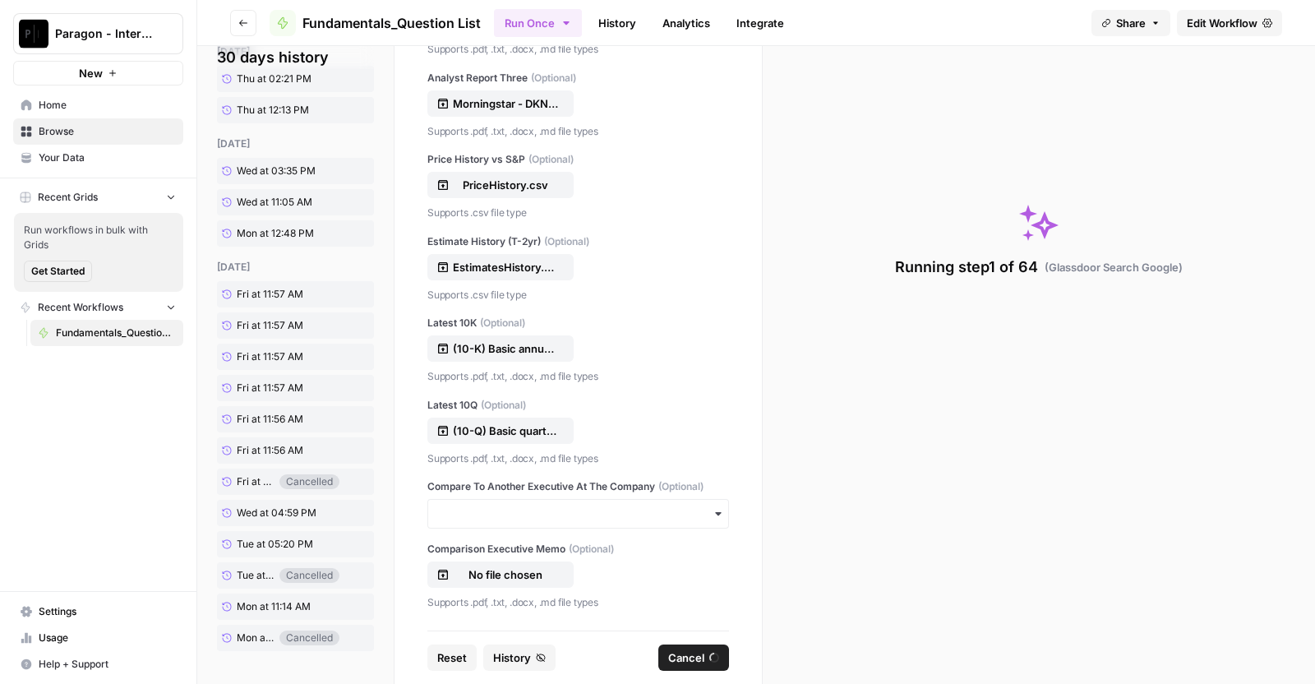
click at [447, 659] on span "Reset" at bounding box center [452, 657] width 30 height 16
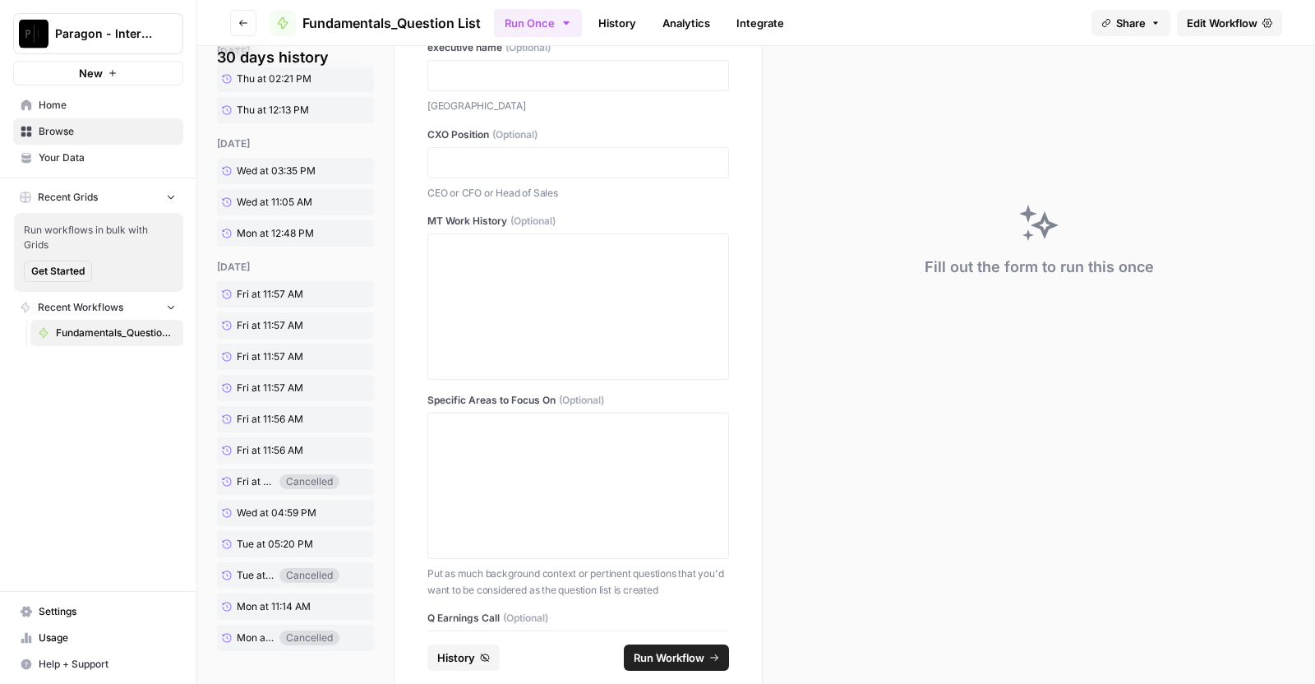
click at [447, 659] on span "History" at bounding box center [456, 657] width 38 height 16
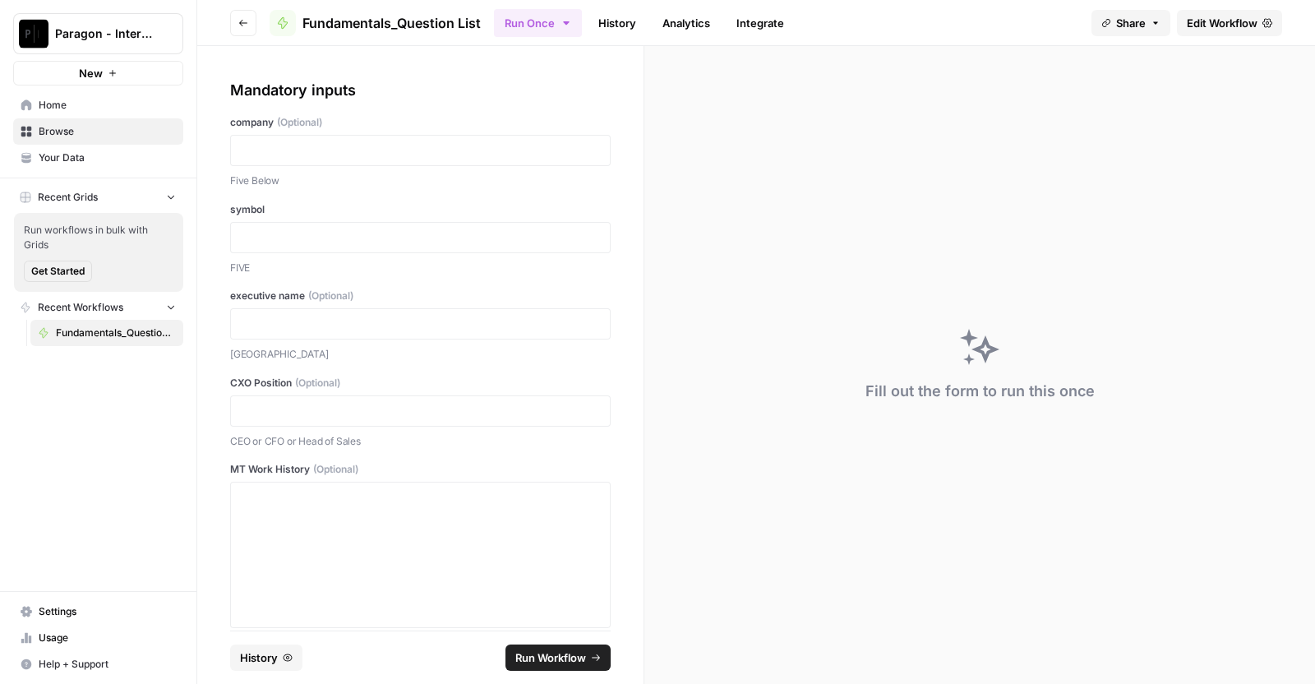
scroll to position [0, 0]
click at [328, 137] on div at bounding box center [420, 150] width 381 height 31
click at [327, 137] on div at bounding box center [420, 150] width 381 height 31
click at [305, 154] on p at bounding box center [420, 150] width 359 height 16
click at [261, 658] on span "History" at bounding box center [259, 657] width 38 height 16
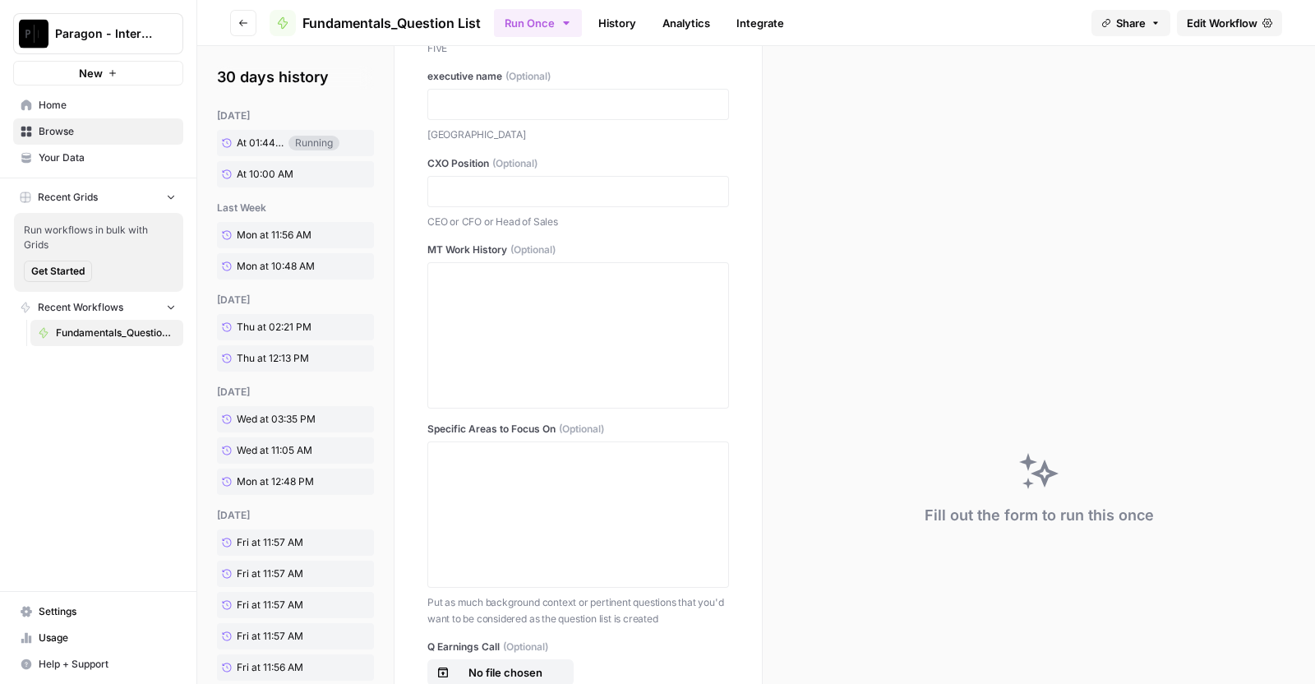
scroll to position [263, 0]
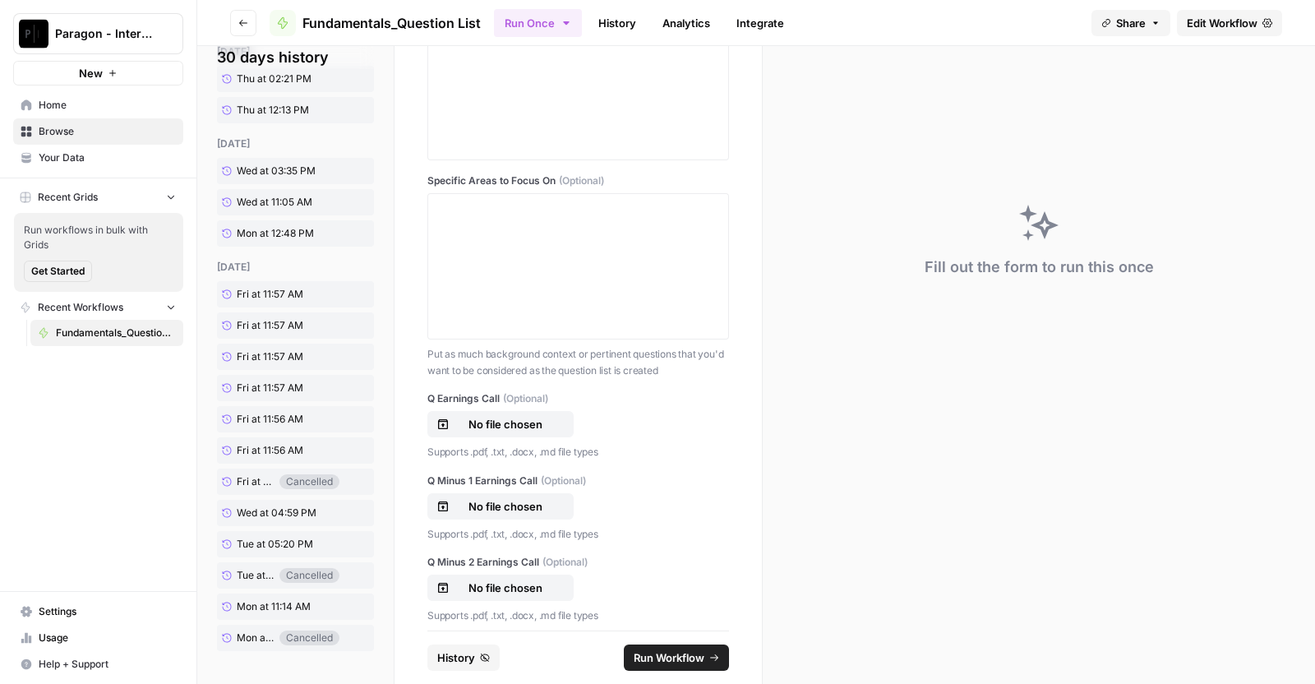
click at [460, 665] on span "History" at bounding box center [456, 657] width 38 height 16
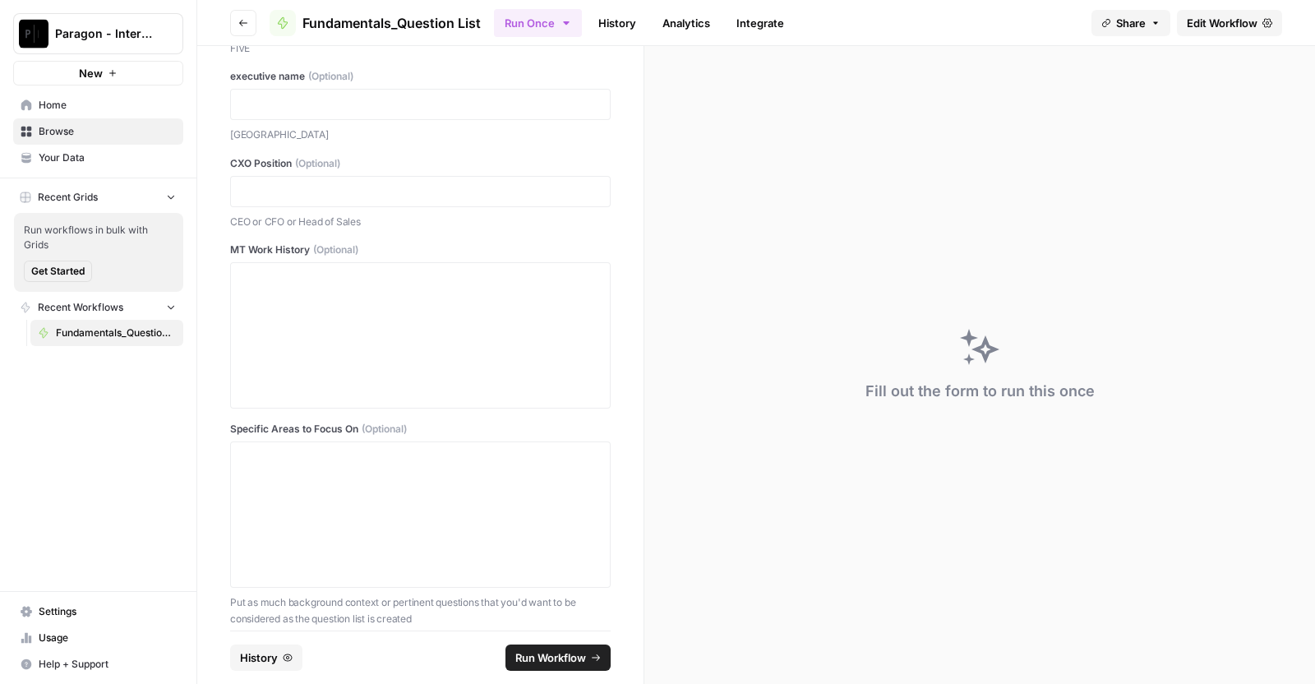
scroll to position [0, 0]
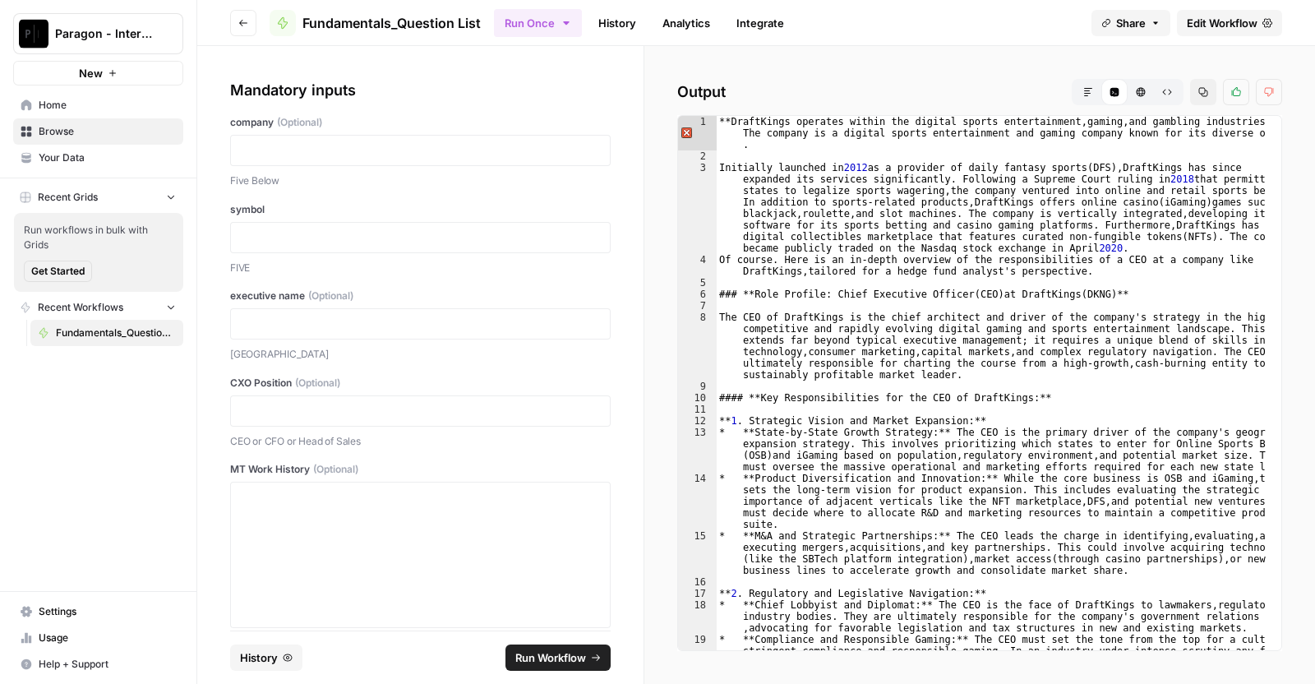
click at [386, 140] on div at bounding box center [420, 150] width 381 height 31
click at [349, 149] on p at bounding box center [420, 150] width 359 height 16
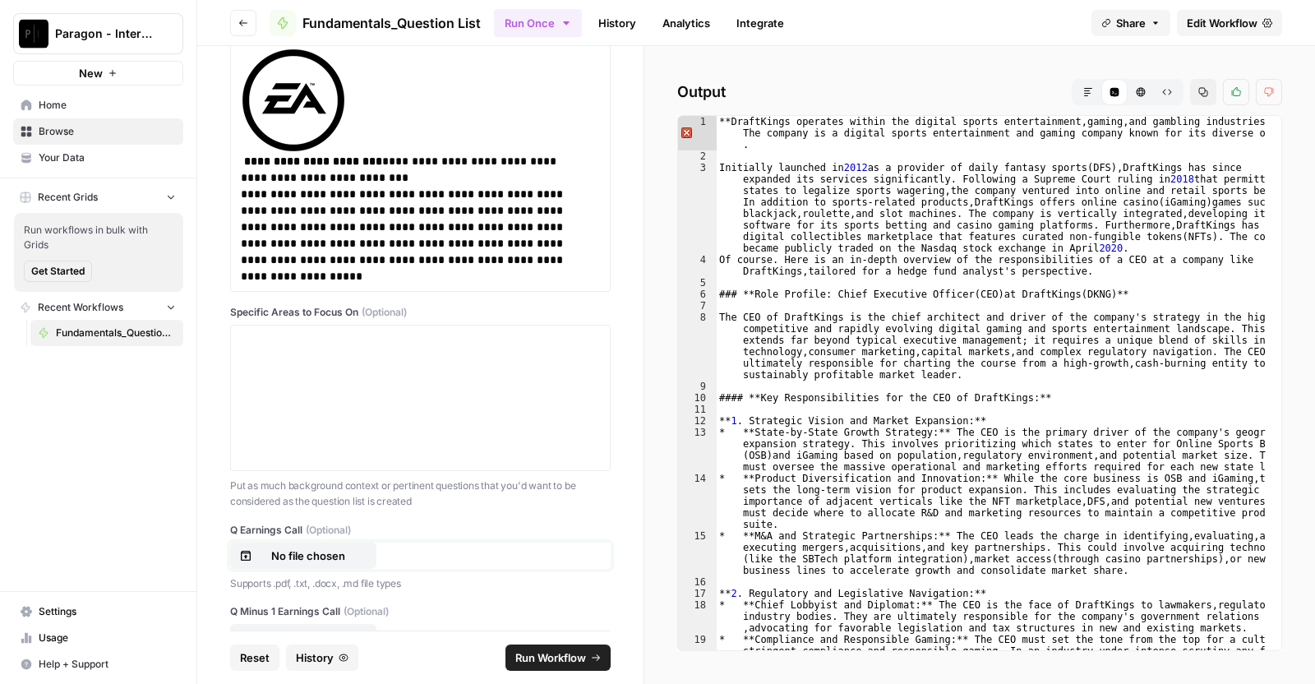
scroll to position [770, 0]
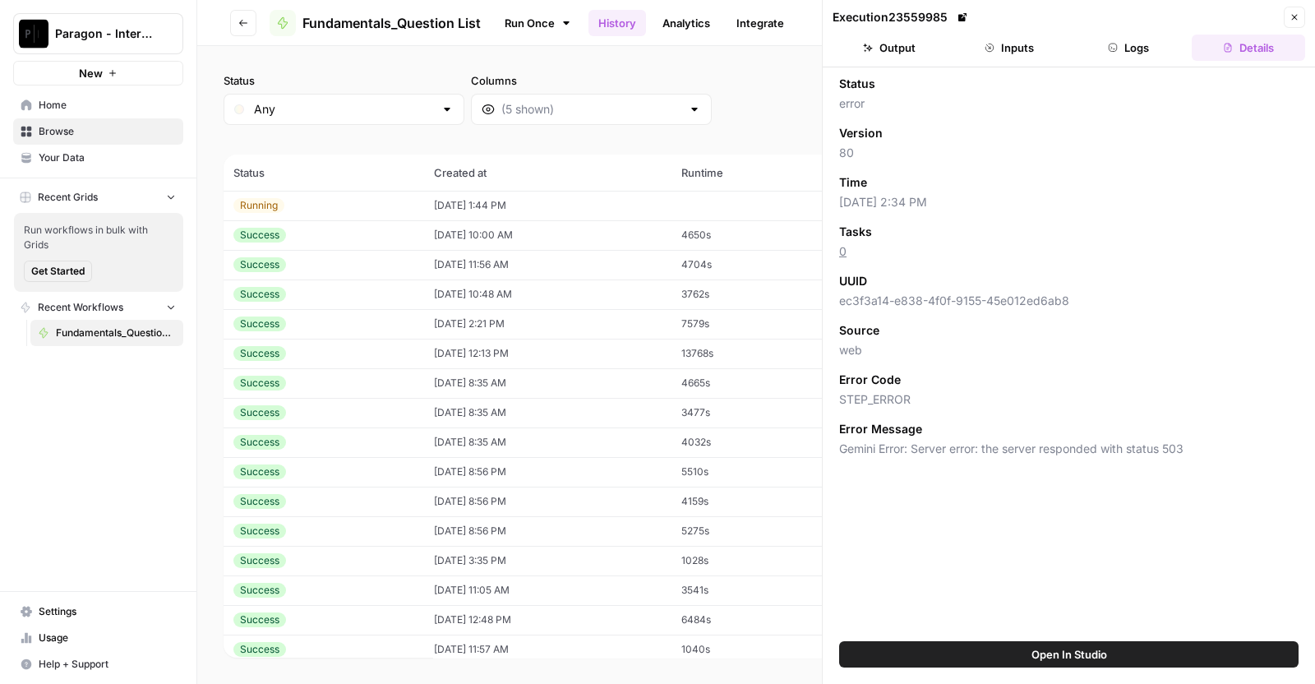
click at [103, 107] on span "Home" at bounding box center [107, 105] width 137 height 15
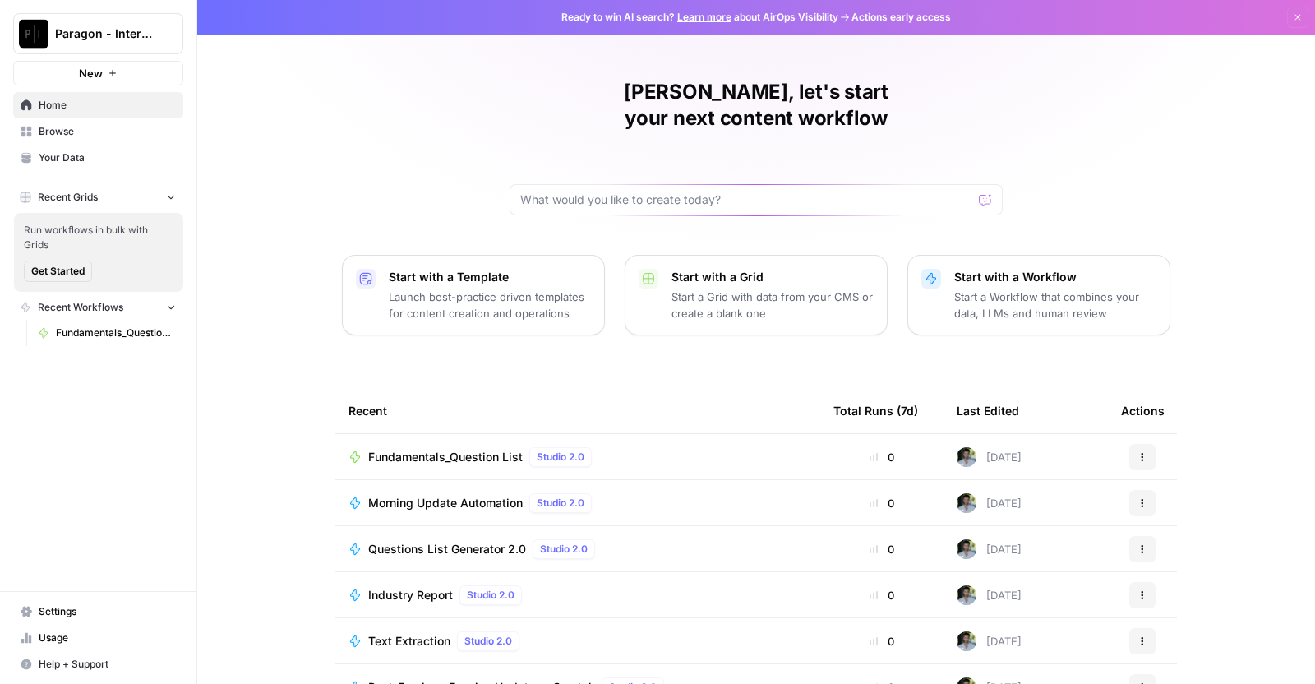
click at [491, 447] on div "Fundamentals_Question List Studio 2.0" at bounding box center [483, 457] width 230 height 20
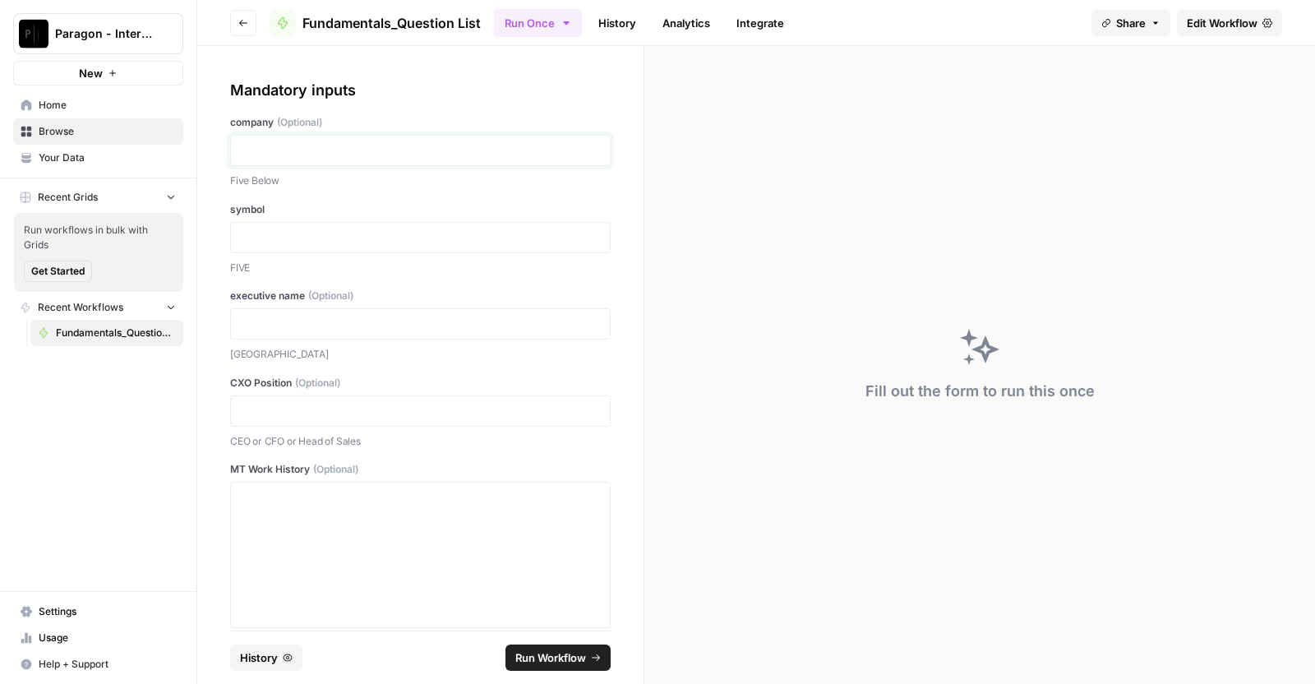
click at [353, 145] on p at bounding box center [420, 150] width 359 height 16
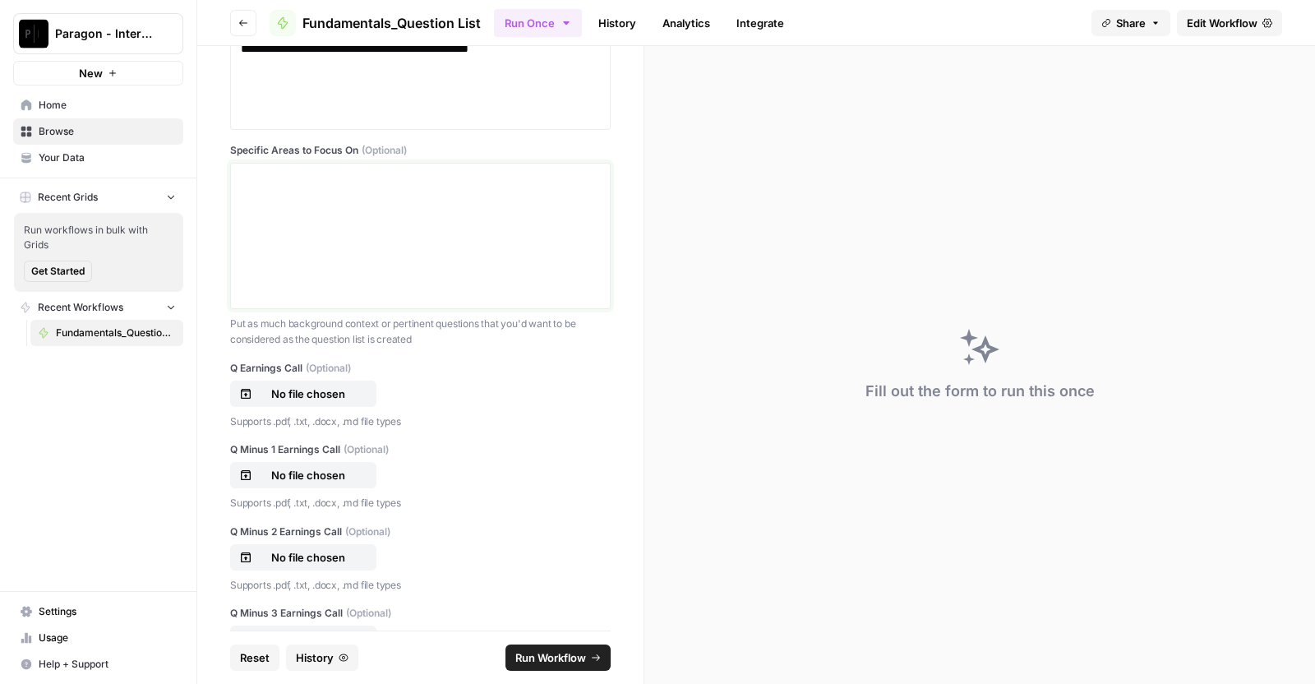
scroll to position [749, 0]
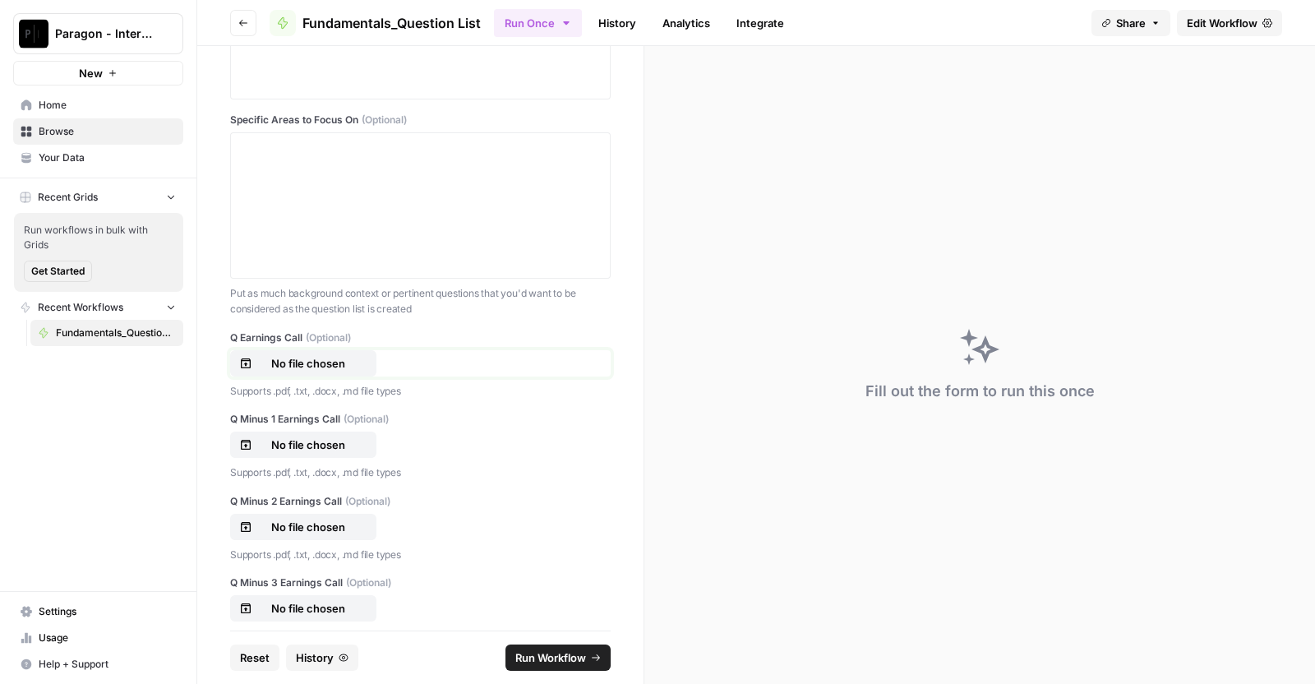
click at [306, 355] on p "No file chosen" at bounding box center [308, 363] width 105 height 16
click at [275, 436] on p "No file chosen" at bounding box center [308, 444] width 105 height 16
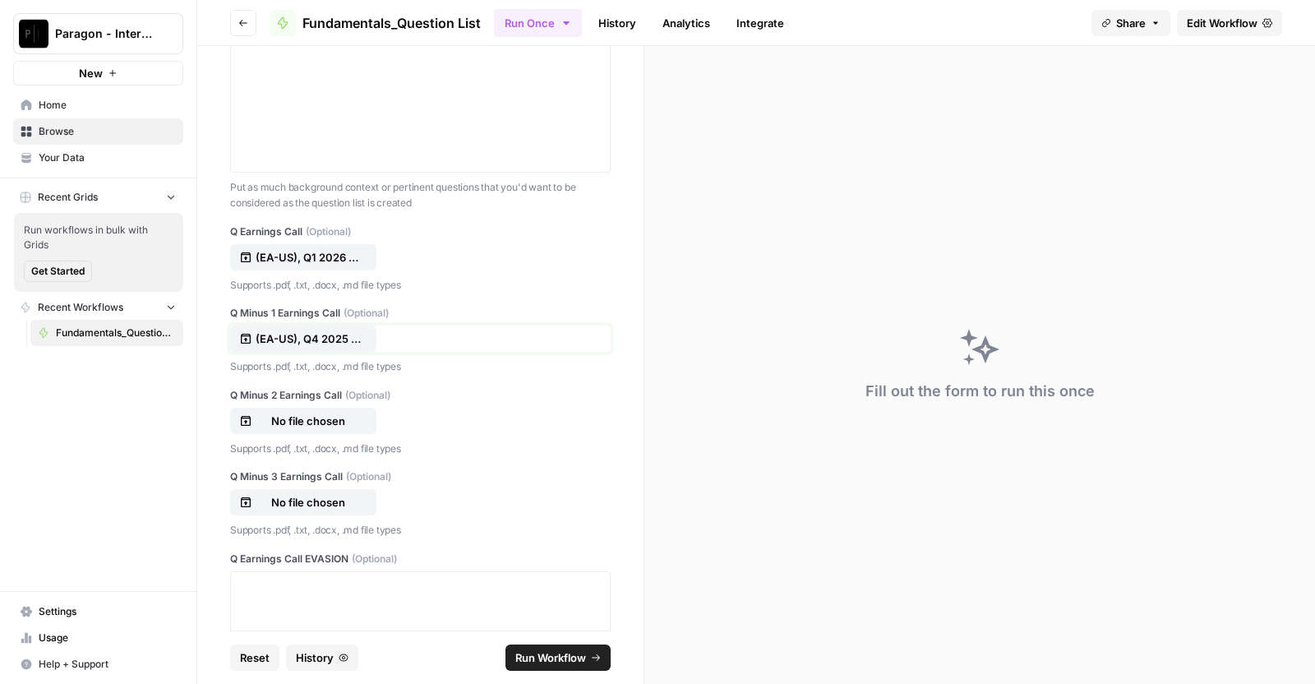
scroll to position [856, 0]
click at [286, 415] on p "No file chosen" at bounding box center [308, 420] width 105 height 16
click at [337, 493] on p "No file chosen" at bounding box center [308, 501] width 105 height 16
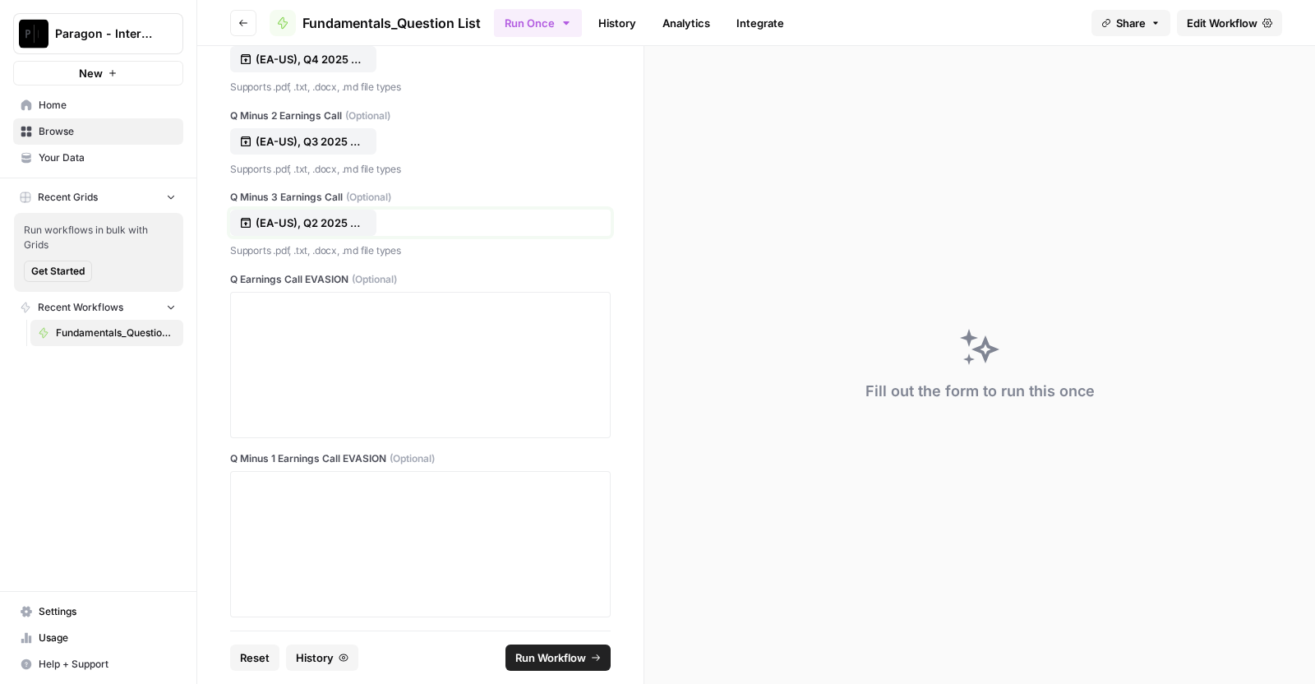
scroll to position [1133, 0]
click at [368, 367] on div at bounding box center [420, 366] width 359 height 132
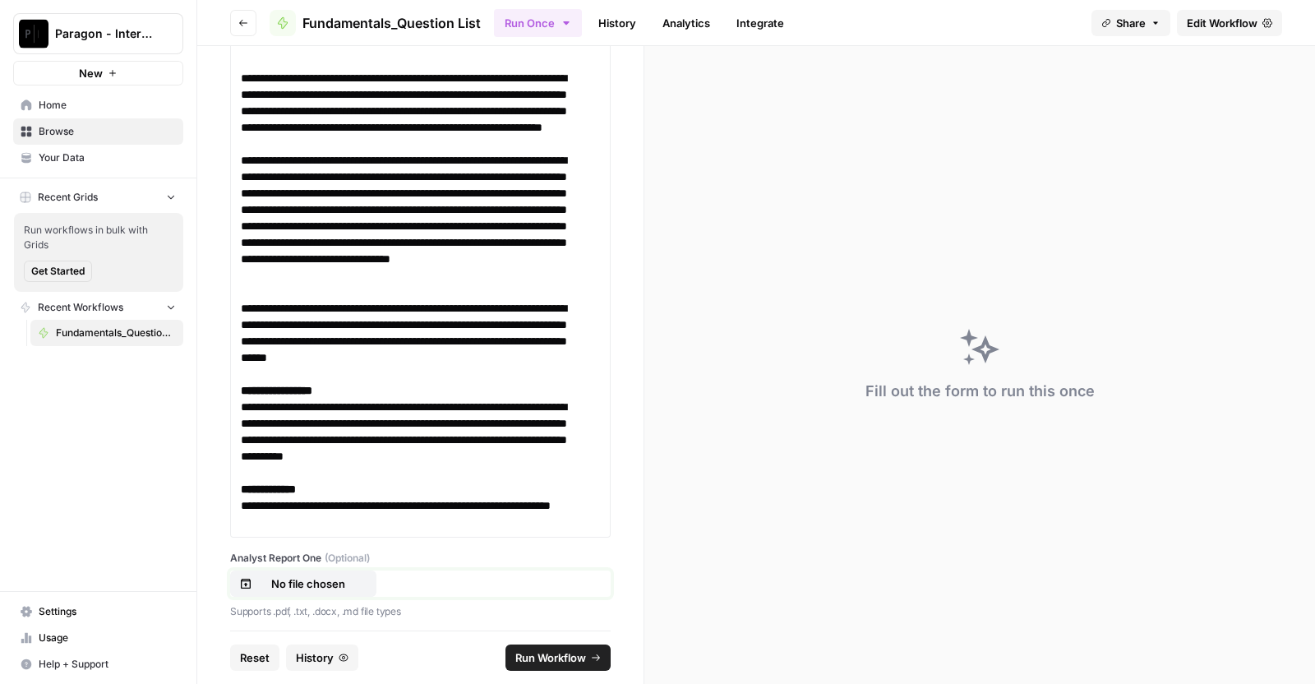
scroll to position [7994, 0]
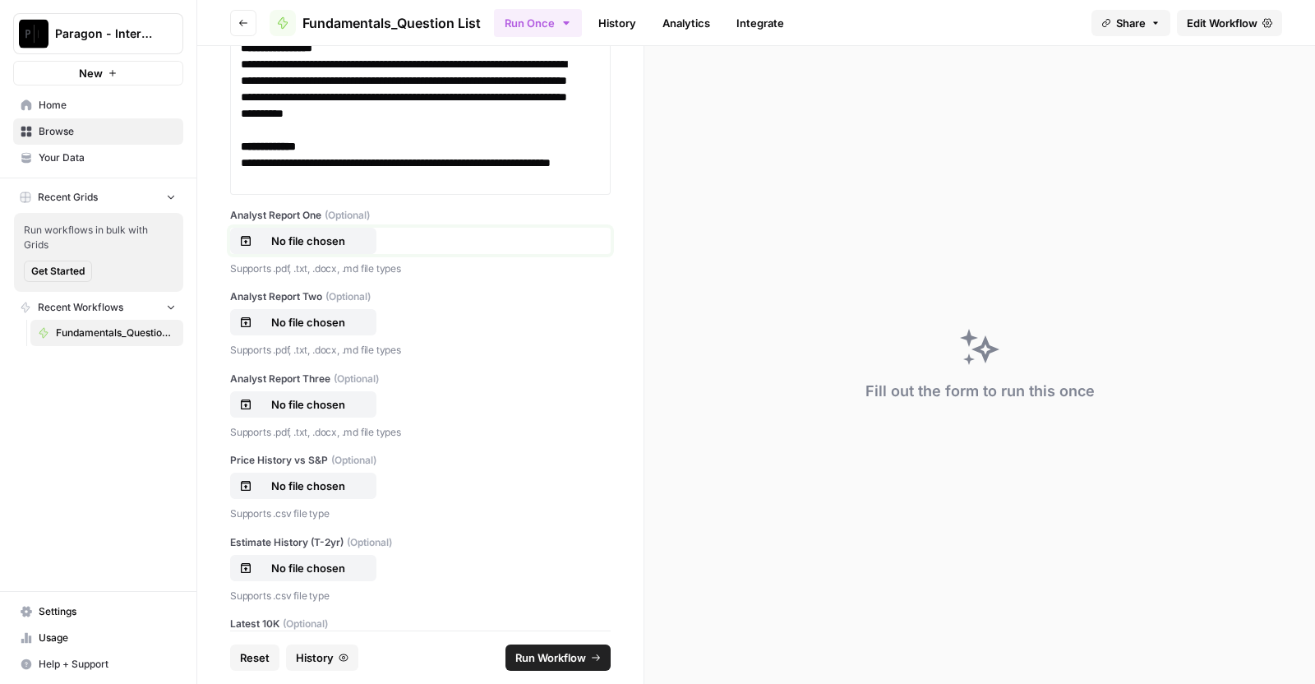
click at [264, 249] on p "No file chosen" at bounding box center [308, 241] width 105 height 16
click at [286, 330] on p "No file chosen" at bounding box center [308, 322] width 105 height 16
click at [318, 413] on p "No file chosen" at bounding box center [308, 404] width 105 height 16
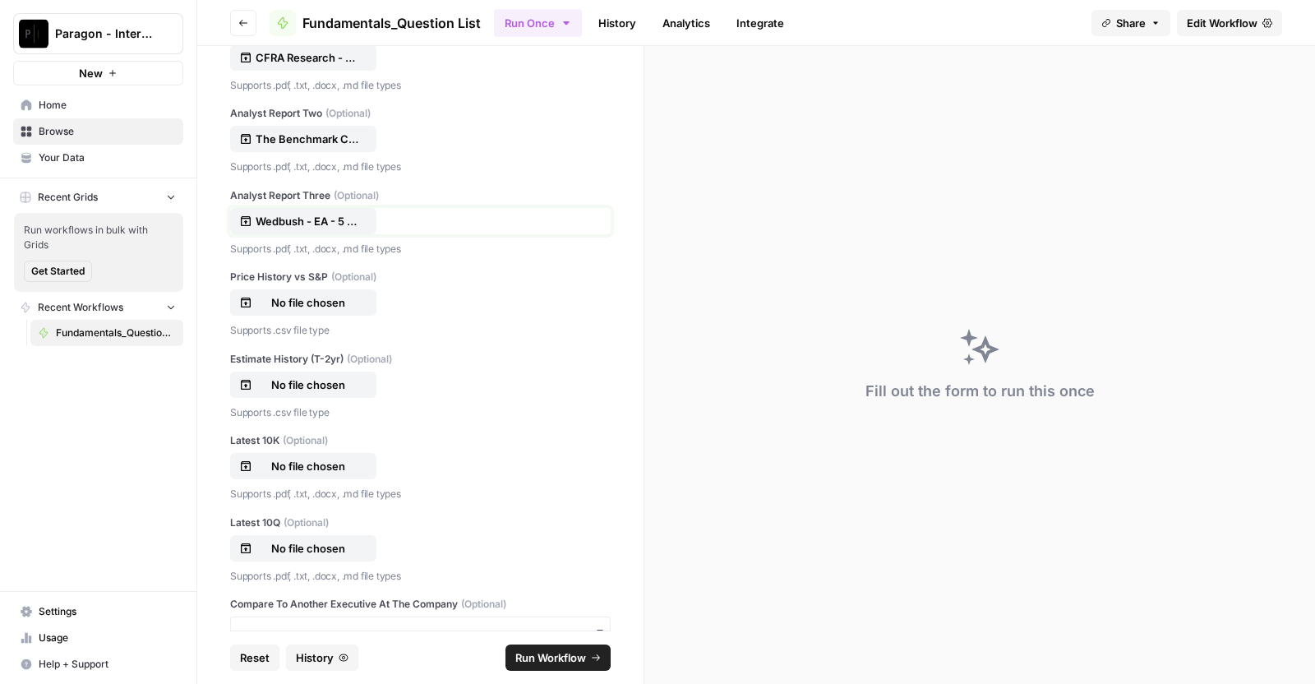
scroll to position [8186, 0]
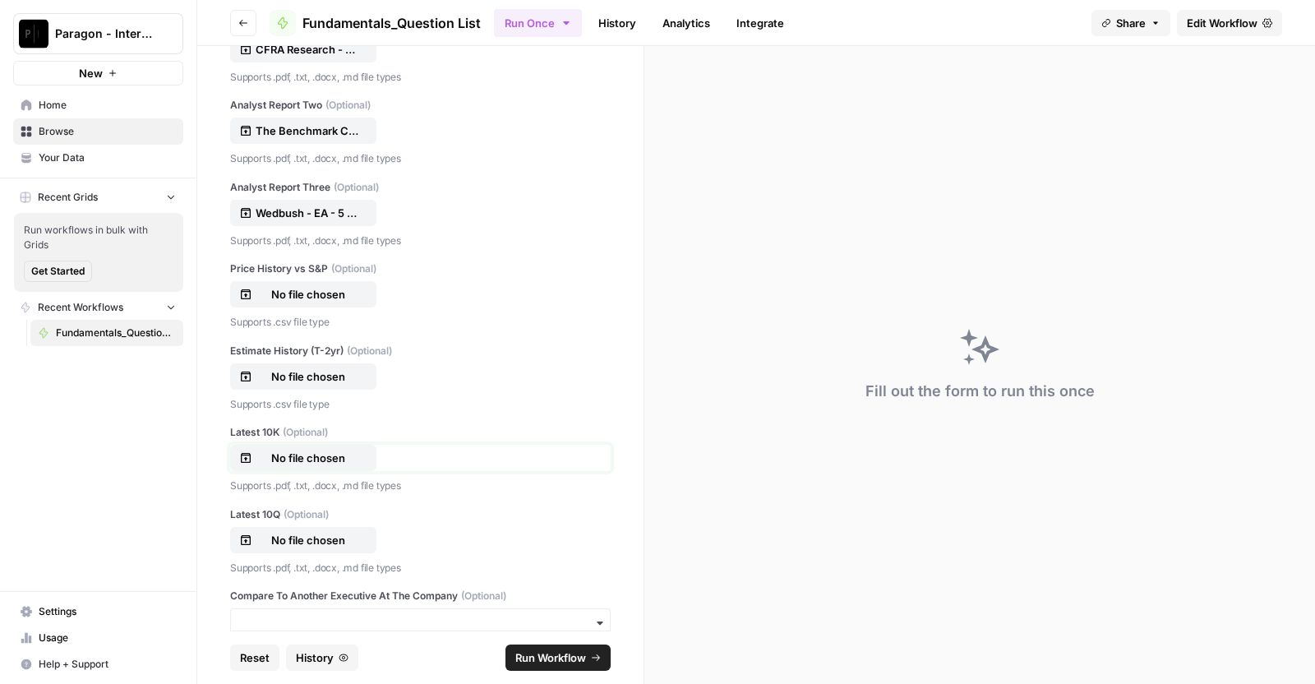
click at [308, 466] on p "No file chosen" at bounding box center [308, 458] width 105 height 16
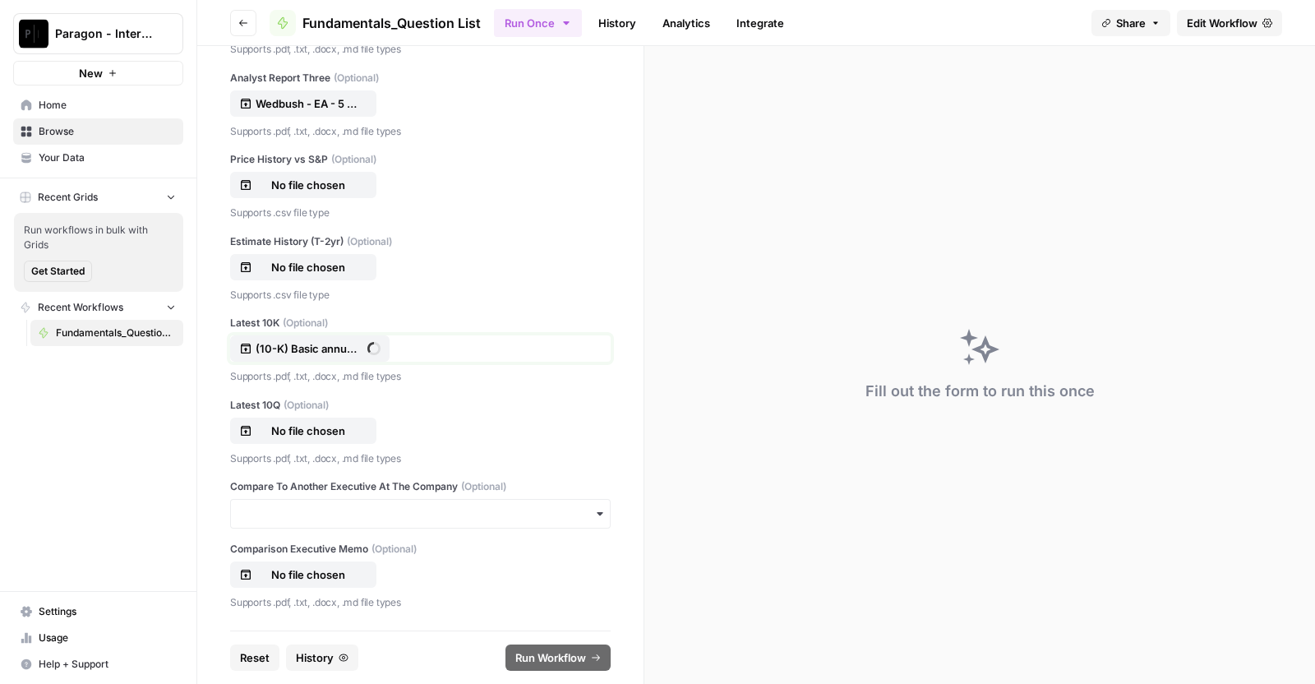
scroll to position [8344, 0]
click at [305, 464] on div "Latest 10Q (Optional) No file chosen Supports .pdf, .txt, .docx, .md file types" at bounding box center [420, 432] width 381 height 69
click at [284, 439] on p "No file chosen" at bounding box center [308, 430] width 105 height 16
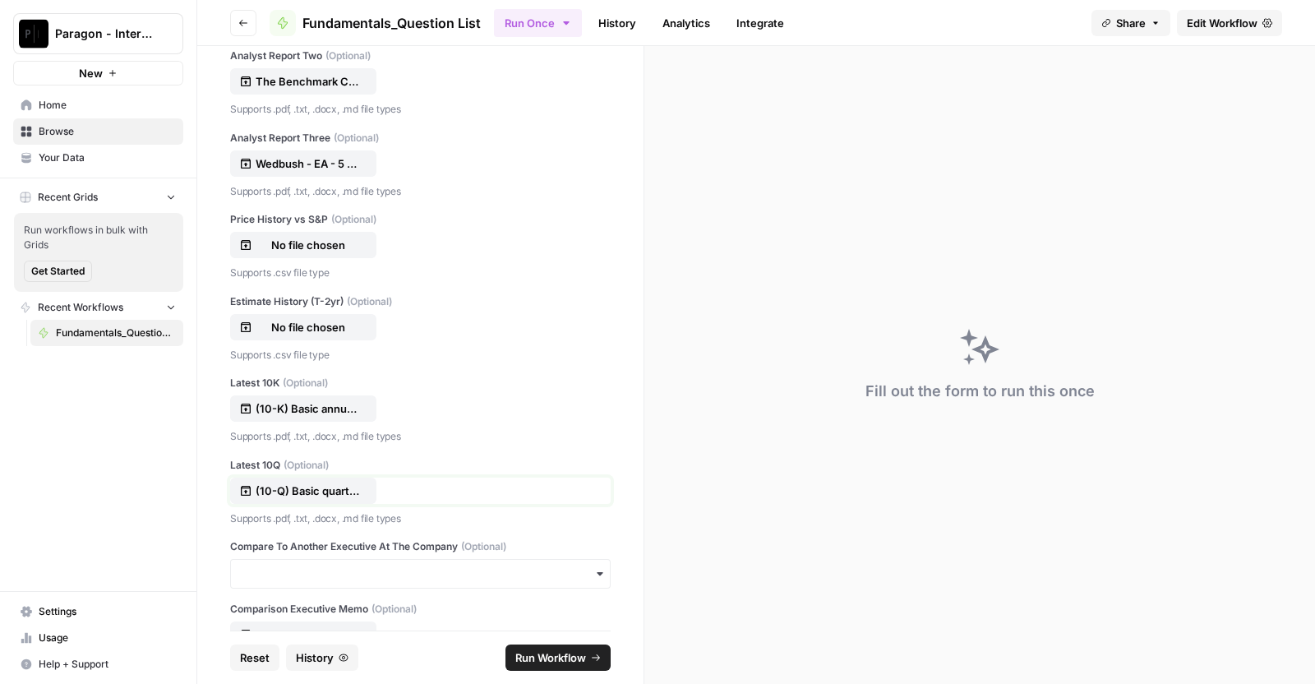
scroll to position [8234, 0]
click at [296, 341] on button "No file chosen" at bounding box center [303, 328] width 146 height 26
click at [334, 254] on p "No file chosen" at bounding box center [308, 246] width 105 height 16
click at [287, 254] on p "No file chosen" at bounding box center [308, 246] width 105 height 16
click at [551, 655] on span "Run Workflow" at bounding box center [550, 657] width 71 height 16
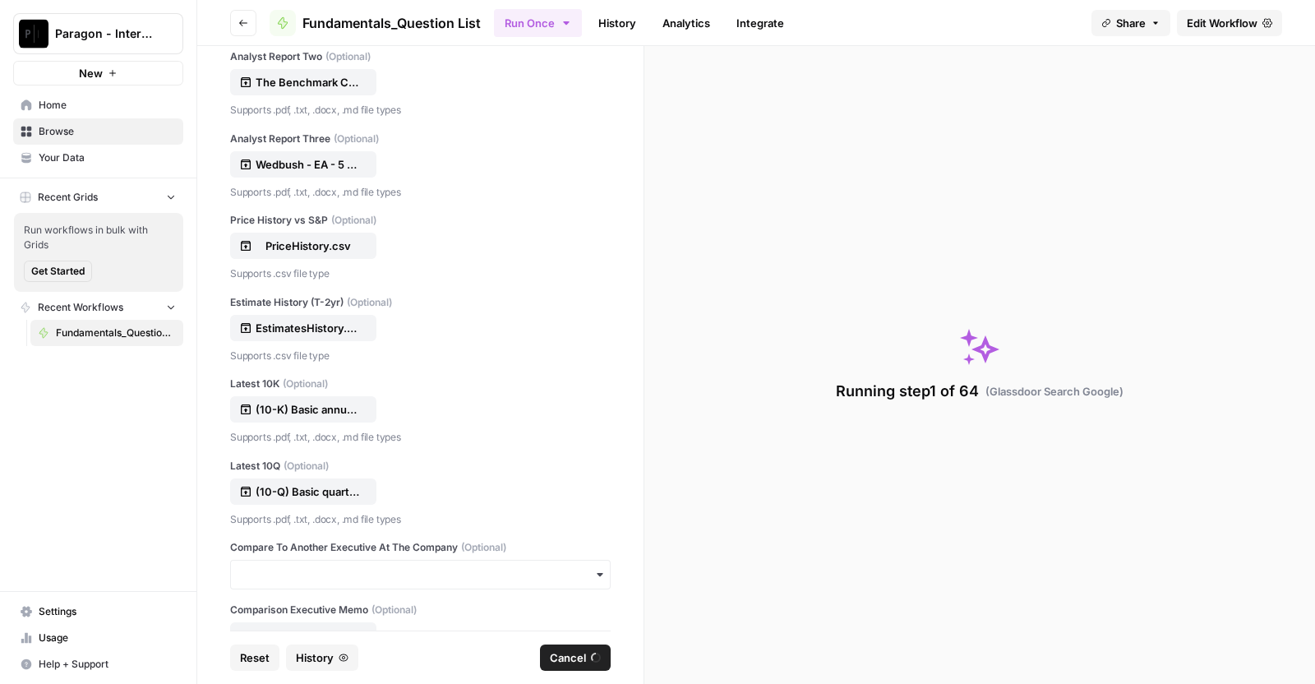
click at [237, 662] on button "Reset" at bounding box center [254, 657] width 49 height 26
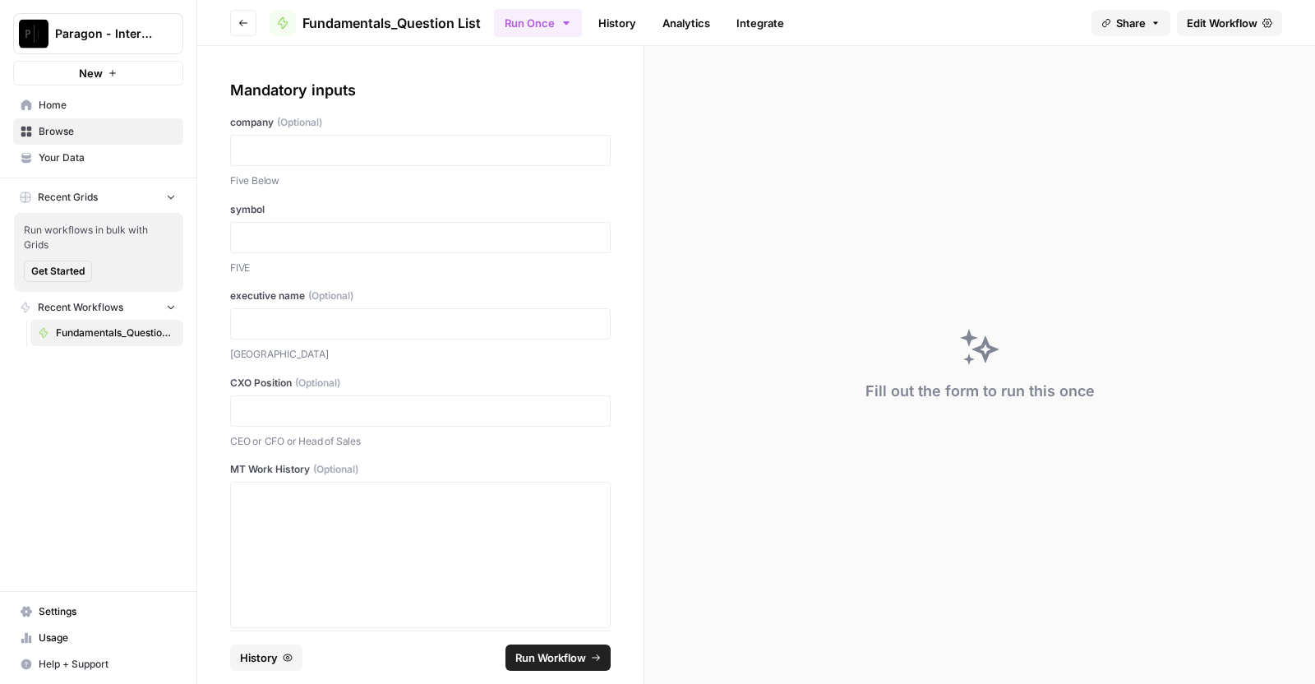
click at [248, 664] on span "History" at bounding box center [259, 657] width 38 height 16
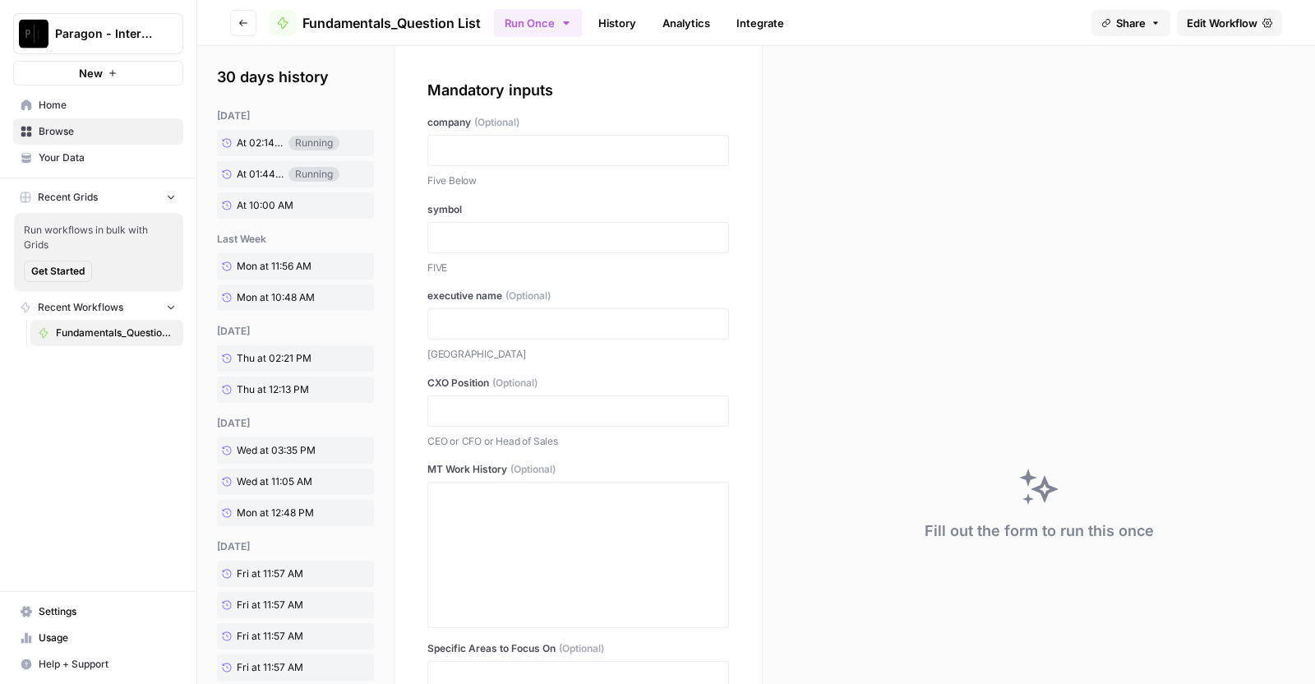
scroll to position [295, 0]
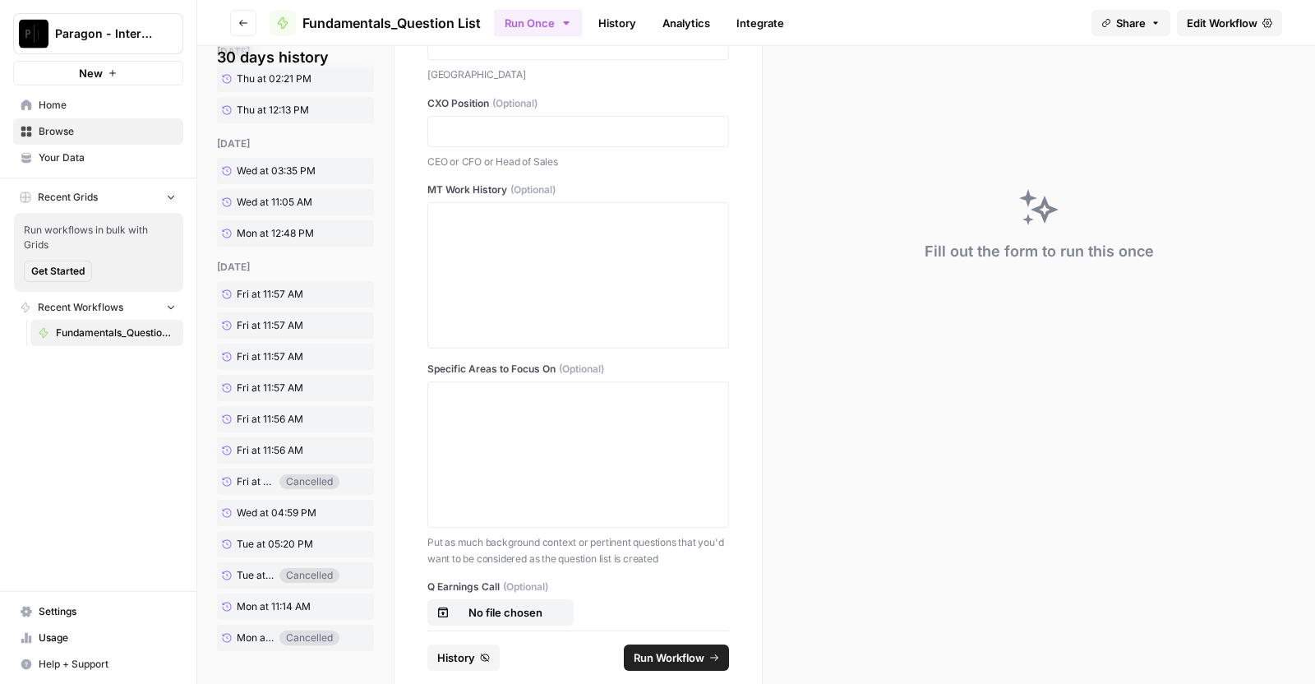
click at [450, 655] on span "History" at bounding box center [456, 657] width 38 height 16
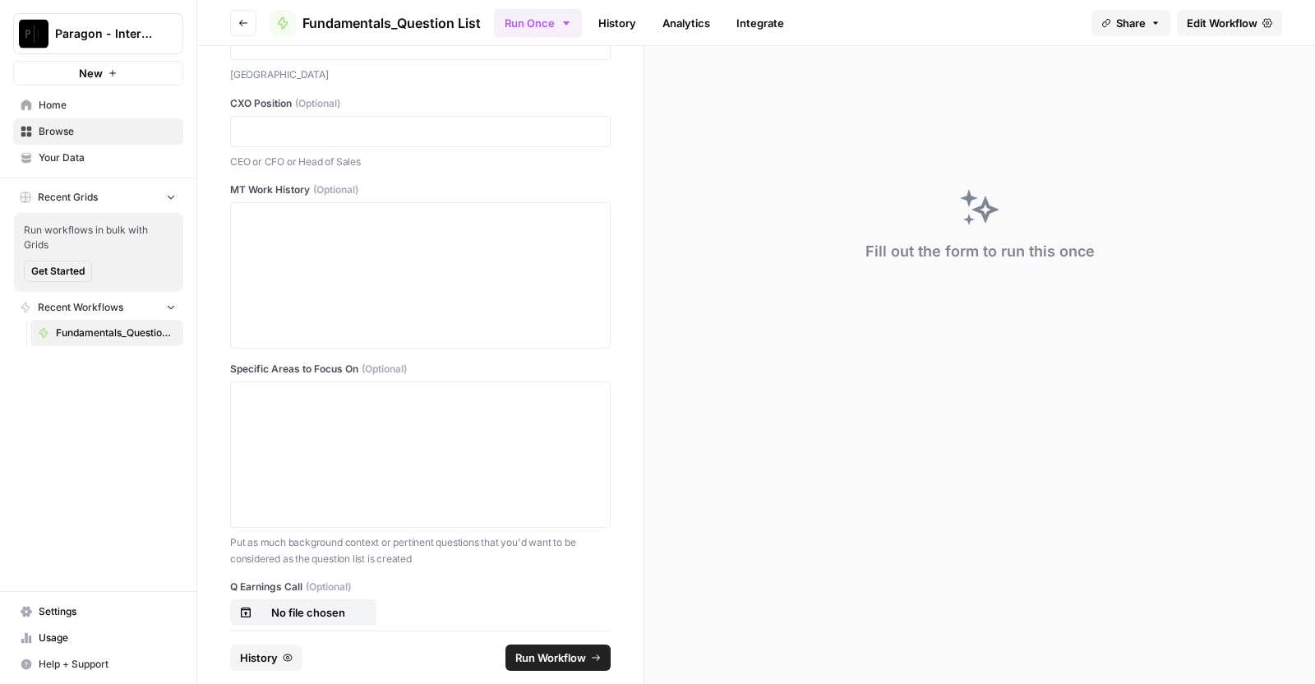
scroll to position [0, 0]
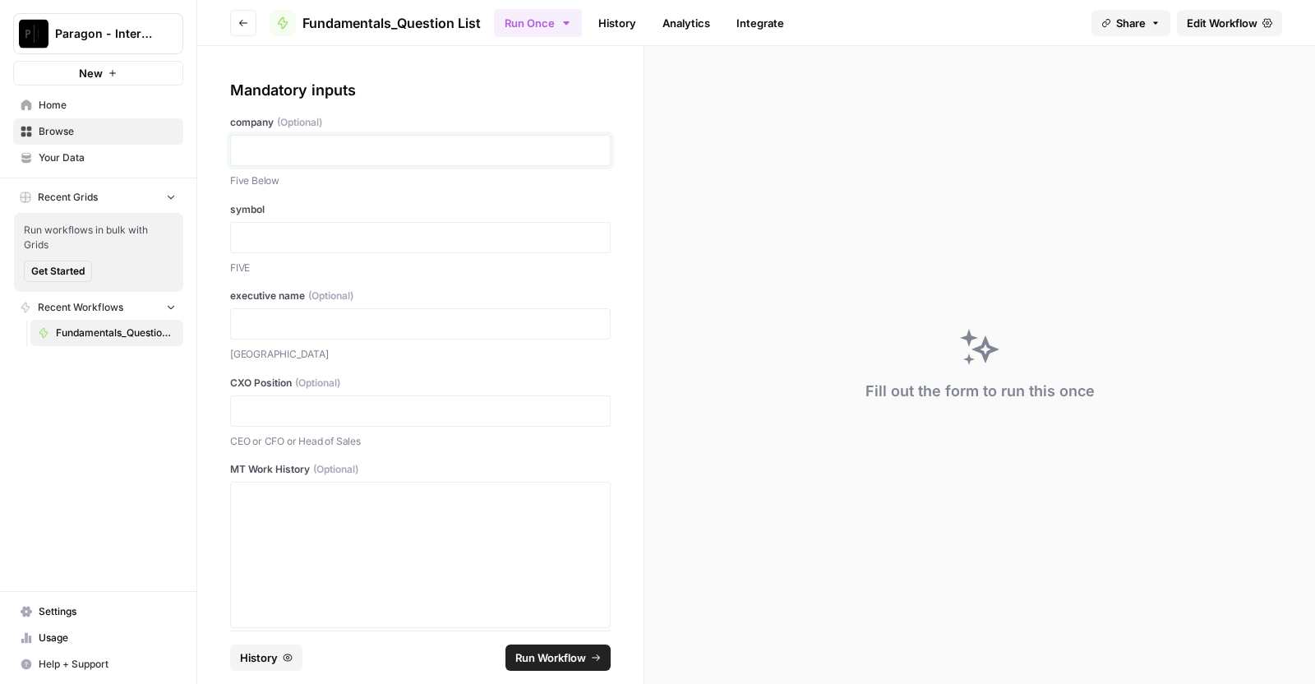
click at [303, 149] on p at bounding box center [420, 150] width 359 height 16
click at [343, 154] on p "***" at bounding box center [413, 150] width 344 height 16
click at [300, 415] on p at bounding box center [420, 411] width 359 height 16
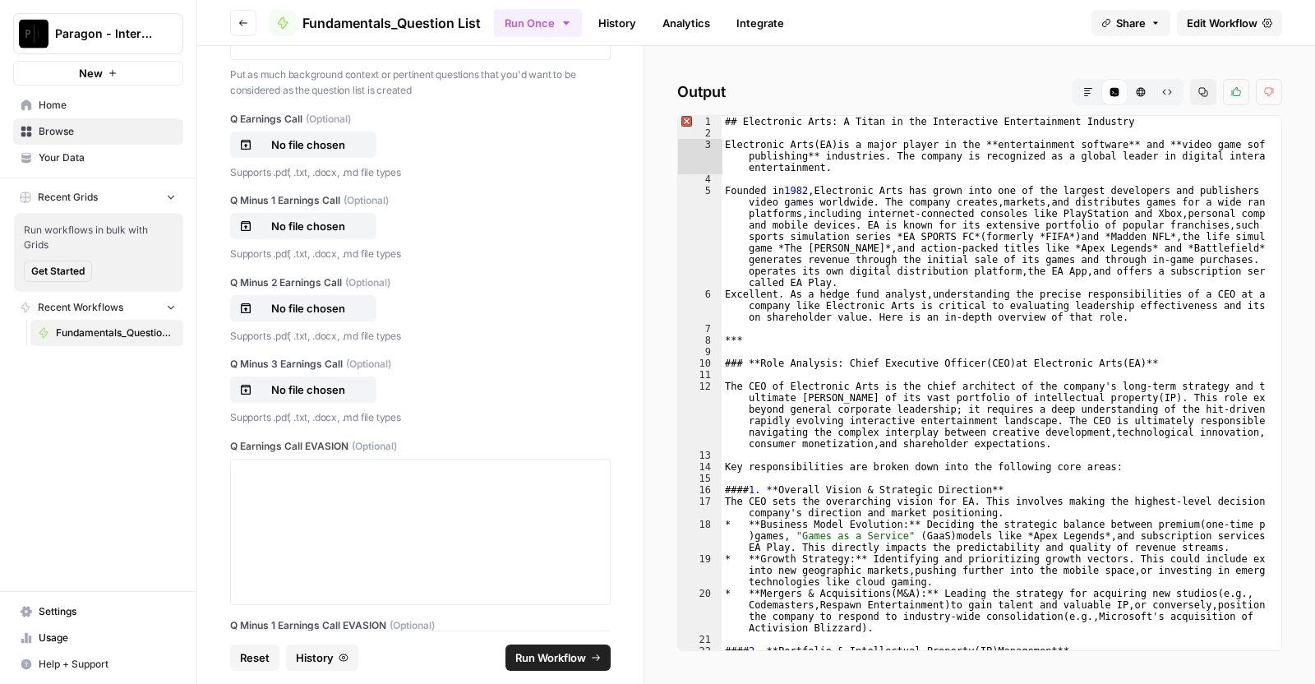
scroll to position [908, 0]
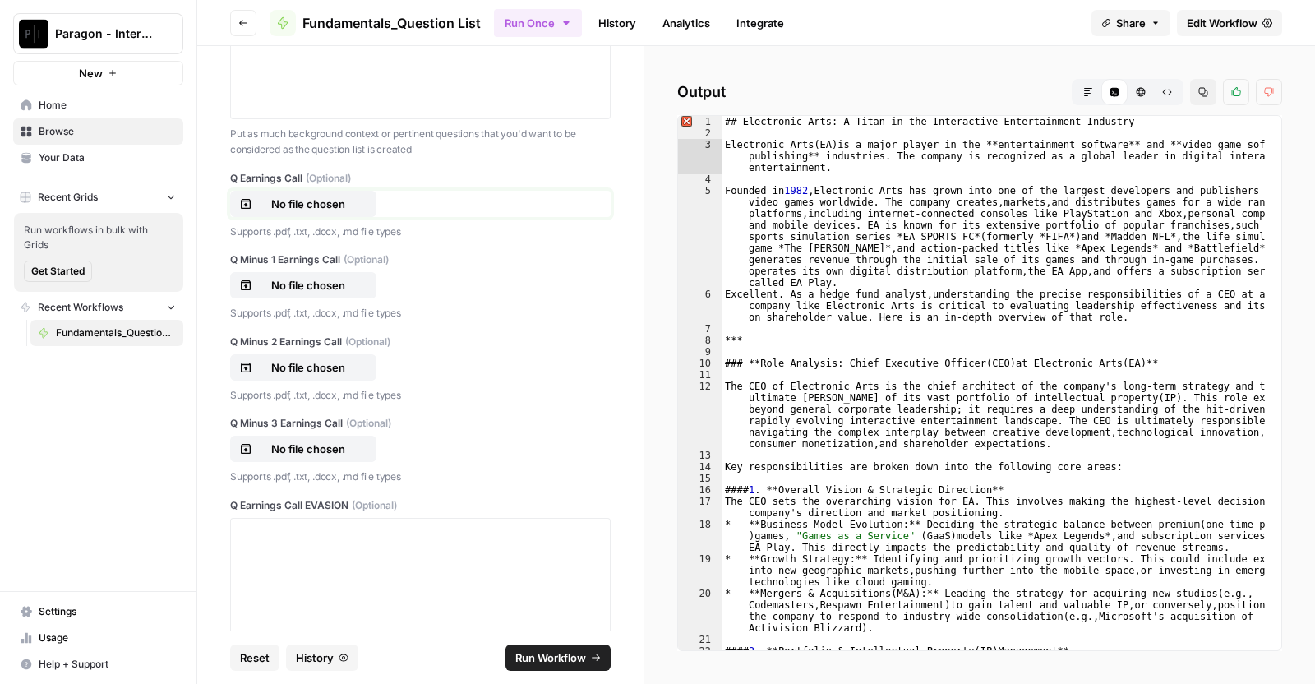
click at [347, 210] on p "No file chosen" at bounding box center [308, 204] width 105 height 16
click at [308, 368] on p "No file chosen" at bounding box center [308, 367] width 105 height 16
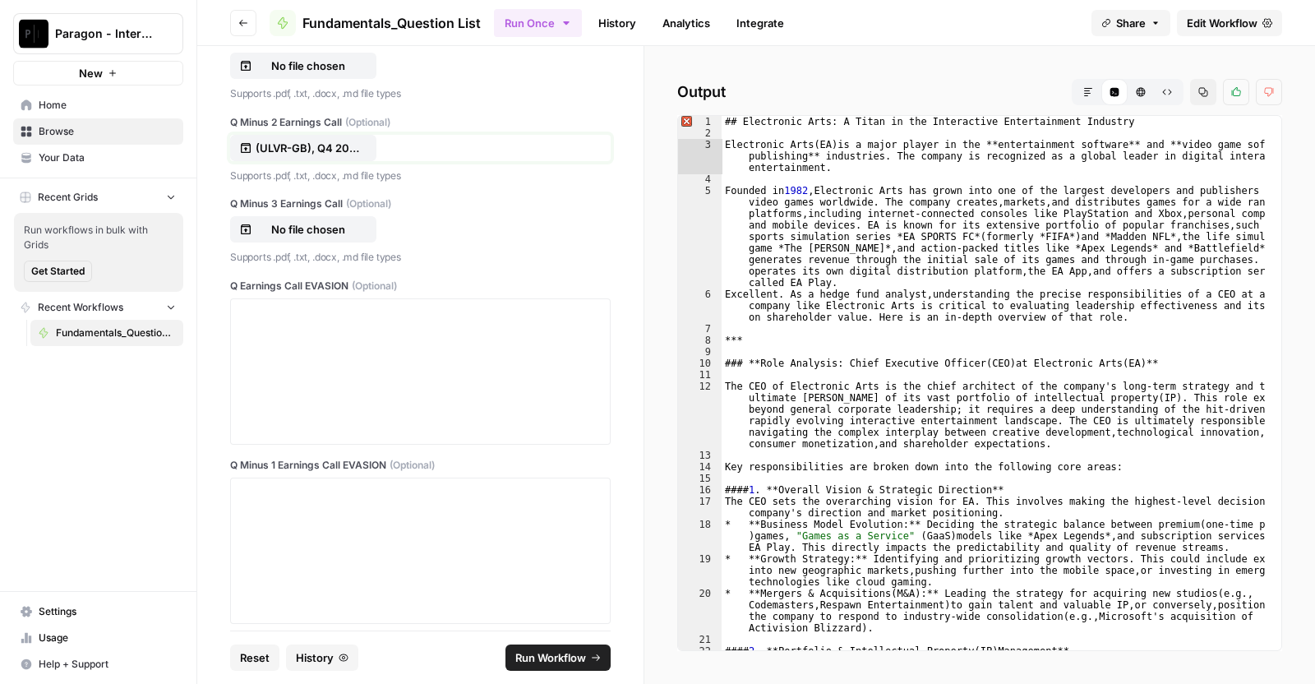
scroll to position [1142, 0]
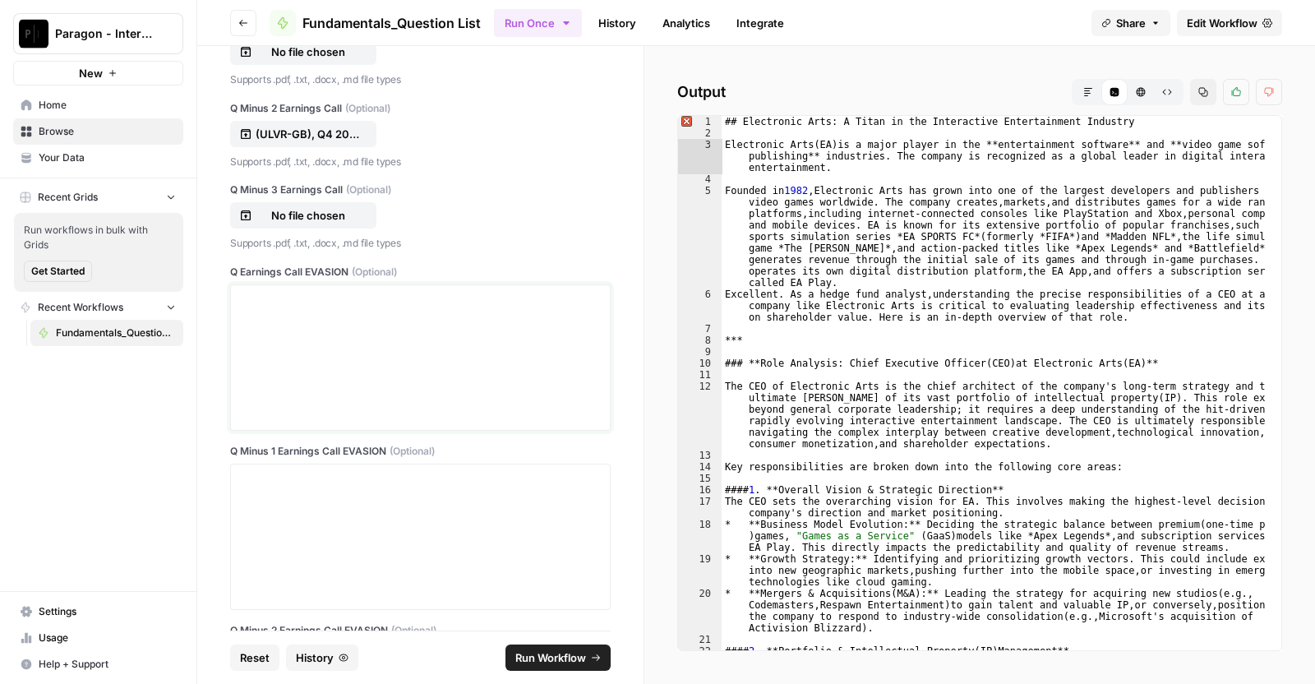
click at [399, 371] on div at bounding box center [420, 358] width 359 height 132
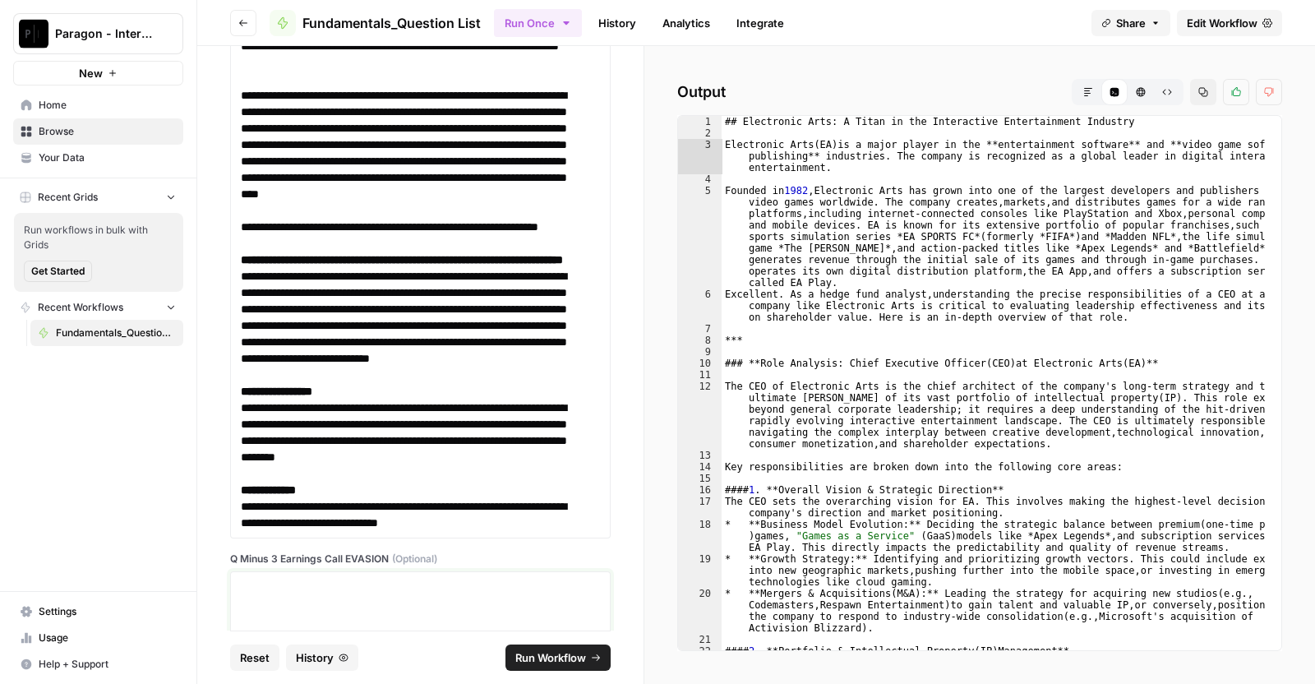
scroll to position [5583, 0]
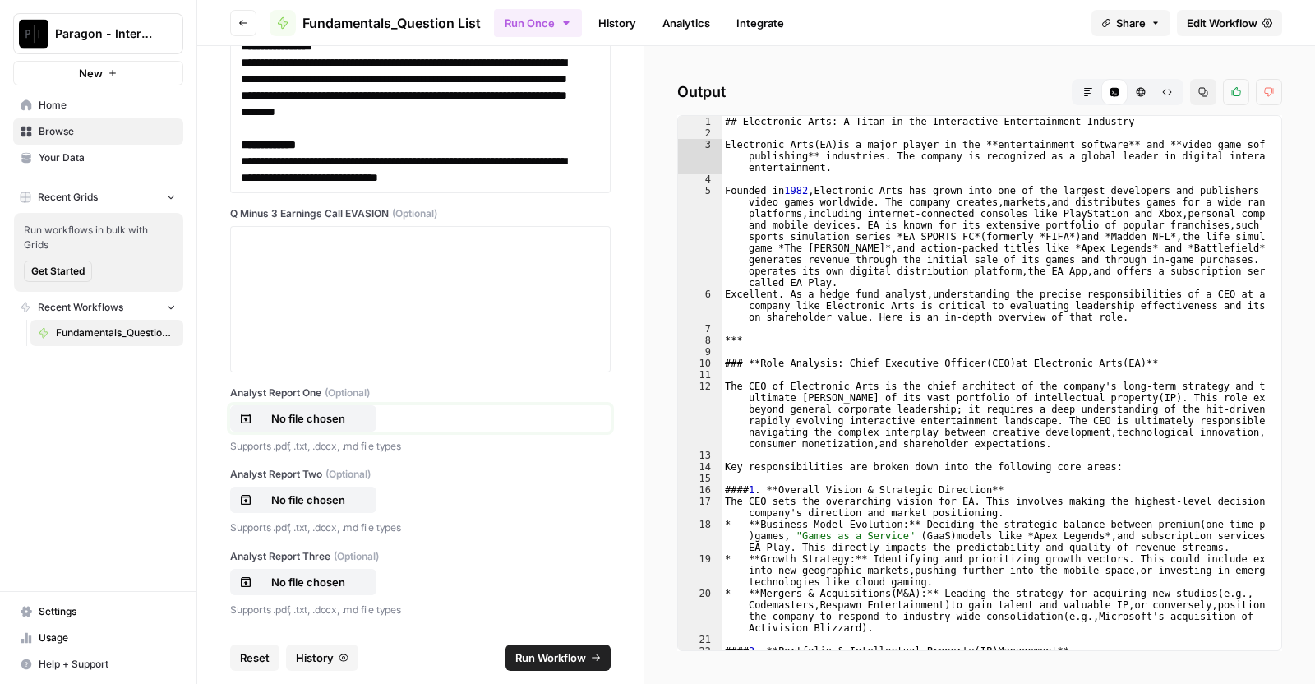
click at [269, 431] on button "No file chosen" at bounding box center [303, 418] width 146 height 26
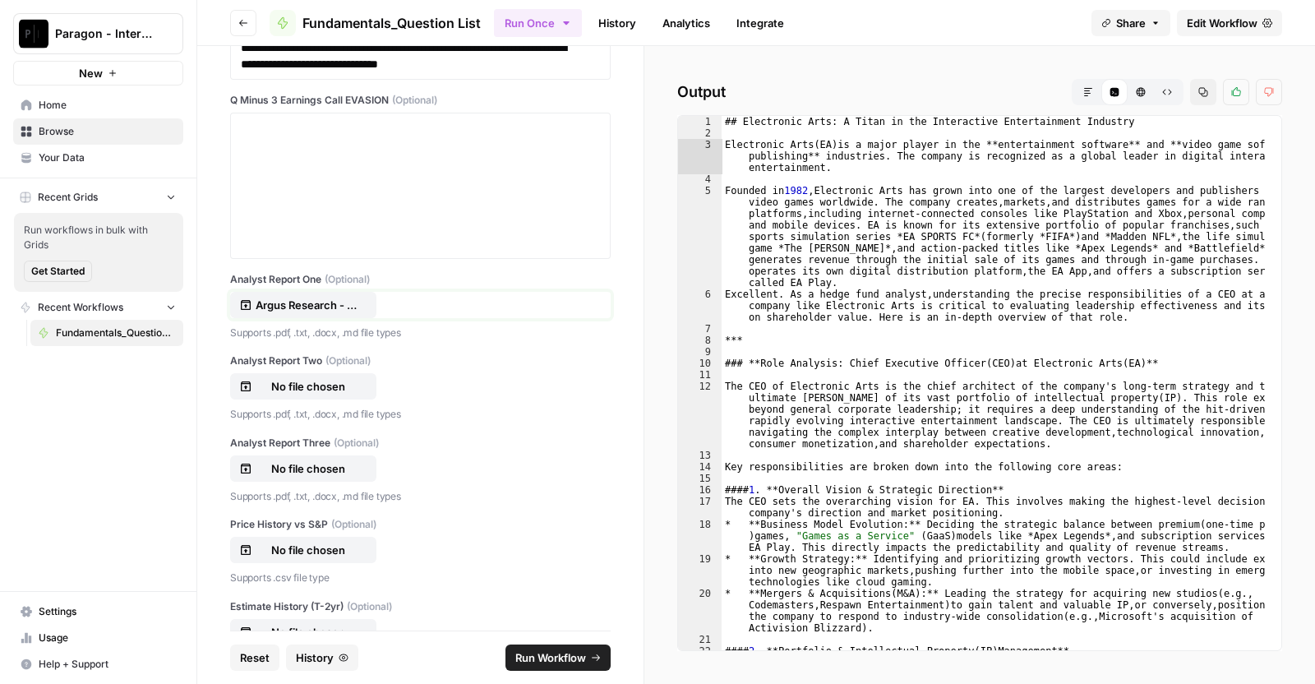
scroll to position [5698, 0]
click at [321, 393] on p "No file chosen" at bounding box center [308, 384] width 105 height 16
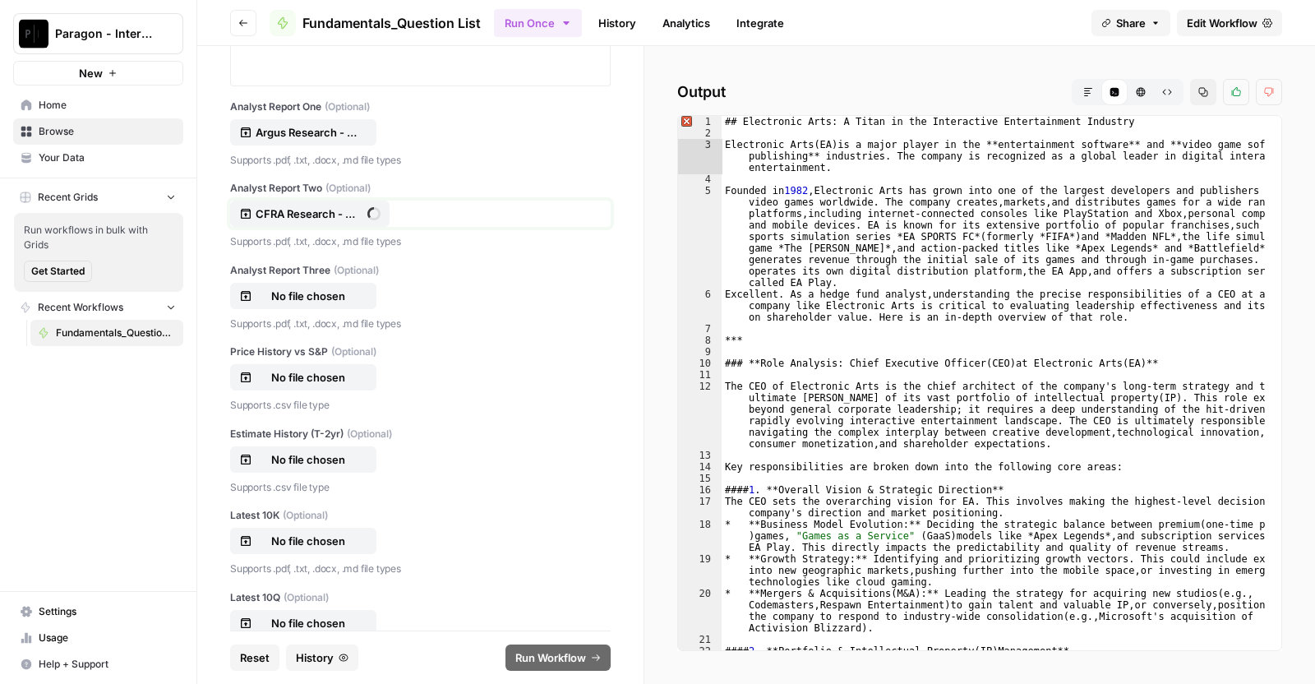
scroll to position [5879, 0]
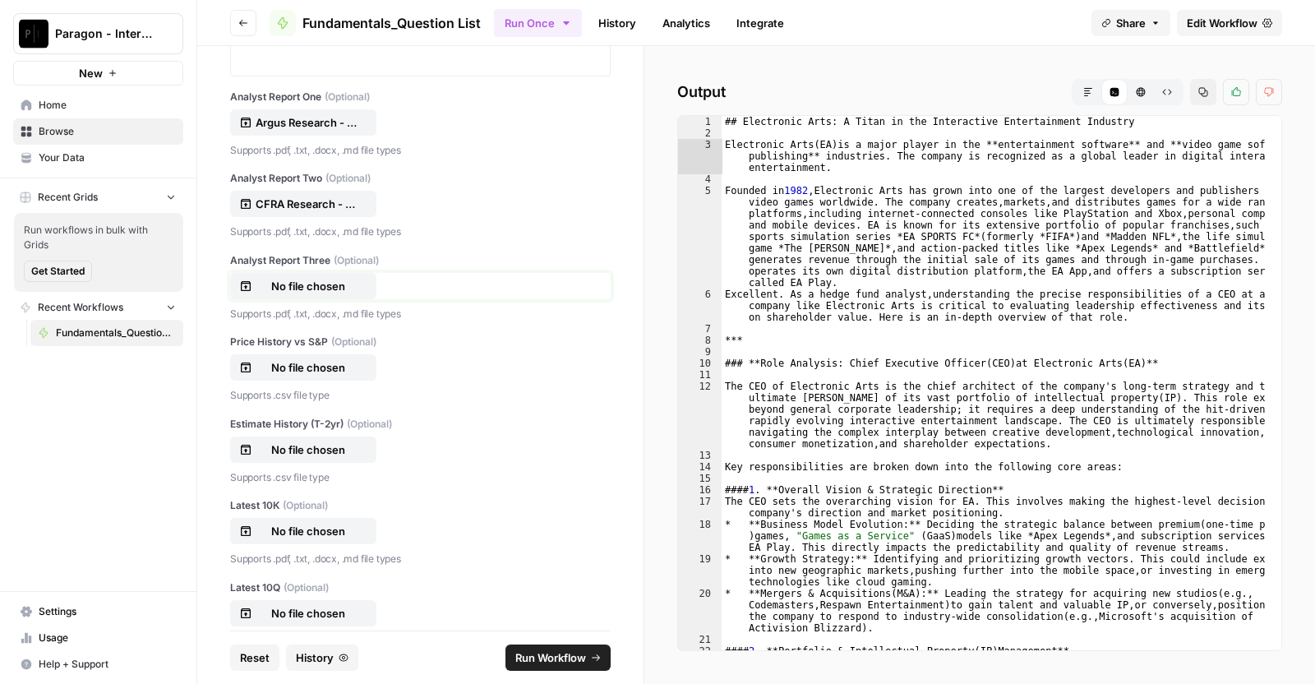
click at [340, 294] on p "No file chosen" at bounding box center [308, 286] width 105 height 16
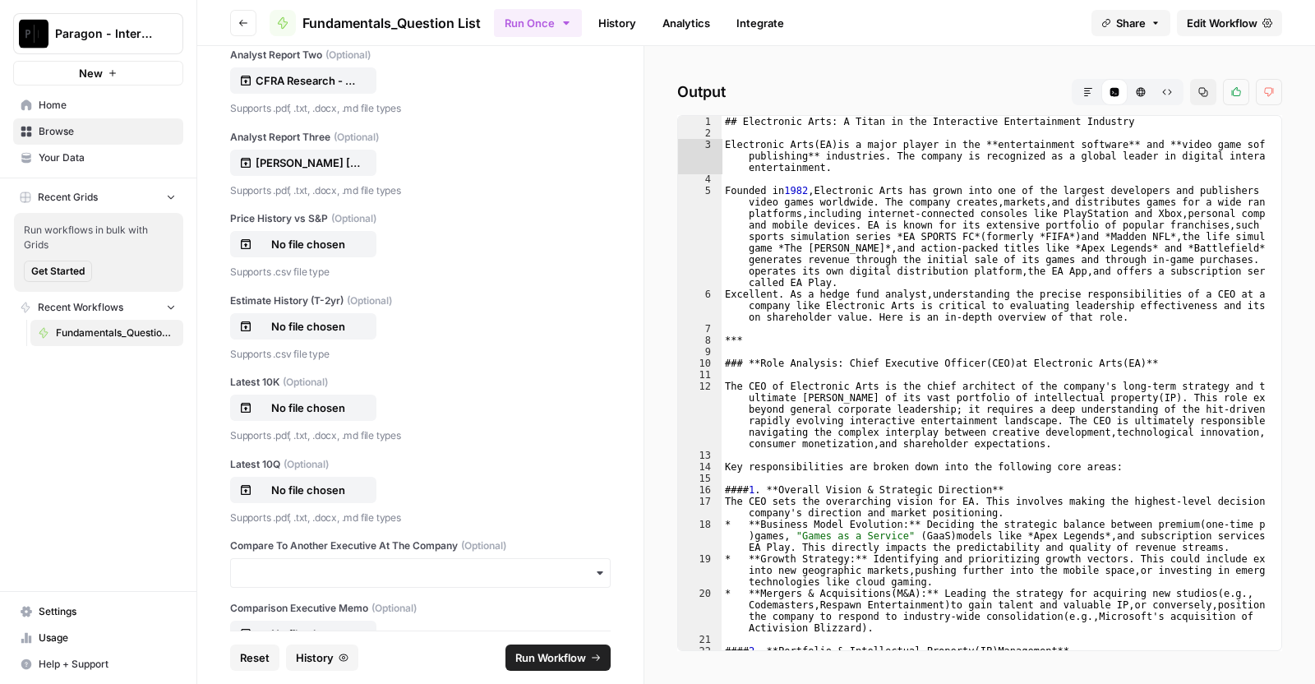
click at [301, 226] on label "Price History vs S&P (Optional)" at bounding box center [420, 218] width 381 height 15
click at [0, 0] on input "Price History vs S&P (Optional)" at bounding box center [0, 0] width 0 height 0
click at [307, 335] on p "No file chosen" at bounding box center [308, 326] width 105 height 16
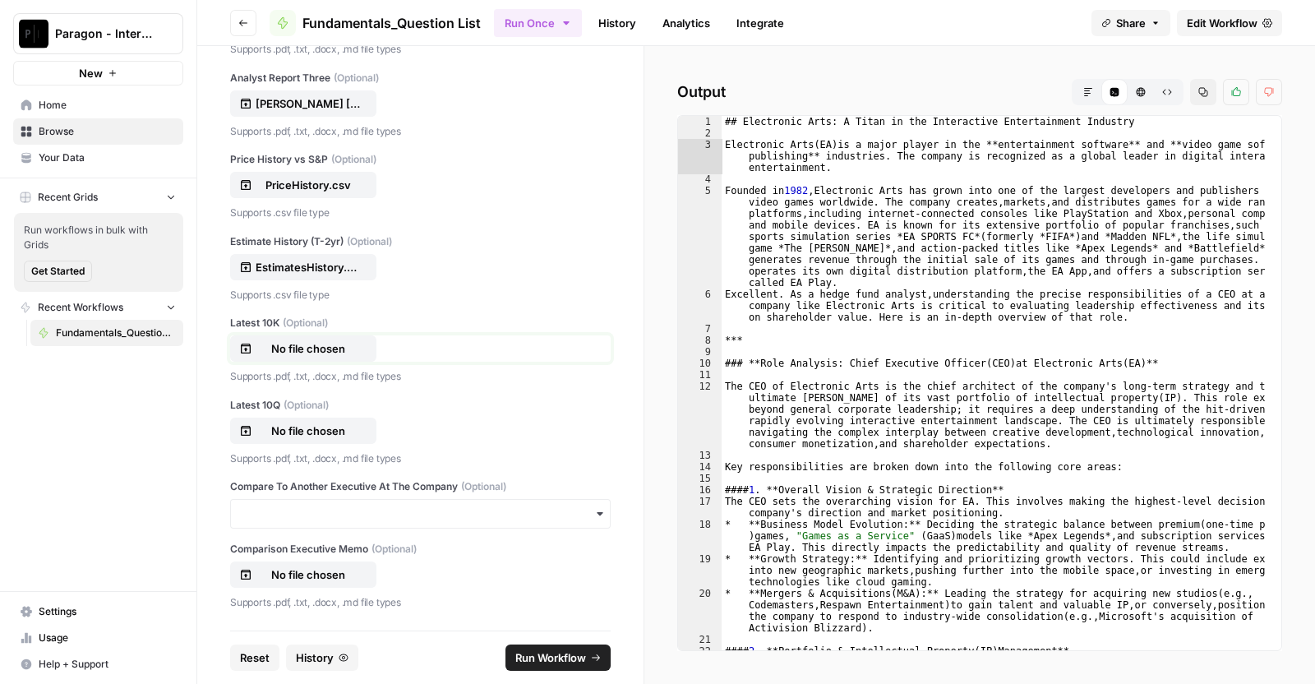
click at [316, 355] on p "No file chosen" at bounding box center [308, 348] width 105 height 16
click at [325, 452] on p "Supports .pdf, .txt, .docx, .md file types" at bounding box center [420, 458] width 381 height 16
click at [308, 422] on p "No file chosen" at bounding box center [308, 430] width 105 height 16
click at [579, 645] on button "Run Workflow" at bounding box center [557, 657] width 105 height 26
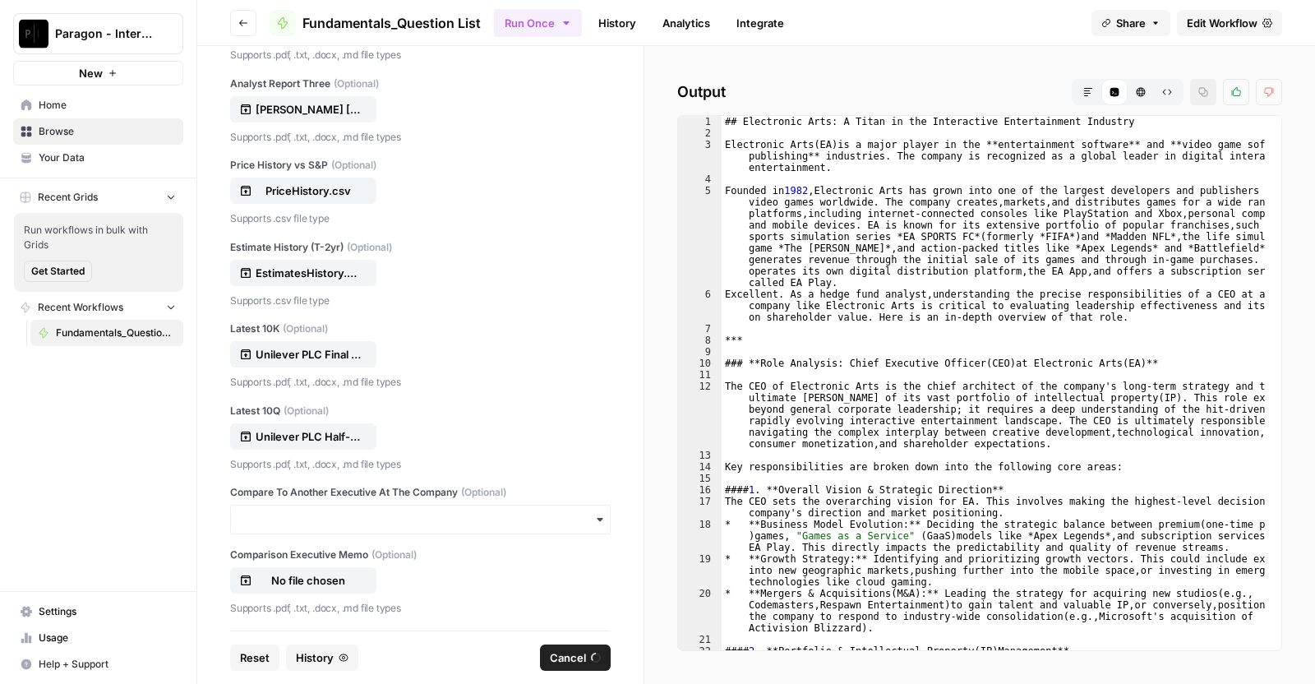
scroll to position [6087, 0]
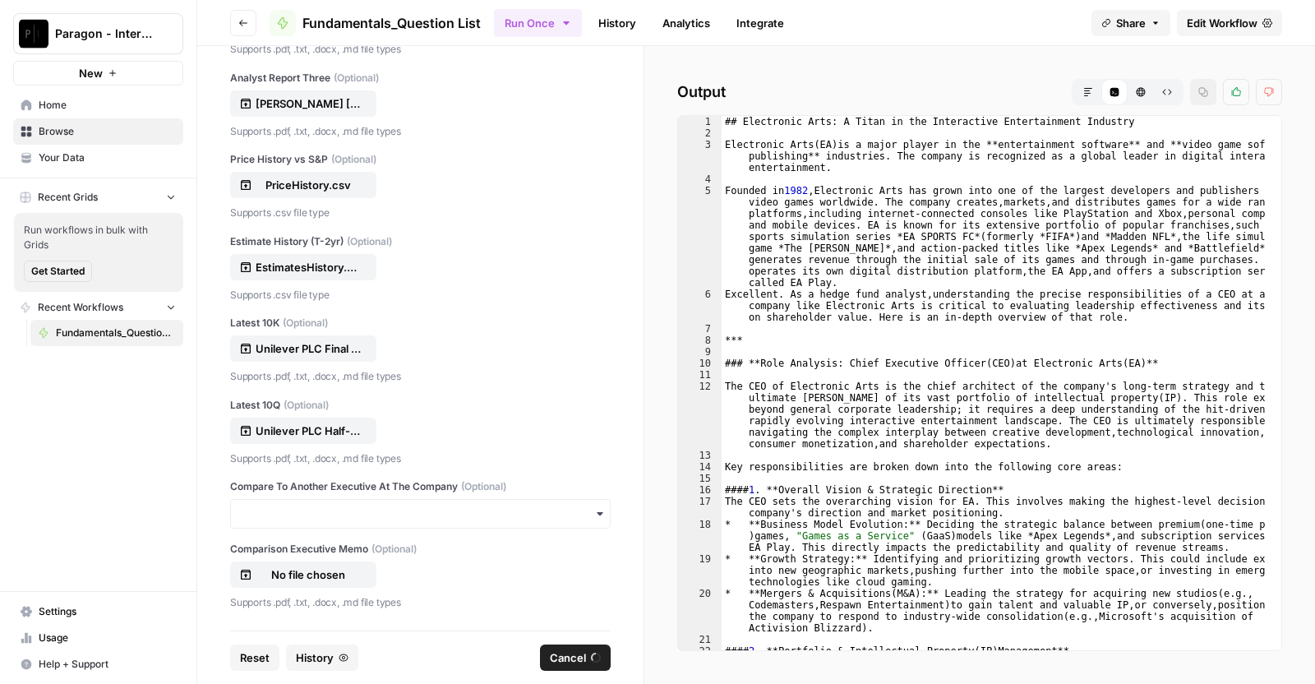
click at [1082, 85] on button "Markdown" at bounding box center [1088, 92] width 26 height 26
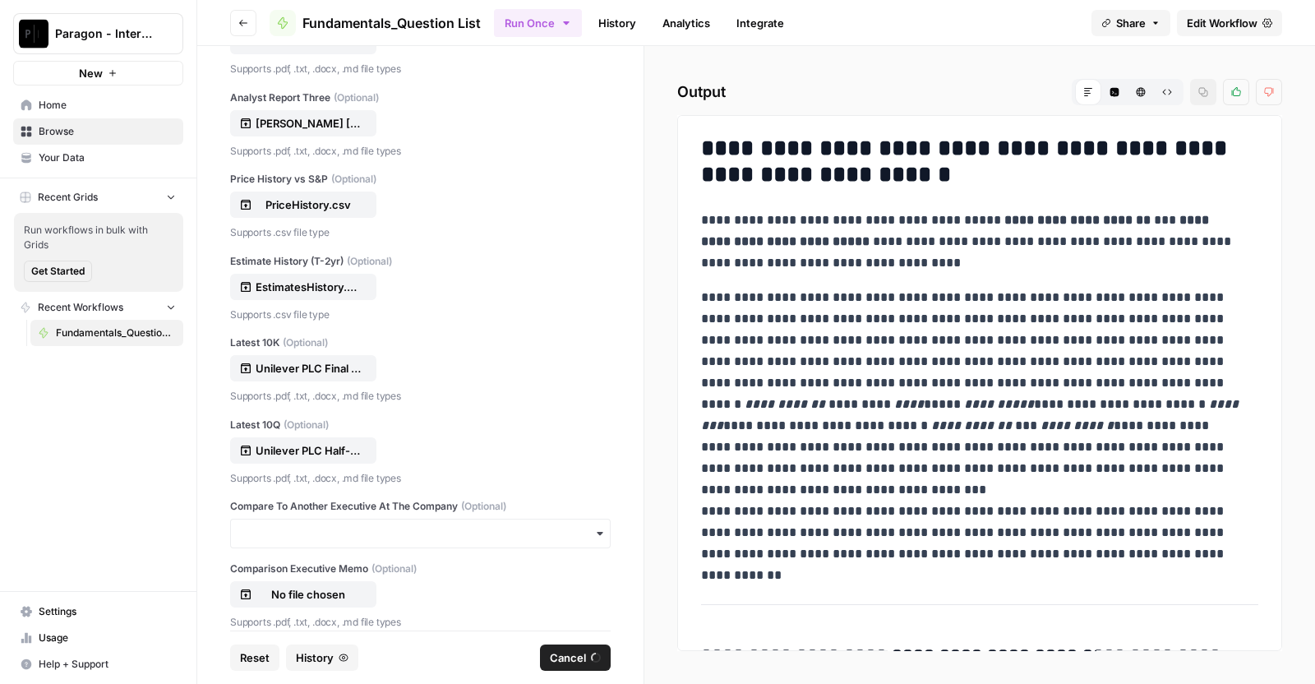
scroll to position [6156, 0]
click at [332, 647] on button "History" at bounding box center [322, 657] width 72 height 26
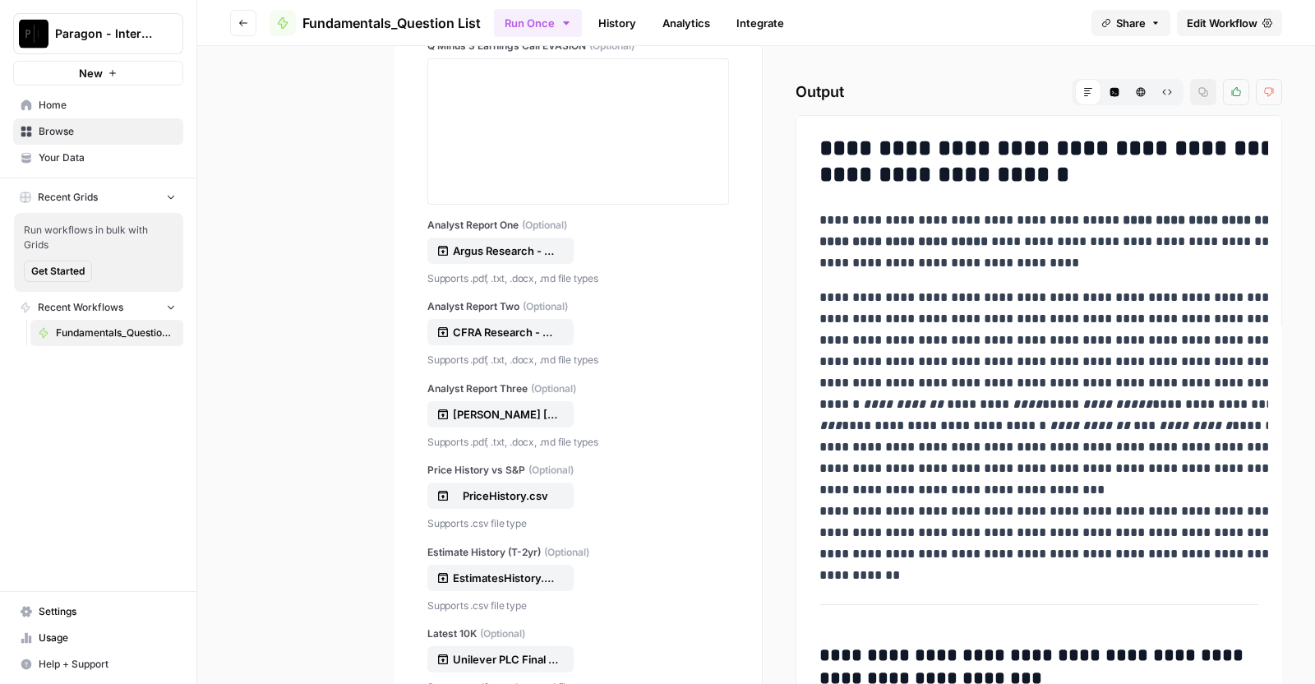
scroll to position [7145, 0]
